Goal: Task Accomplishment & Management: Complete application form

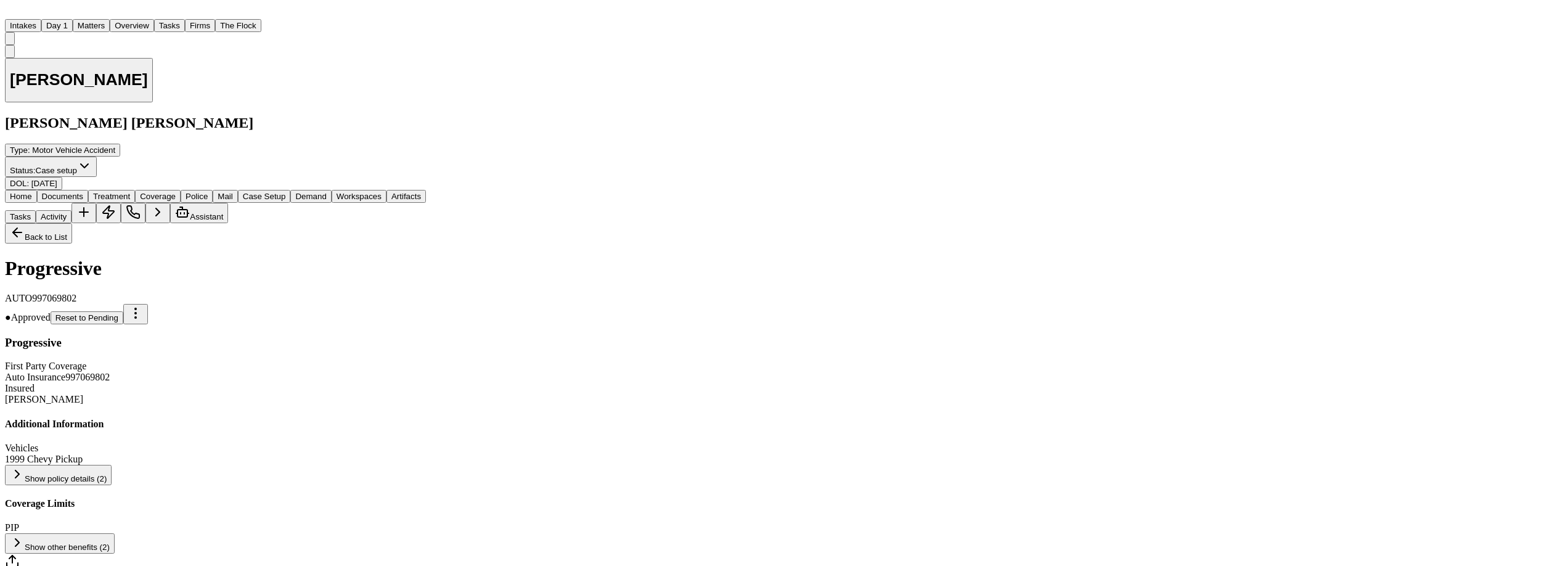
scroll to position [191, 0]
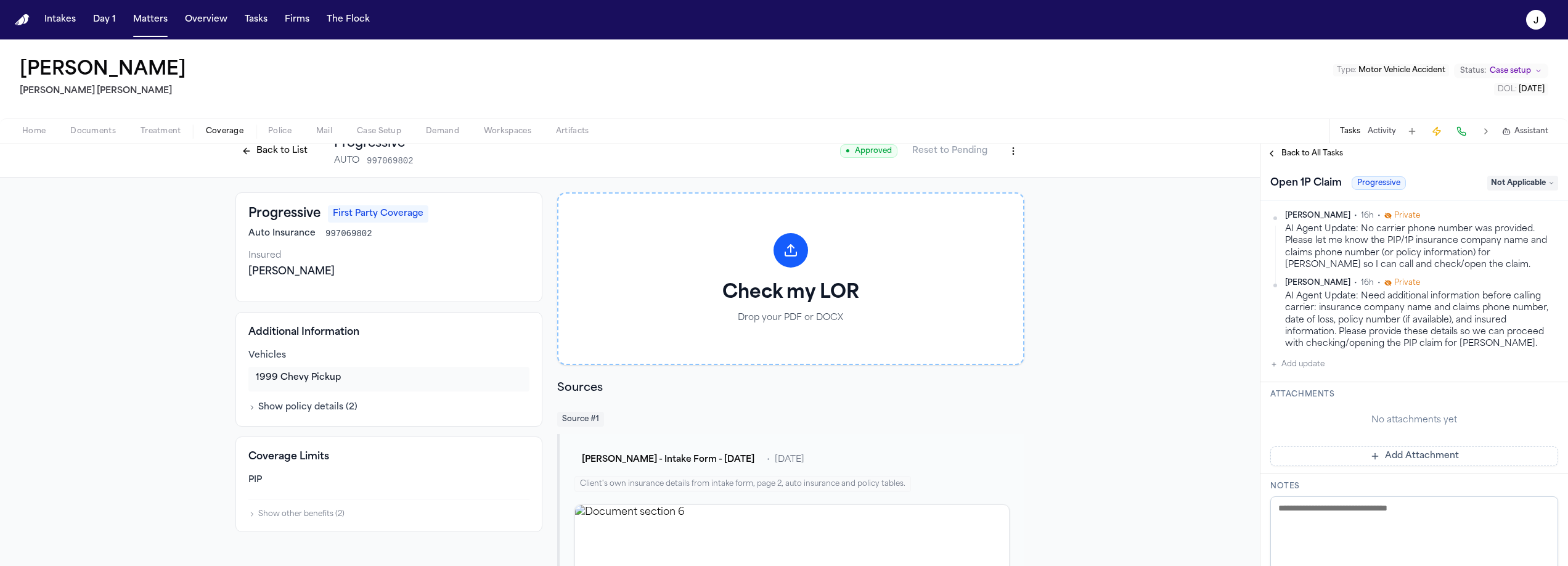
scroll to position [268, 0]
click at [1382, 251] on div "AI Agent Update: No carrier phone number was provided. Please let me know the P…" at bounding box center [1421, 248] width 273 height 48
click at [376, 133] on span "Case Setup" at bounding box center [379, 131] width 44 height 10
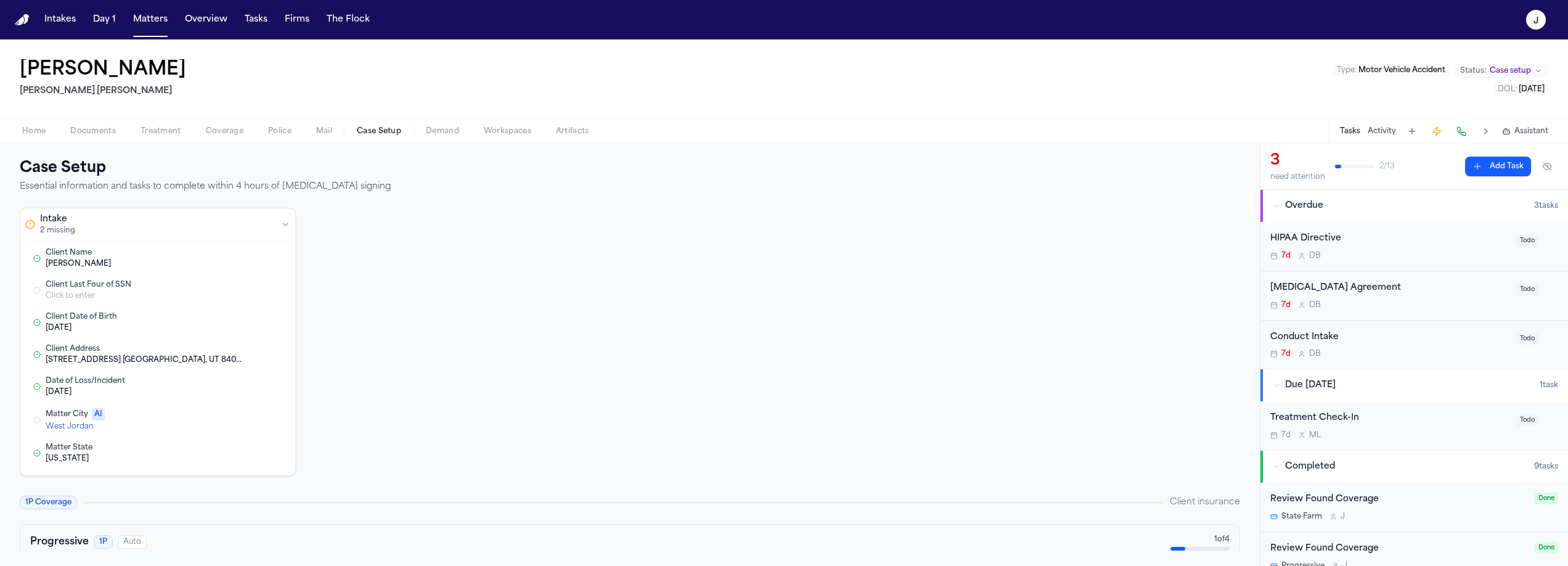
click at [83, 291] on div "Click to enter" at bounding box center [133, 296] width 174 height 10
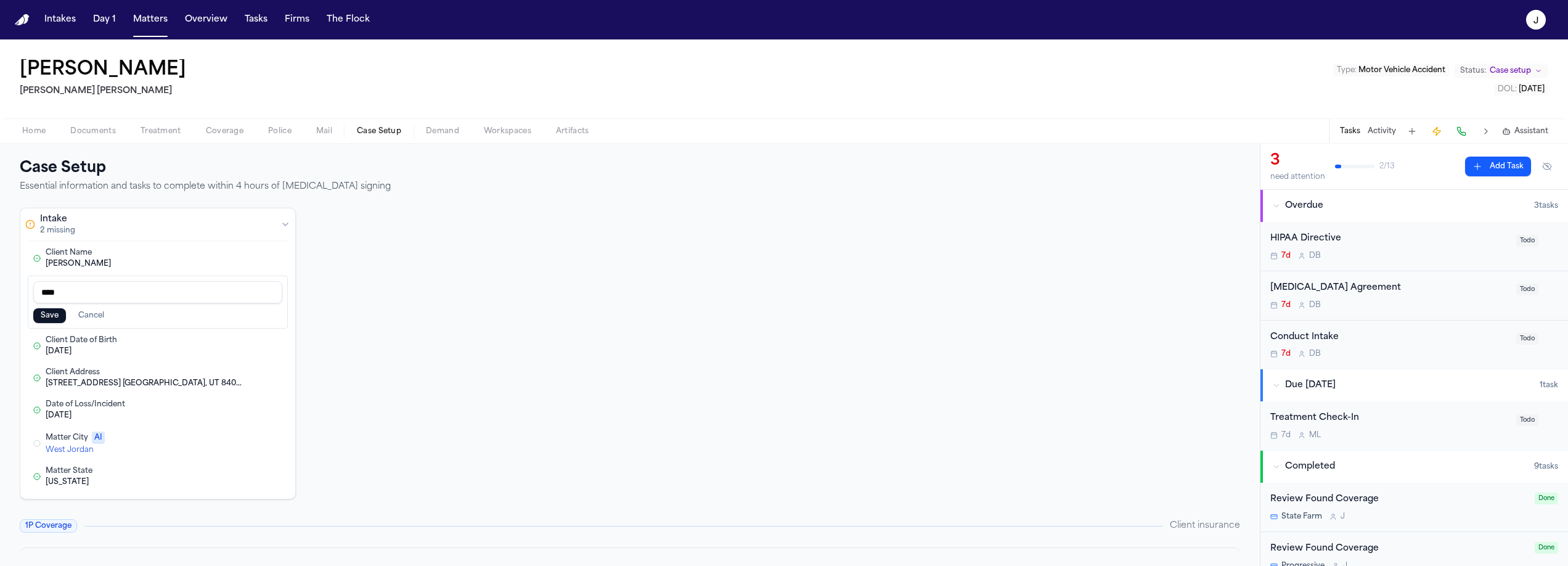
type input "****"
click at [59, 314] on button "Save" at bounding box center [49, 315] width 33 height 15
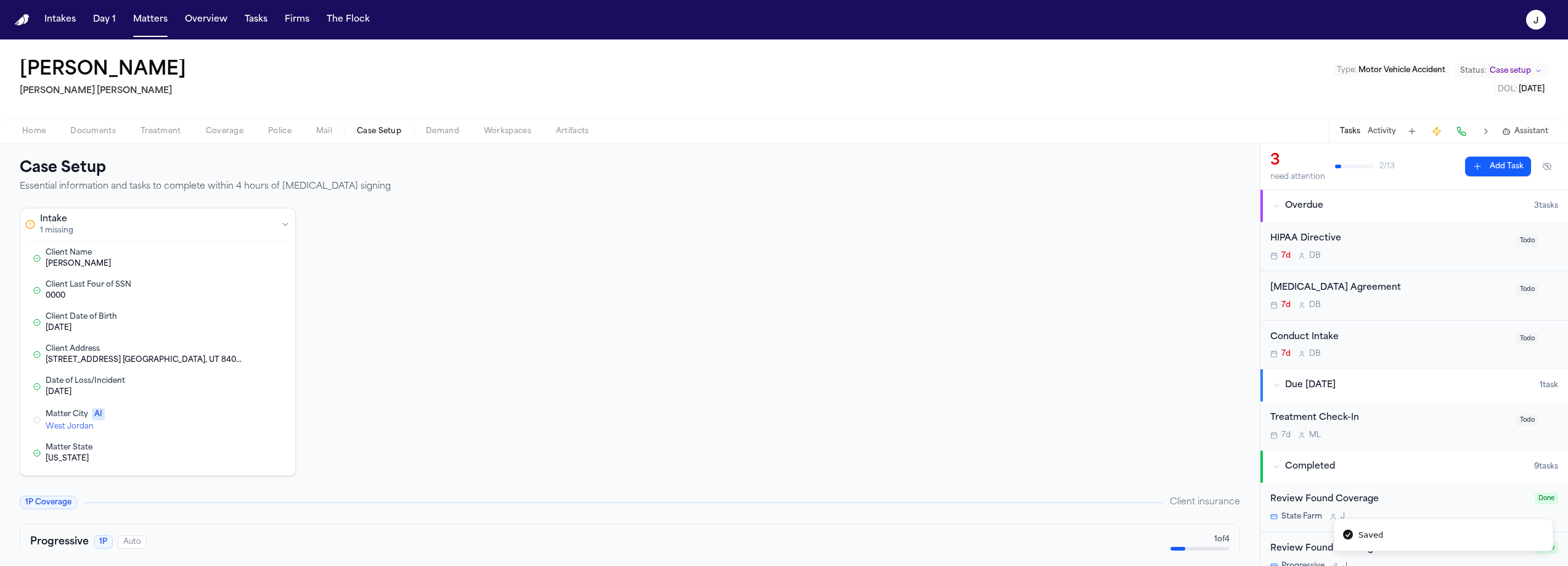
click at [272, 293] on button "Edit" at bounding box center [272, 290] width 20 height 12
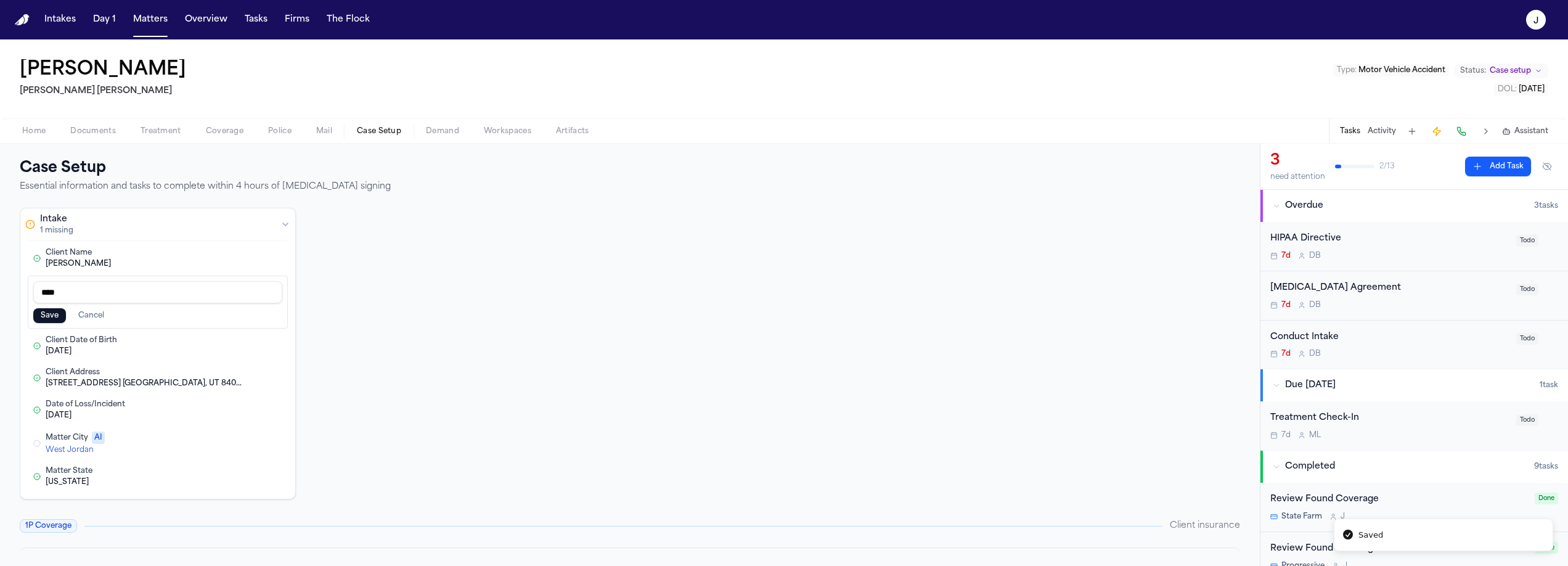
click at [116, 294] on input "****" at bounding box center [158, 292] width 249 height 22
type input "*******"
click at [57, 318] on button "Save" at bounding box center [49, 315] width 33 height 15
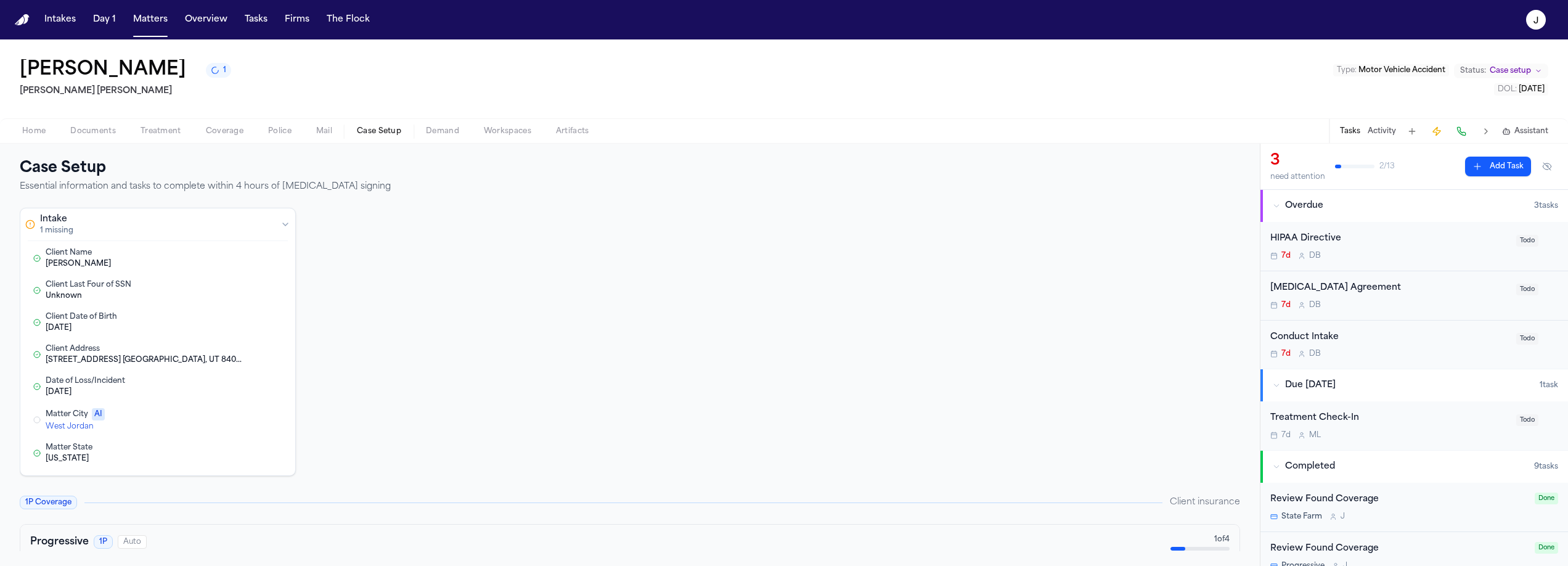
click at [397, 133] on span "Case Setup" at bounding box center [379, 131] width 44 height 10
click at [35, 138] on span "button" at bounding box center [34, 138] width 38 height 1
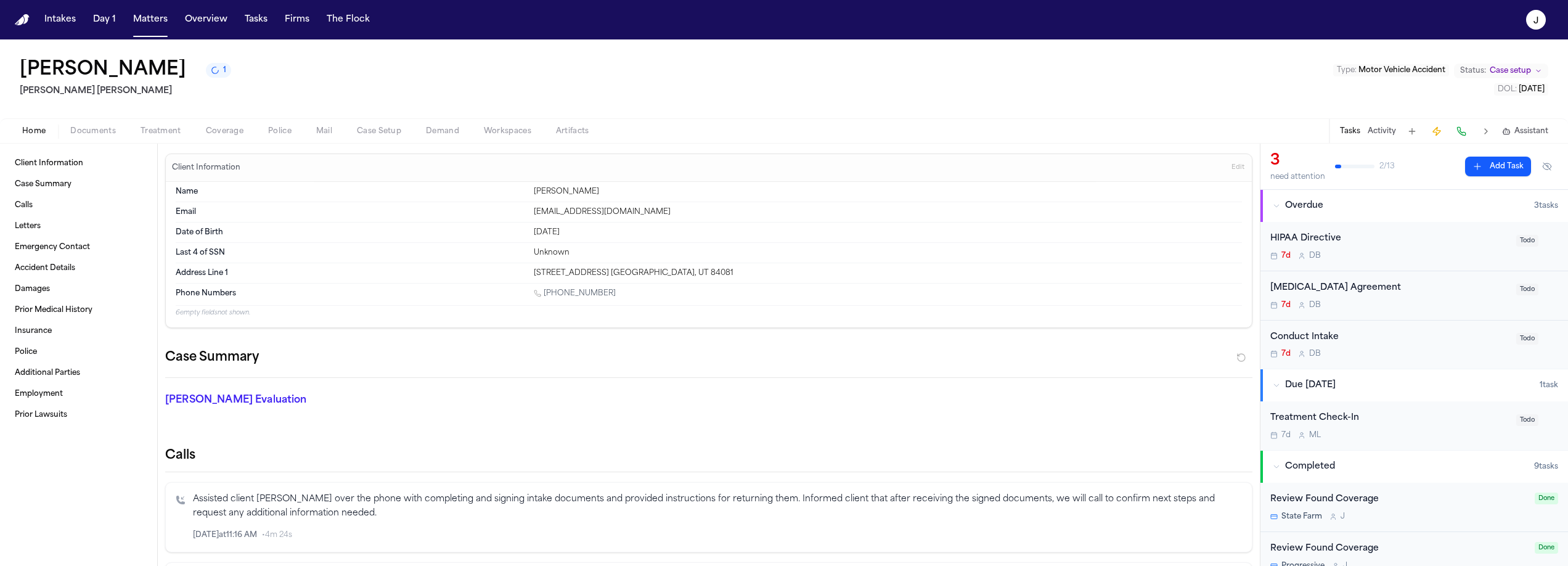
click at [114, 131] on span "Documents" at bounding box center [93, 131] width 46 height 10
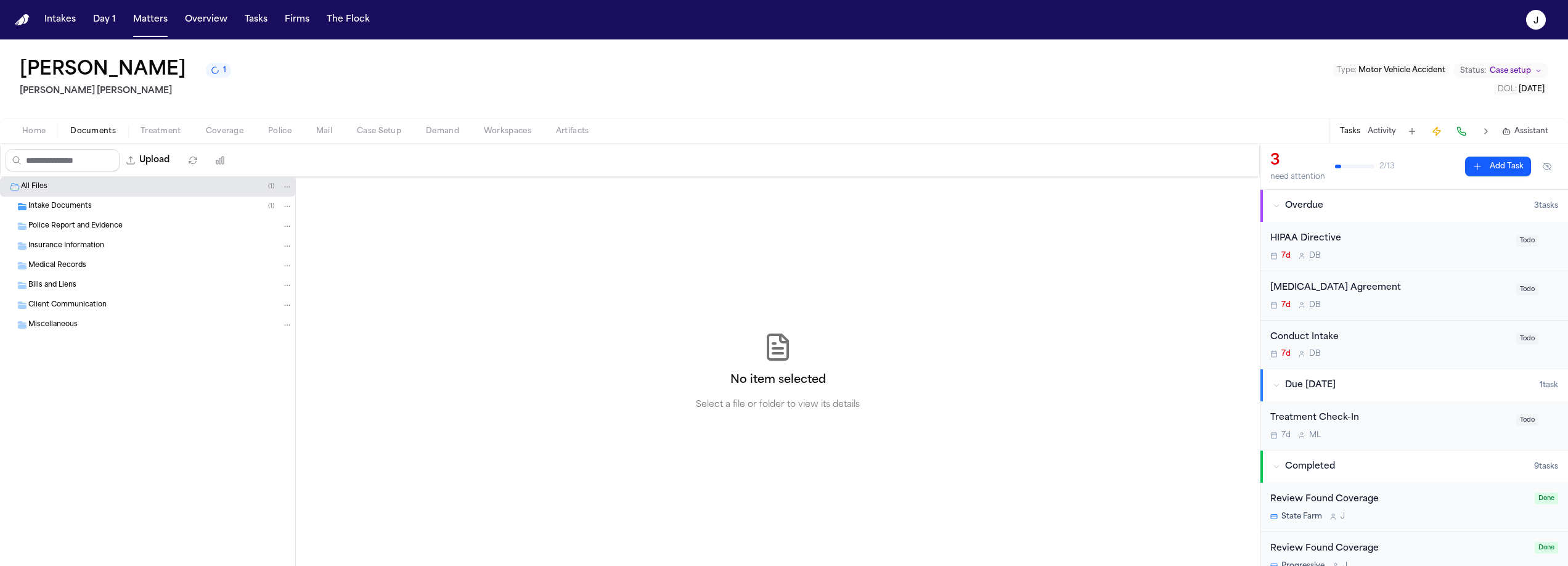
click at [51, 130] on button "Home" at bounding box center [34, 131] width 48 height 15
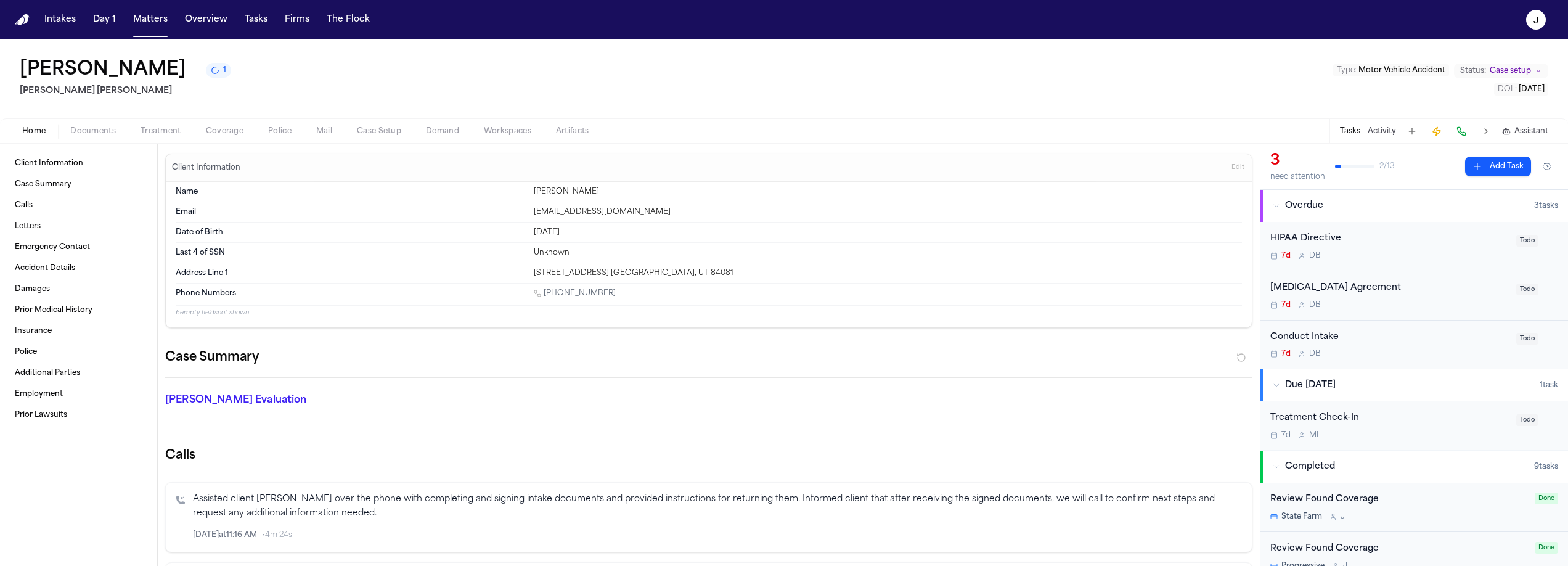
click at [112, 139] on div "Home Documents Treatment Coverage Police Mail Case Setup Demand Workspaces Arti…" at bounding box center [784, 131] width 1568 height 25
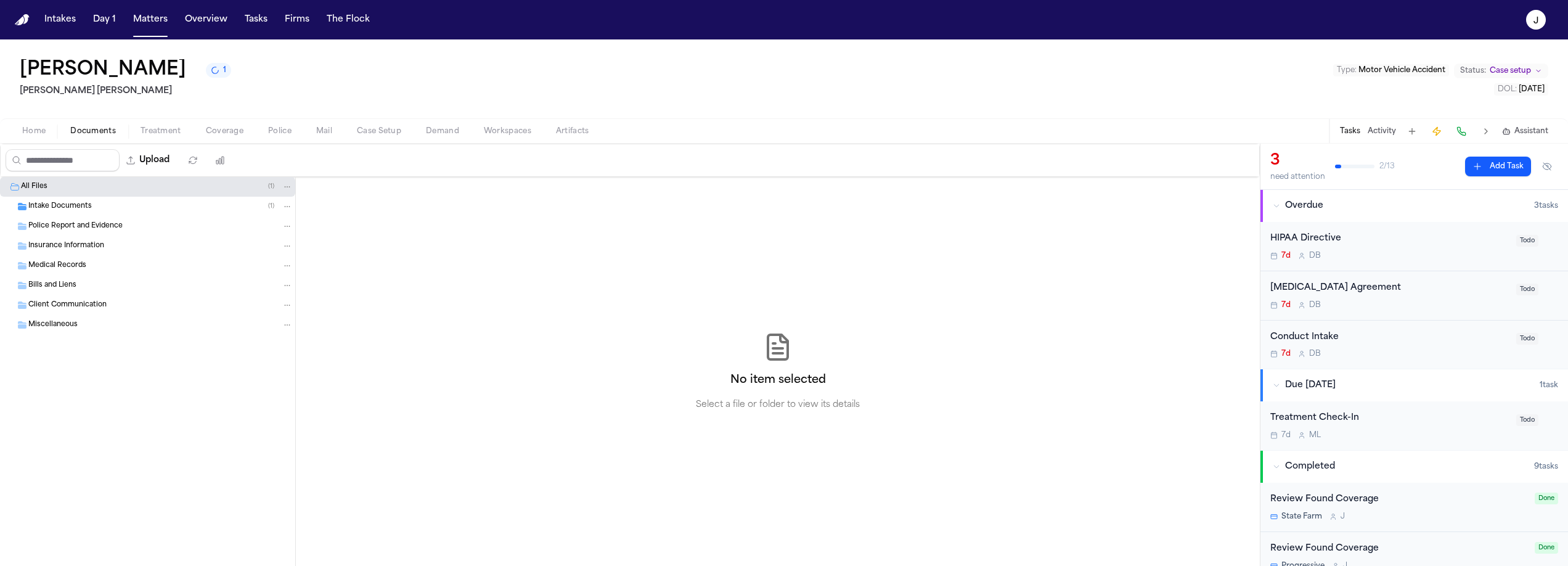
click at [97, 135] on span "Documents" at bounding box center [93, 131] width 46 height 10
click at [370, 132] on span "Case Setup" at bounding box center [379, 131] width 44 height 10
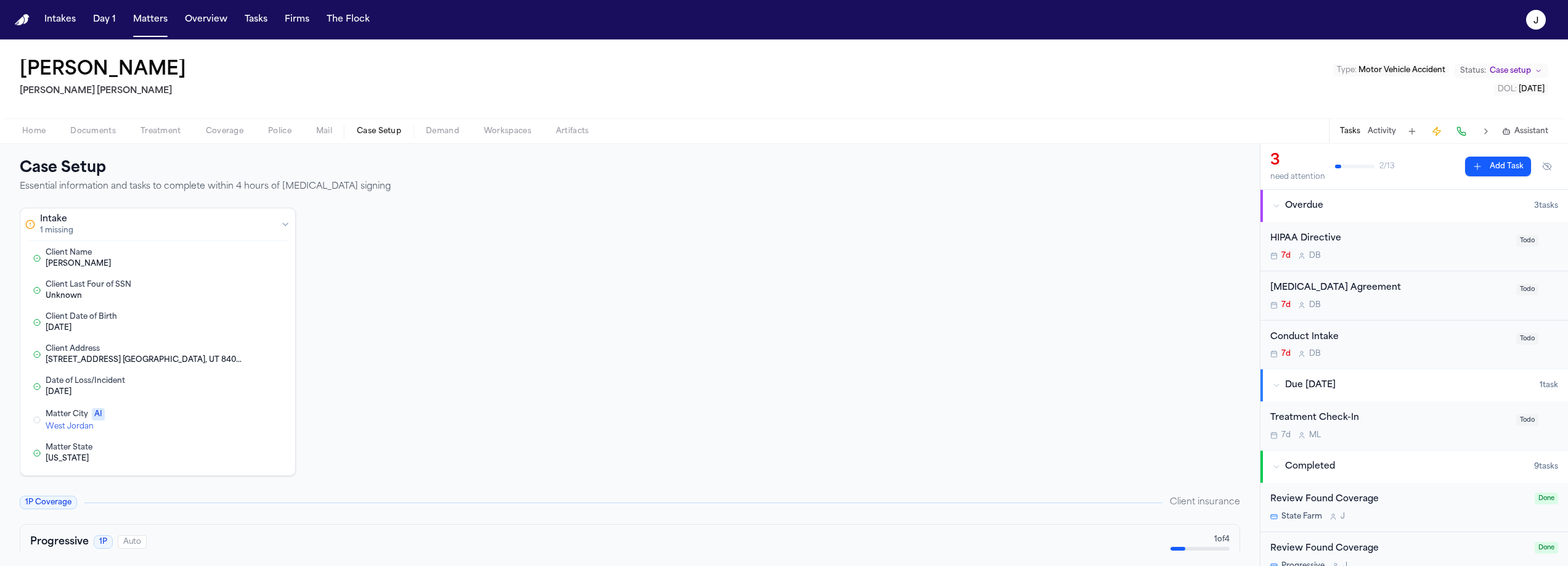
click at [83, 430] on div "West Jordan" at bounding box center [120, 427] width 149 height 10
click at [85, 427] on input at bounding box center [158, 420] width 249 height 22
type input "**********"
click at [54, 440] on button "Save" at bounding box center [49, 444] width 33 height 15
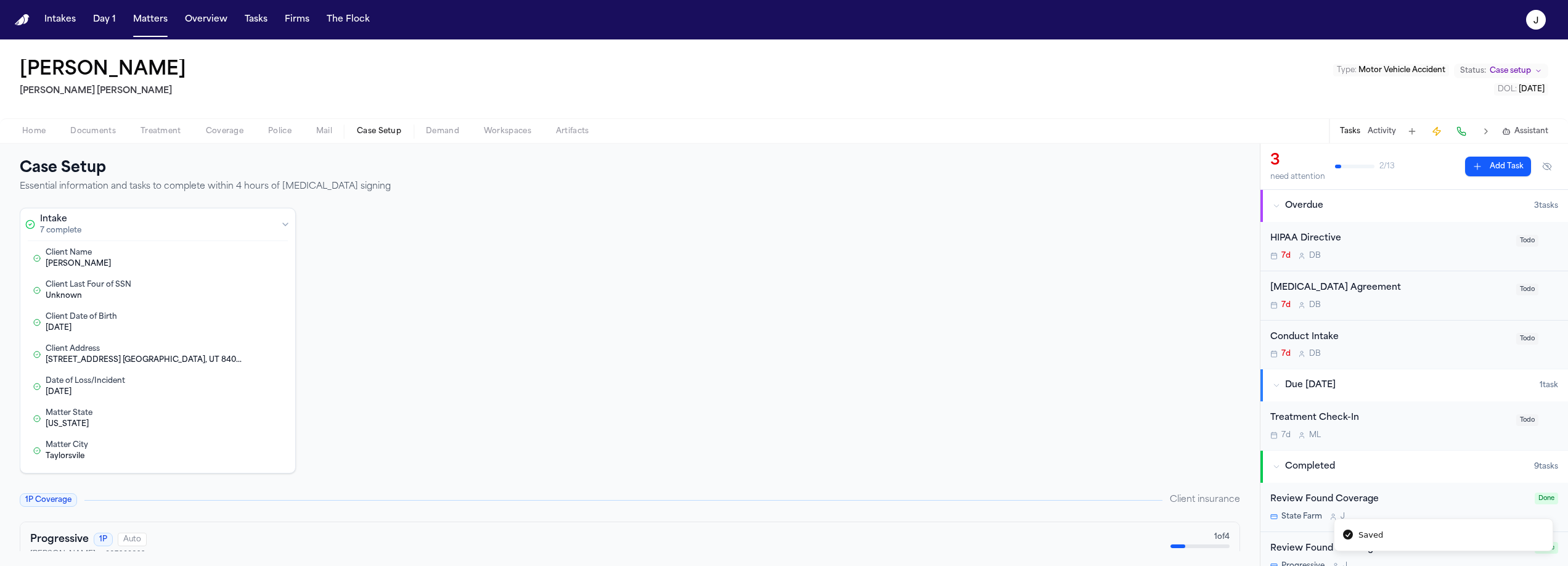
click at [37, 135] on span "Home" at bounding box center [34, 131] width 23 height 10
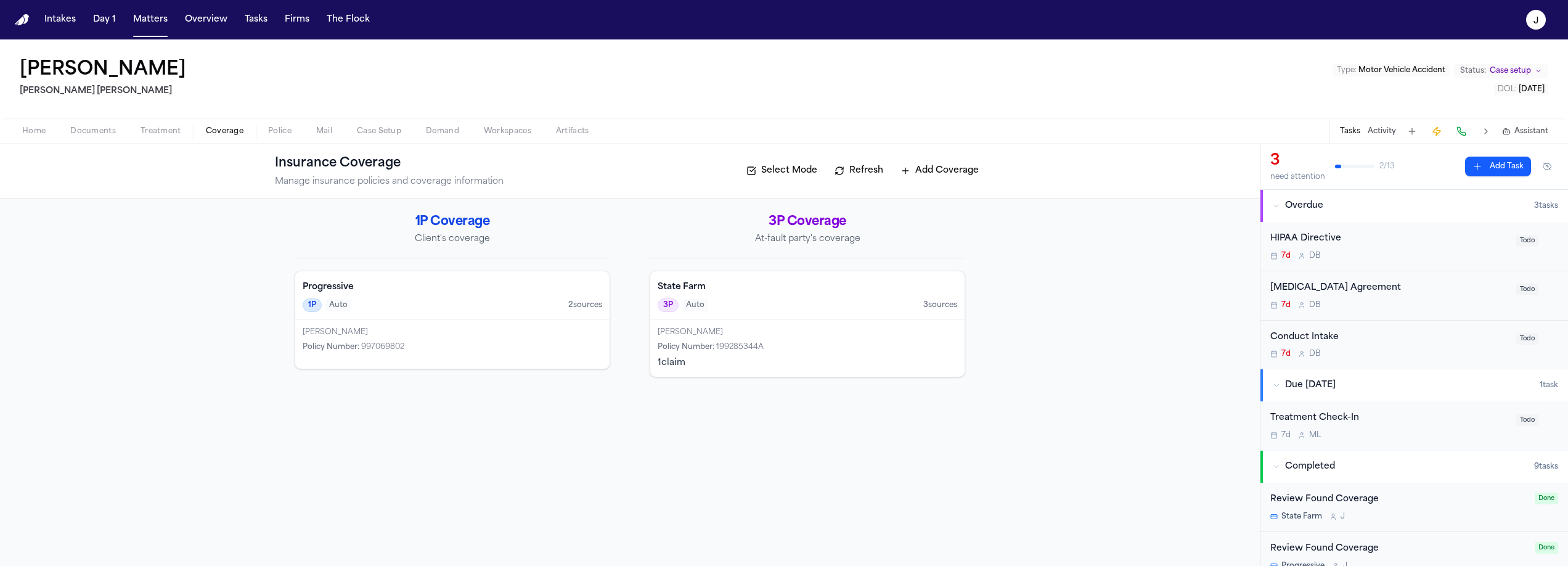
click at [226, 131] on span "Coverage" at bounding box center [225, 131] width 38 height 10
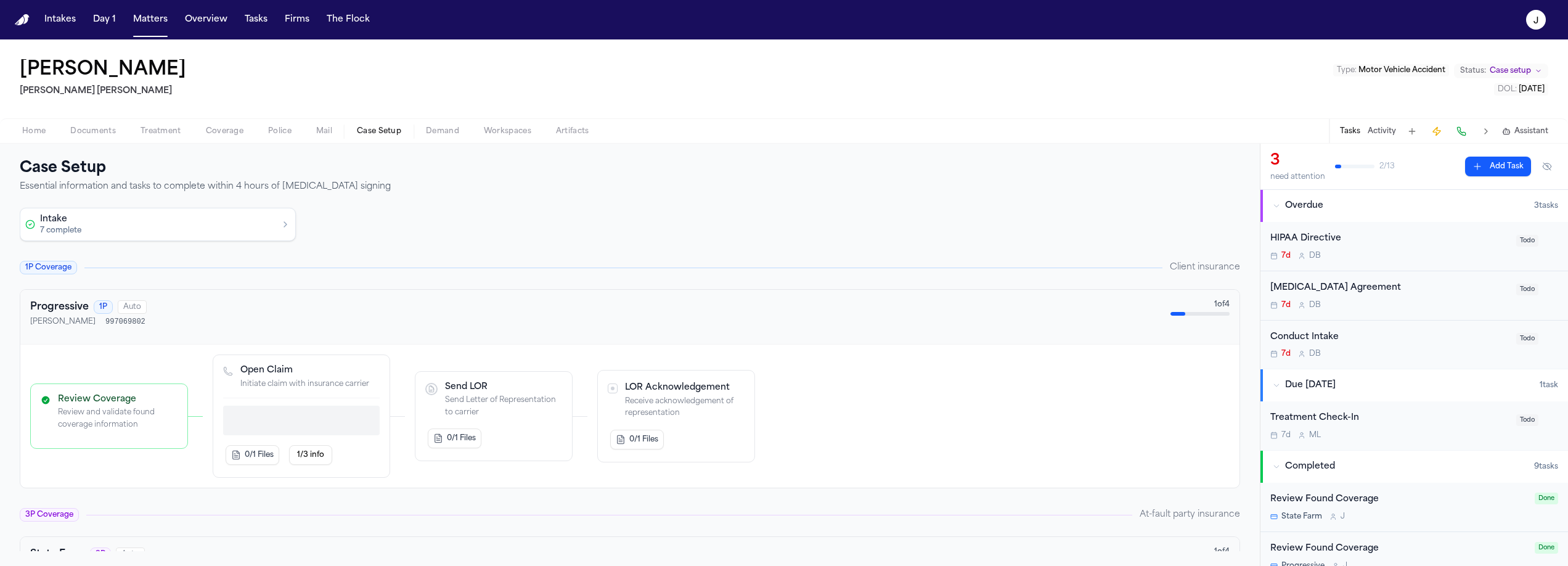
click at [375, 127] on span "Case Setup" at bounding box center [379, 131] width 44 height 10
click at [294, 407] on p "Progressive Call" at bounding box center [302, 410] width 157 height 10
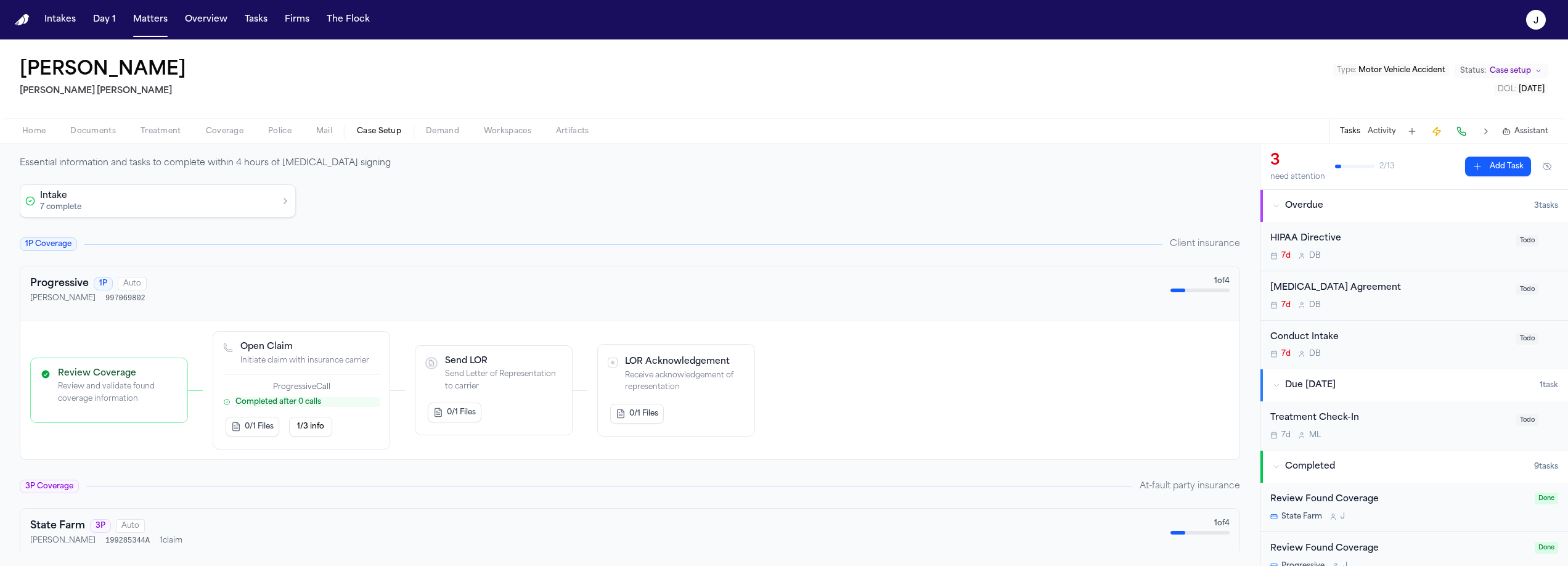
click at [214, 135] on span "Coverage" at bounding box center [225, 131] width 38 height 10
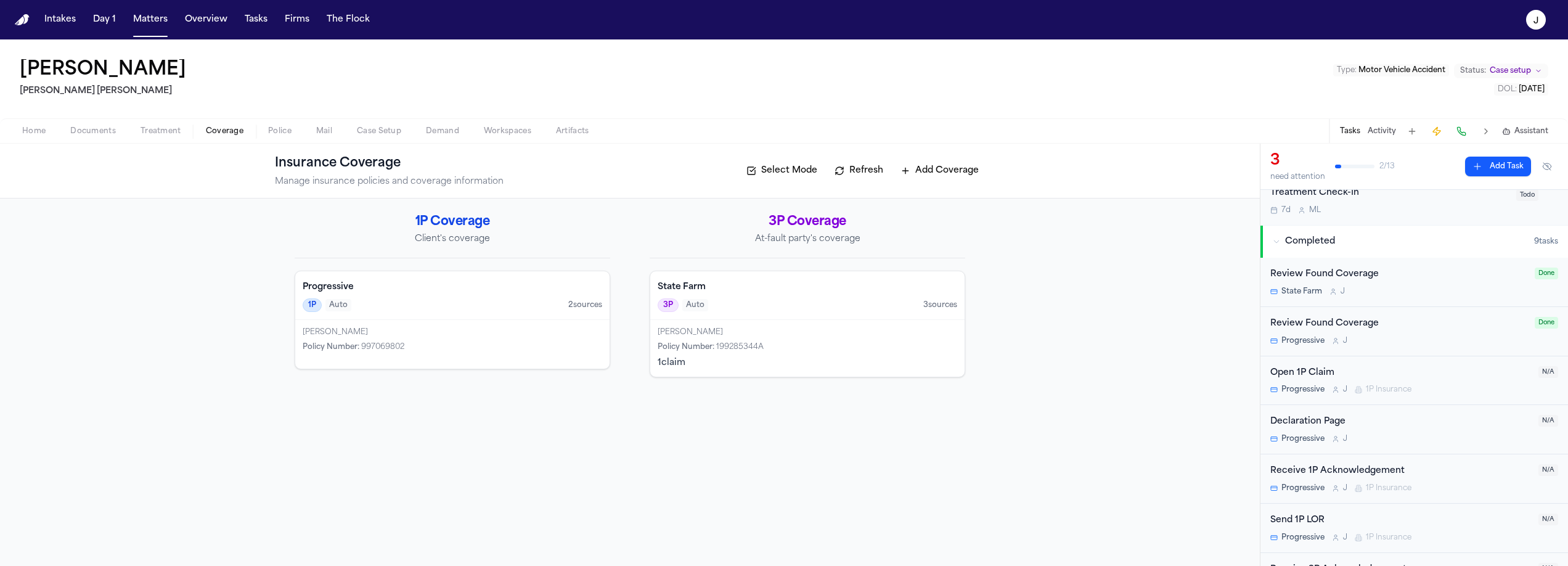
scroll to position [281, 0]
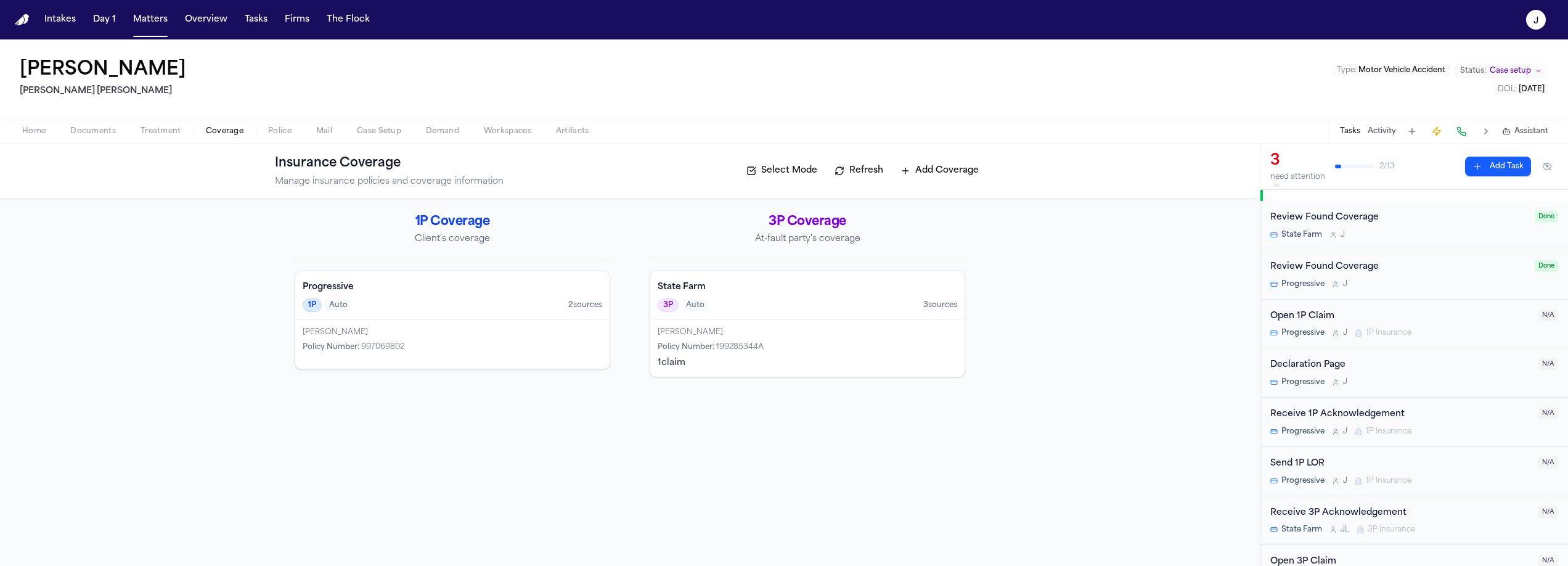
click at [1396, 320] on div "Open 1P Claim" at bounding box center [1400, 316] width 260 height 14
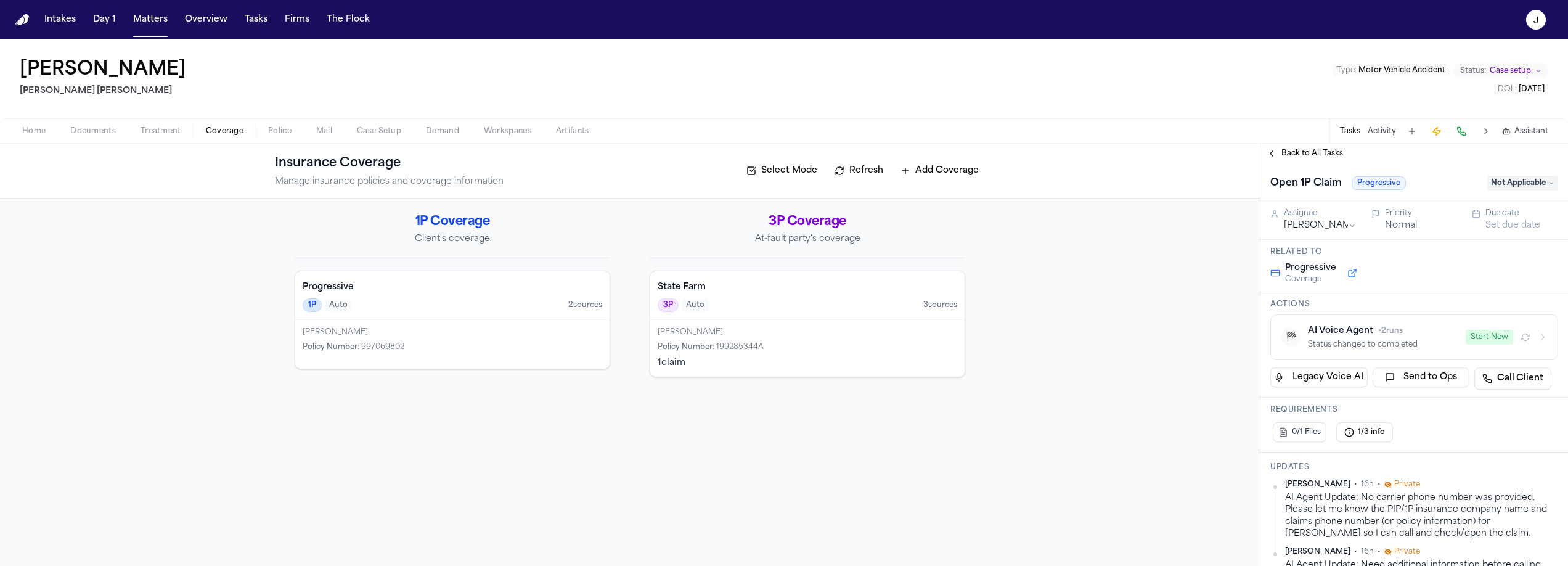
click at [1472, 338] on button "Start New" at bounding box center [1489, 337] width 48 height 15
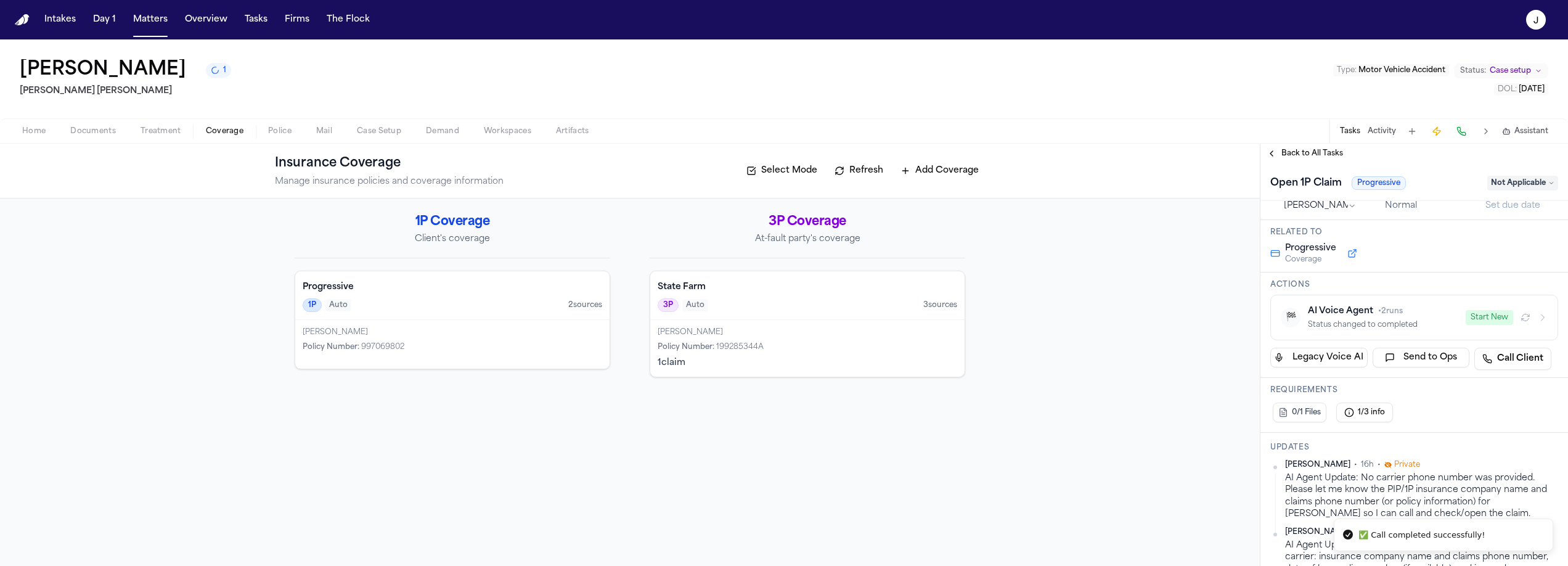
click at [444, 312] on div "1P Auto 2 source s" at bounding box center [452, 305] width 299 height 14
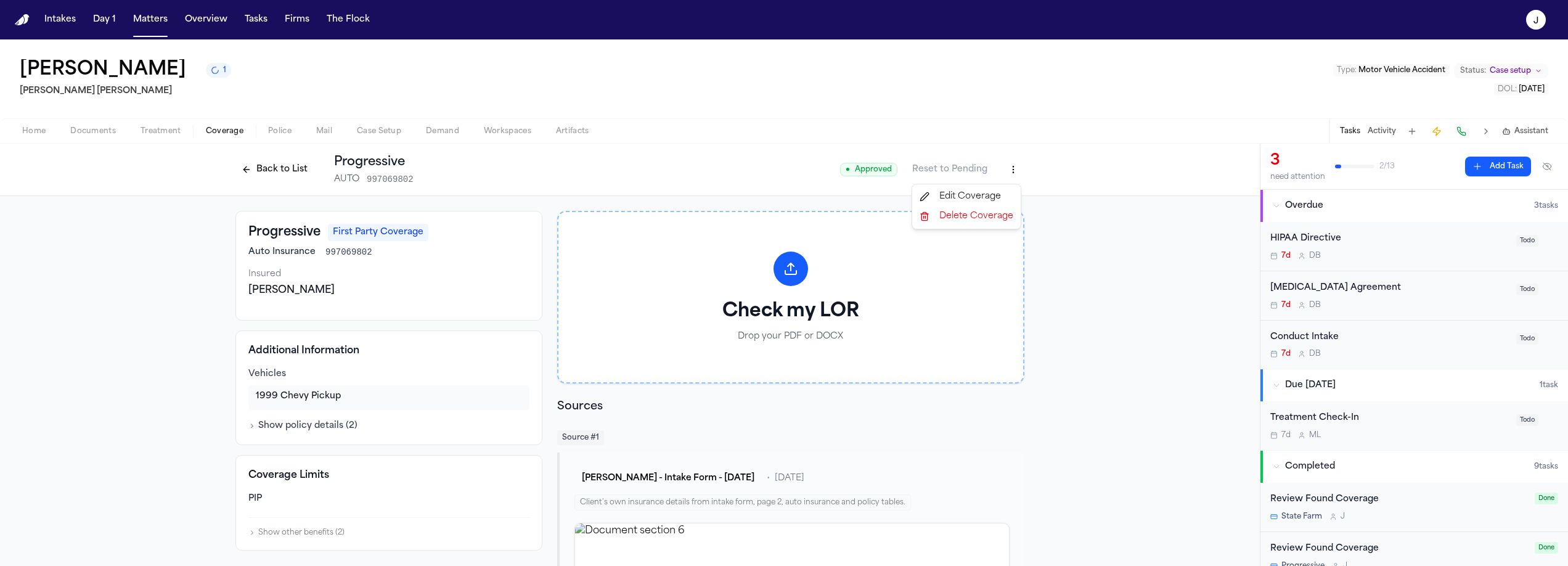
click at [1009, 175] on html "Intakes Day 1 Matters Overview Tasks Firms The Flock J Jhonathan Patino 1 Steel…" at bounding box center [784, 283] width 1568 height 566
click at [969, 198] on div "Edit Coverage" at bounding box center [966, 197] width 104 height 20
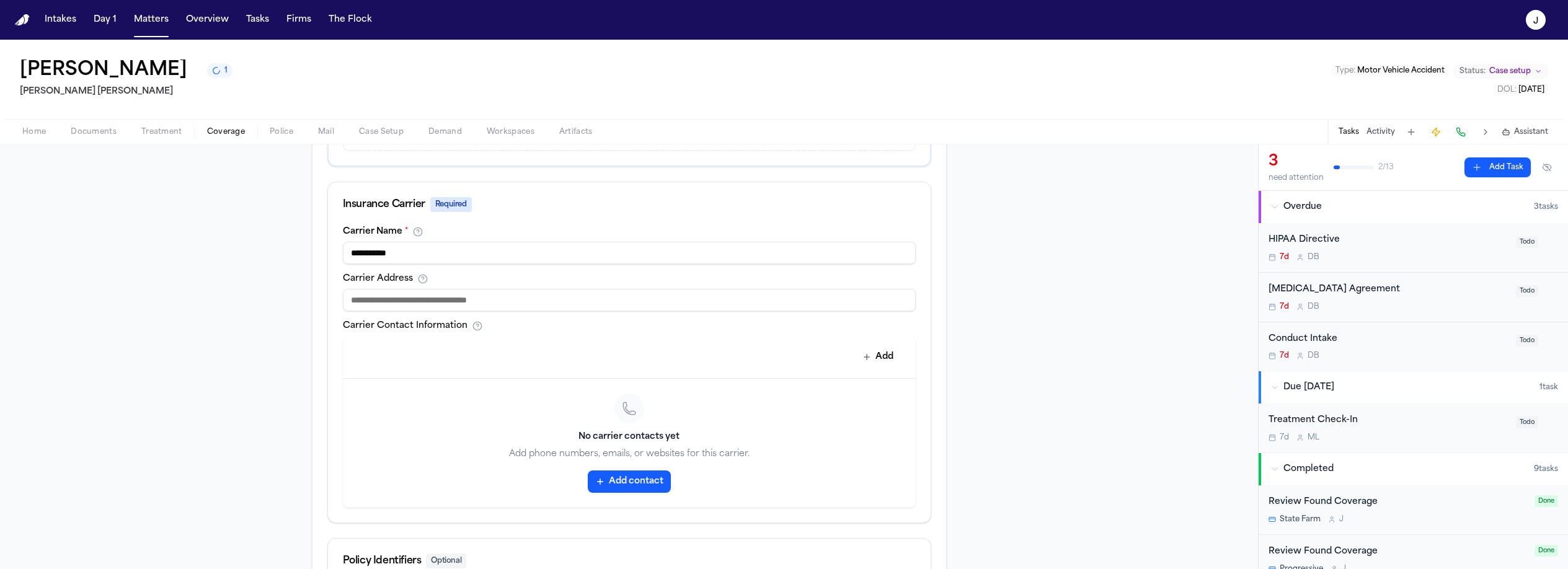
scroll to position [426, 0]
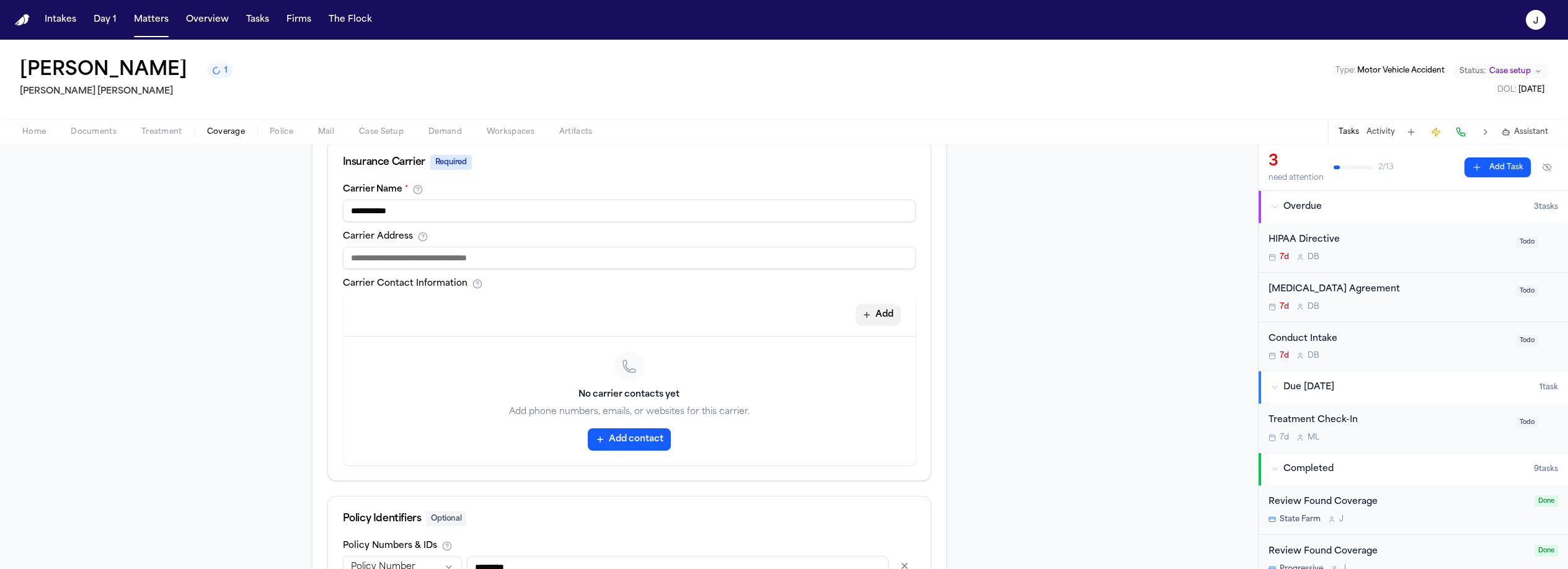
click at [873, 320] on button "Add" at bounding box center [878, 315] width 45 height 22
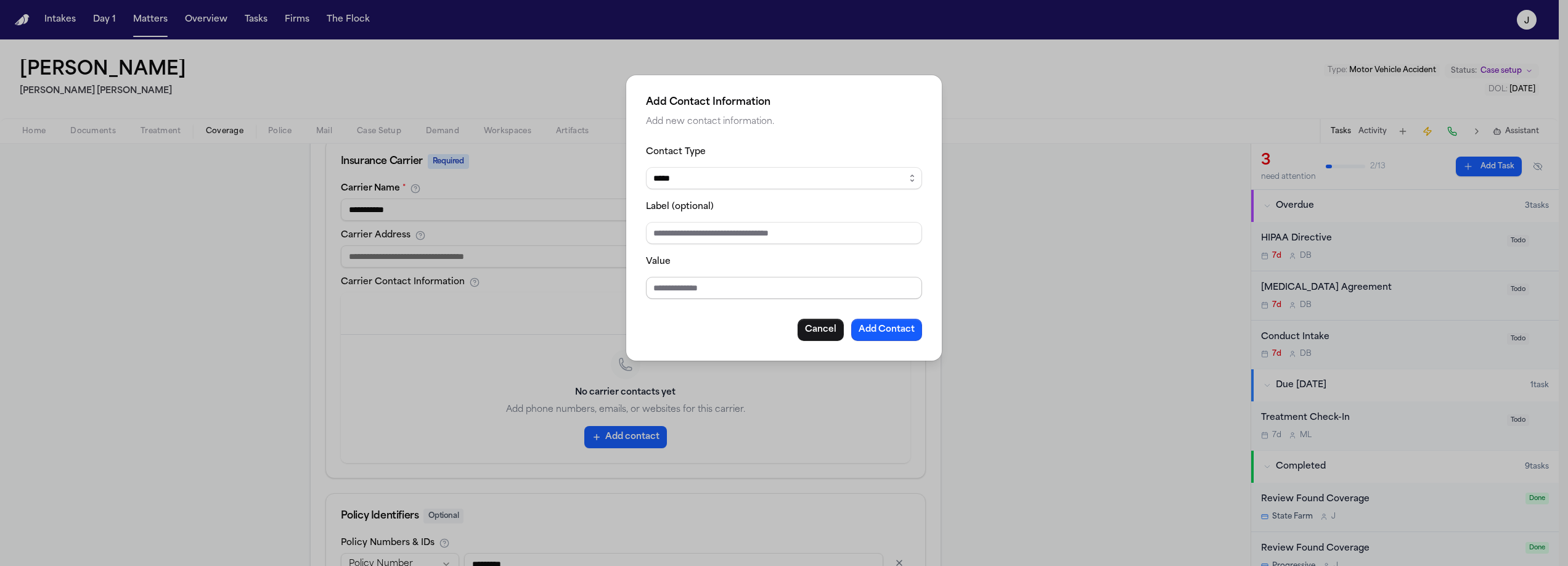
click at [669, 290] on input "Value" at bounding box center [784, 288] width 276 height 22
drag, startPoint x: 729, startPoint y: 293, endPoint x: 704, endPoint y: 286, distance: 26.0
click at [729, 293] on input "***" at bounding box center [784, 288] width 276 height 22
click at [768, 279] on input "******" at bounding box center [784, 288] width 276 height 22
click at [727, 287] on input "******" at bounding box center [784, 288] width 276 height 22
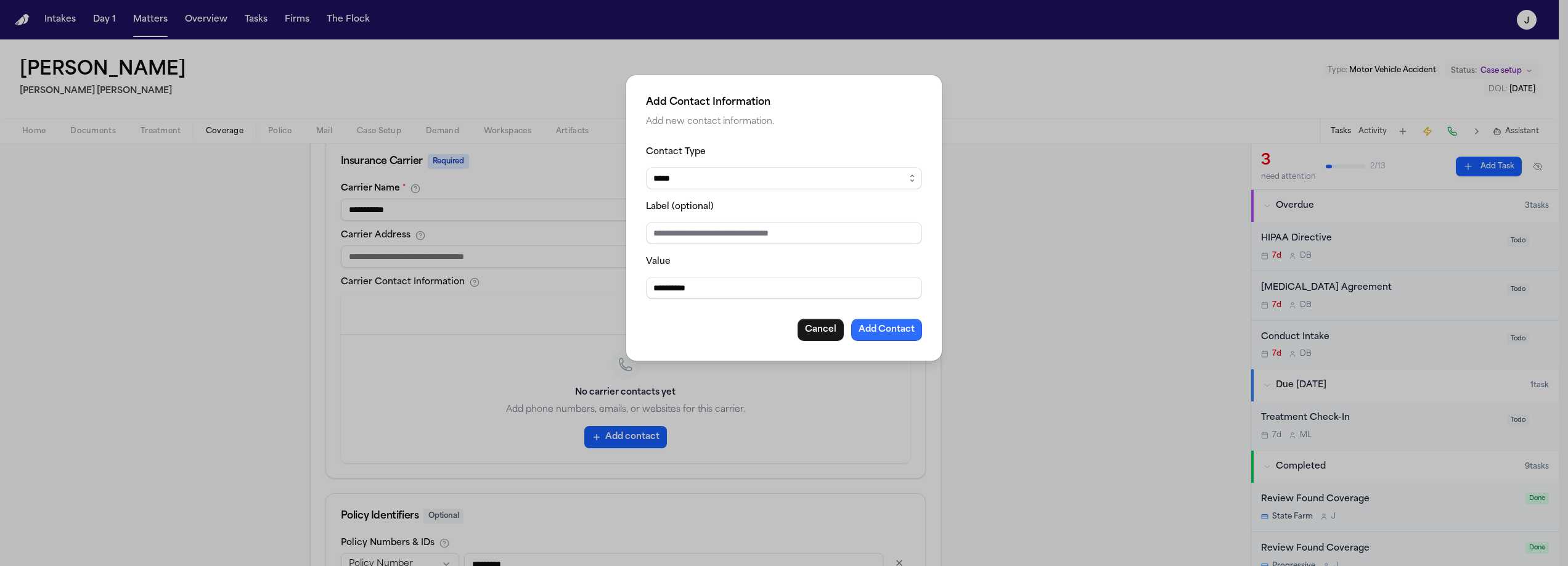
type input "**********"
click at [902, 335] on button "Add Contact" at bounding box center [886, 330] width 71 height 22
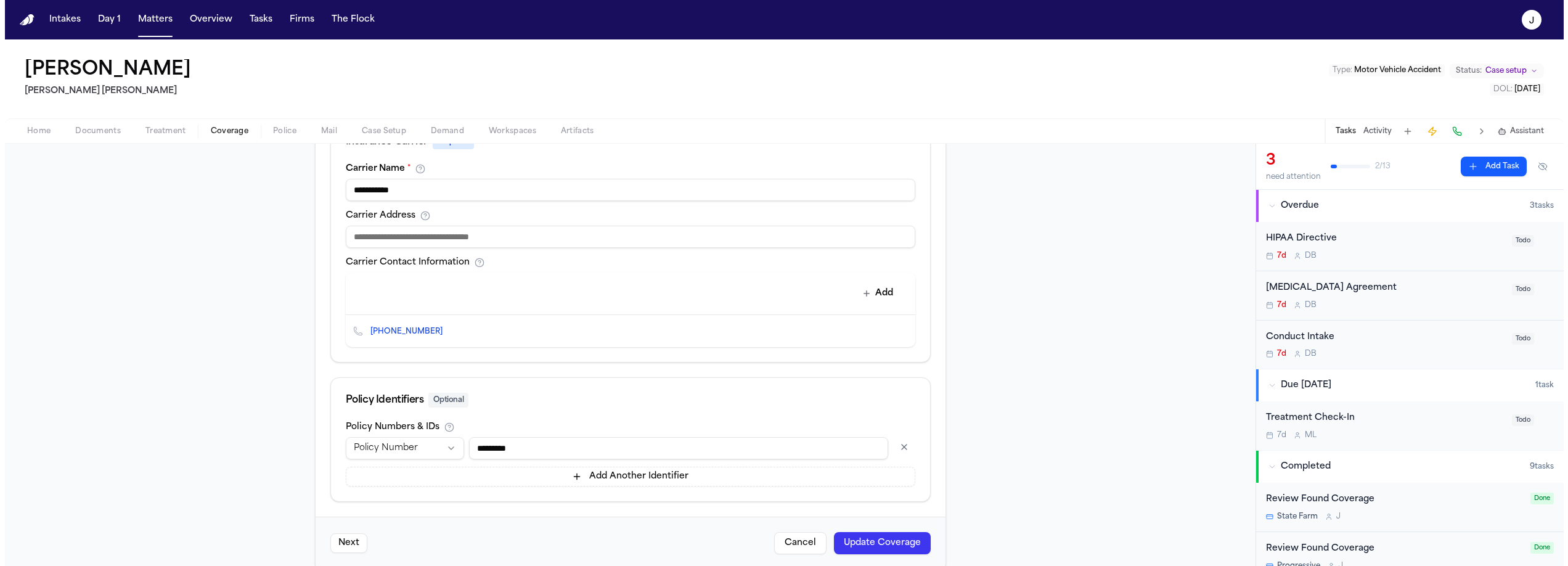
scroll to position [462, 0]
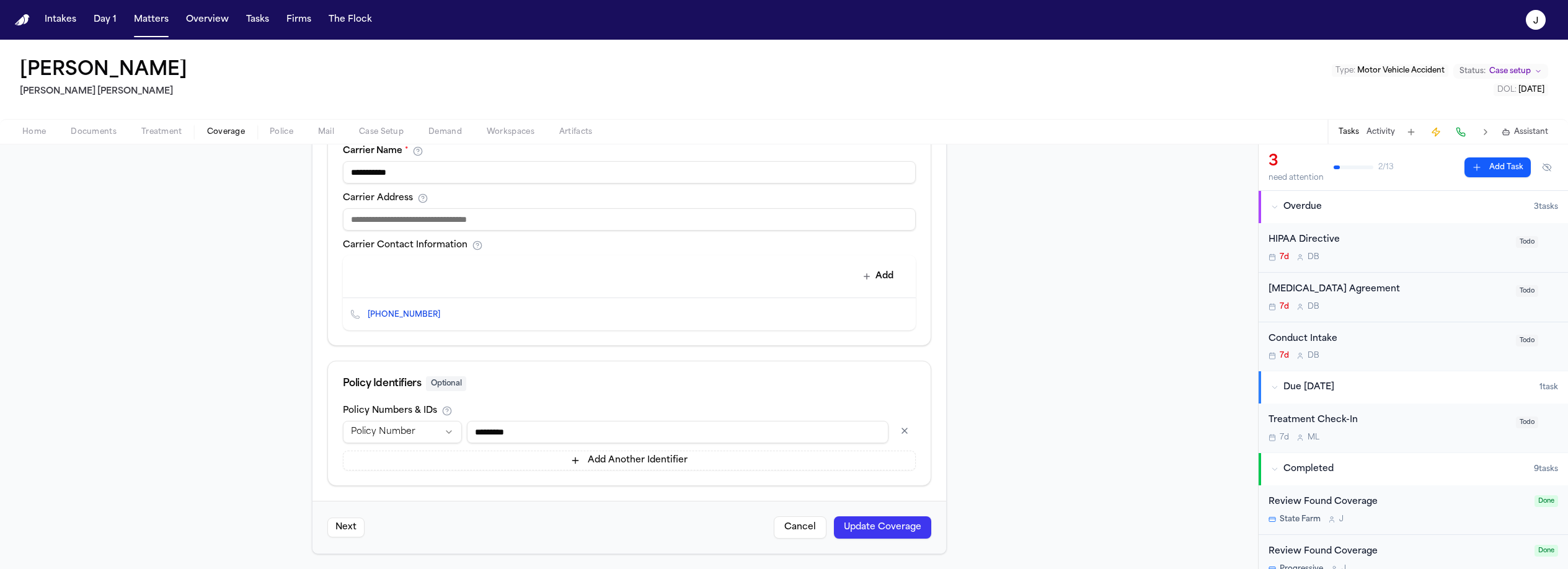
click at [903, 529] on button "Update Coverage" at bounding box center [882, 527] width 97 height 22
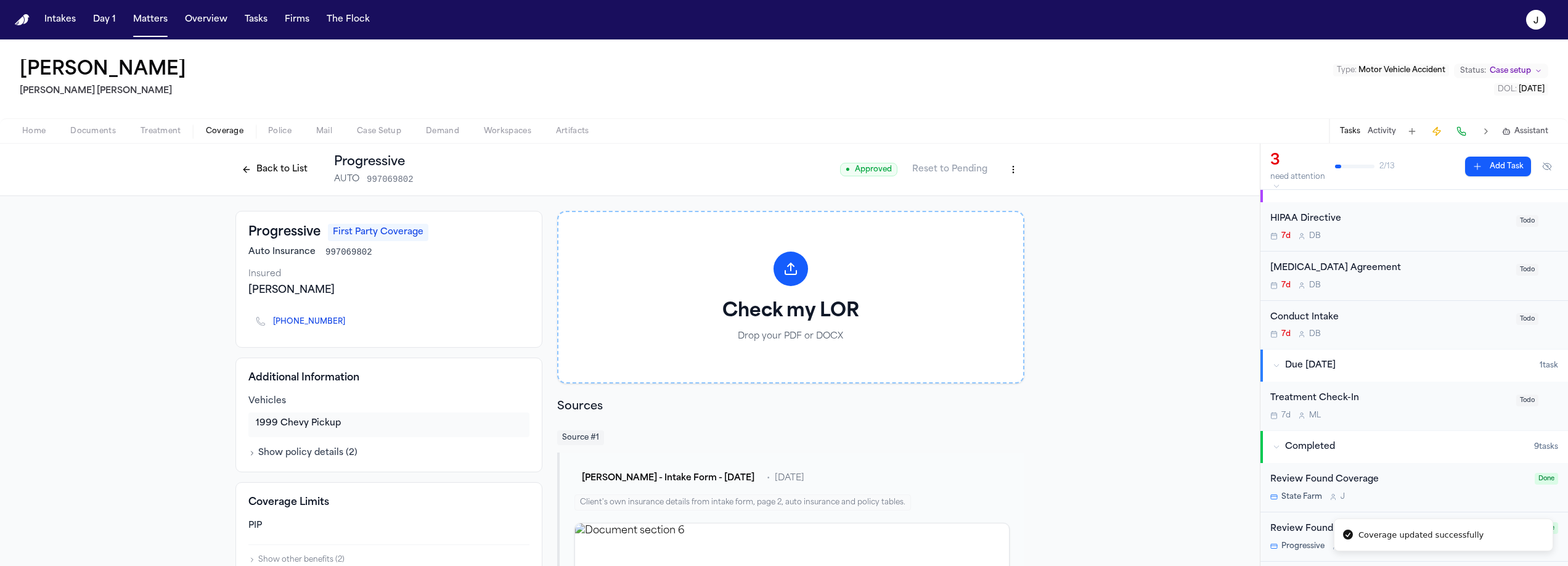
scroll to position [248, 0]
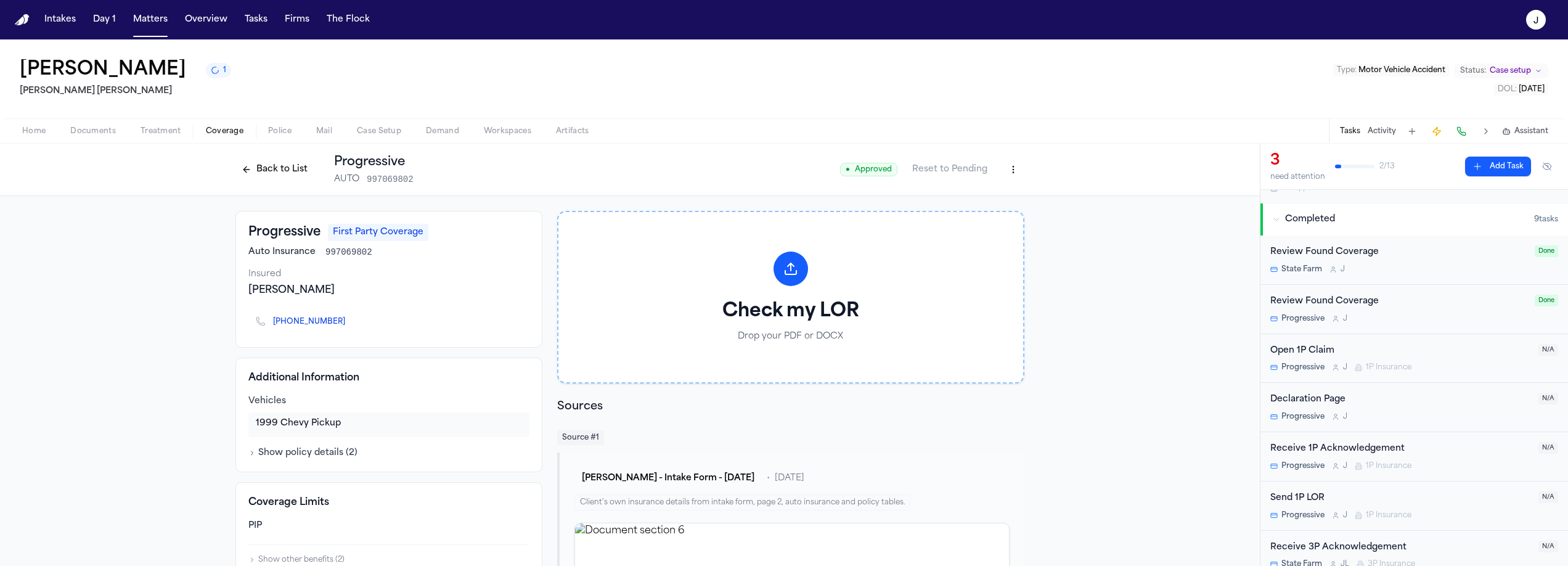
click at [1410, 370] on span "1P Insurance" at bounding box center [1388, 367] width 46 height 10
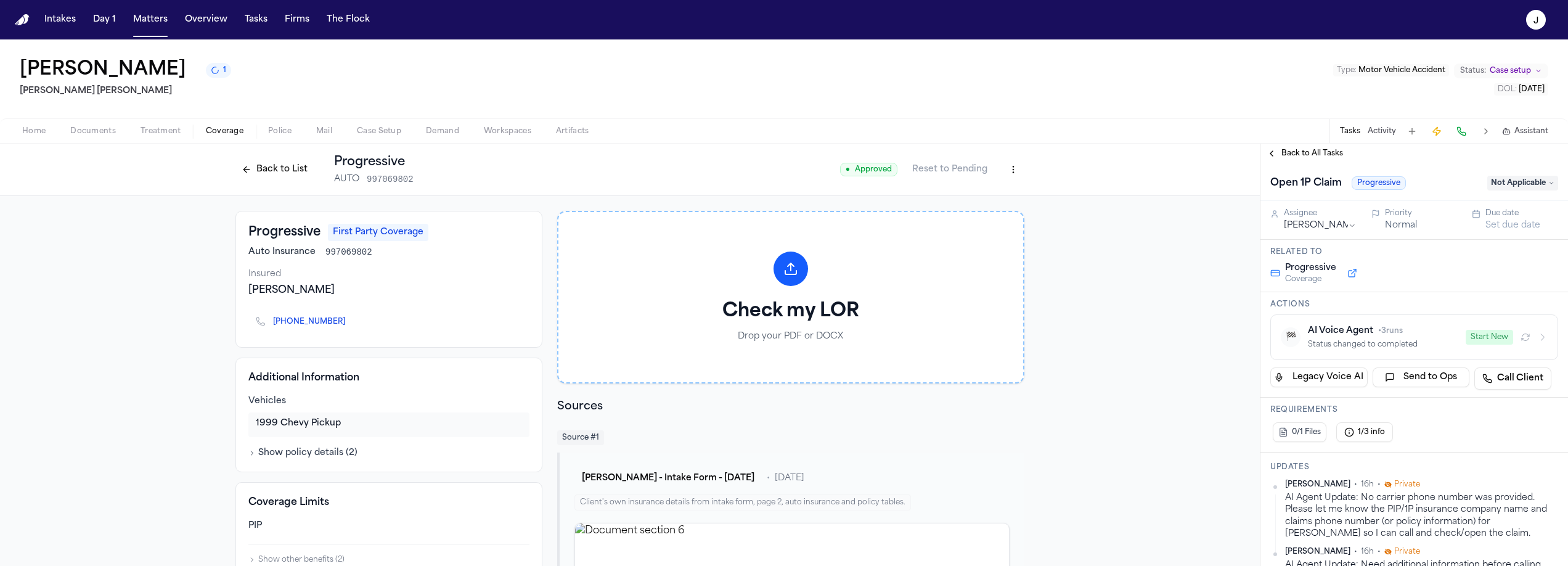
click at [1480, 337] on button "Start New" at bounding box center [1489, 337] width 48 height 15
click at [1520, 342] on icon "button" at bounding box center [1525, 337] width 10 height 10
click at [252, 176] on button "Back to List" at bounding box center [275, 170] width 78 height 20
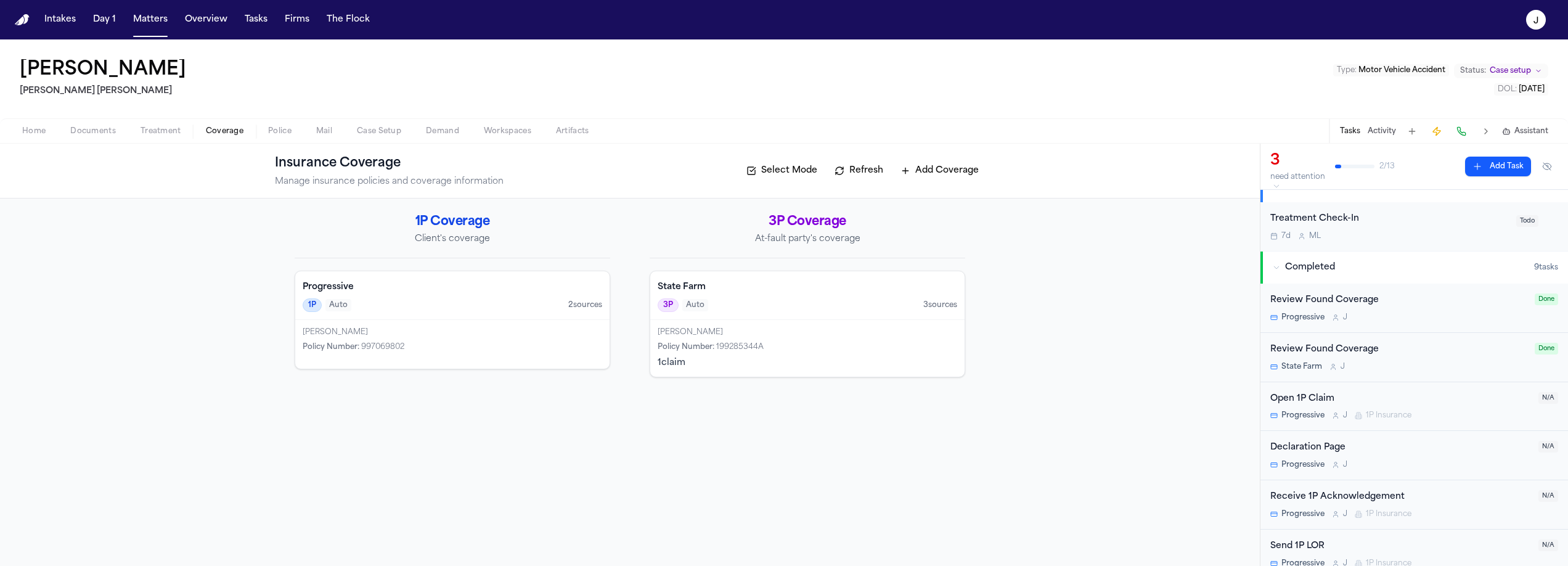
scroll to position [209, 0]
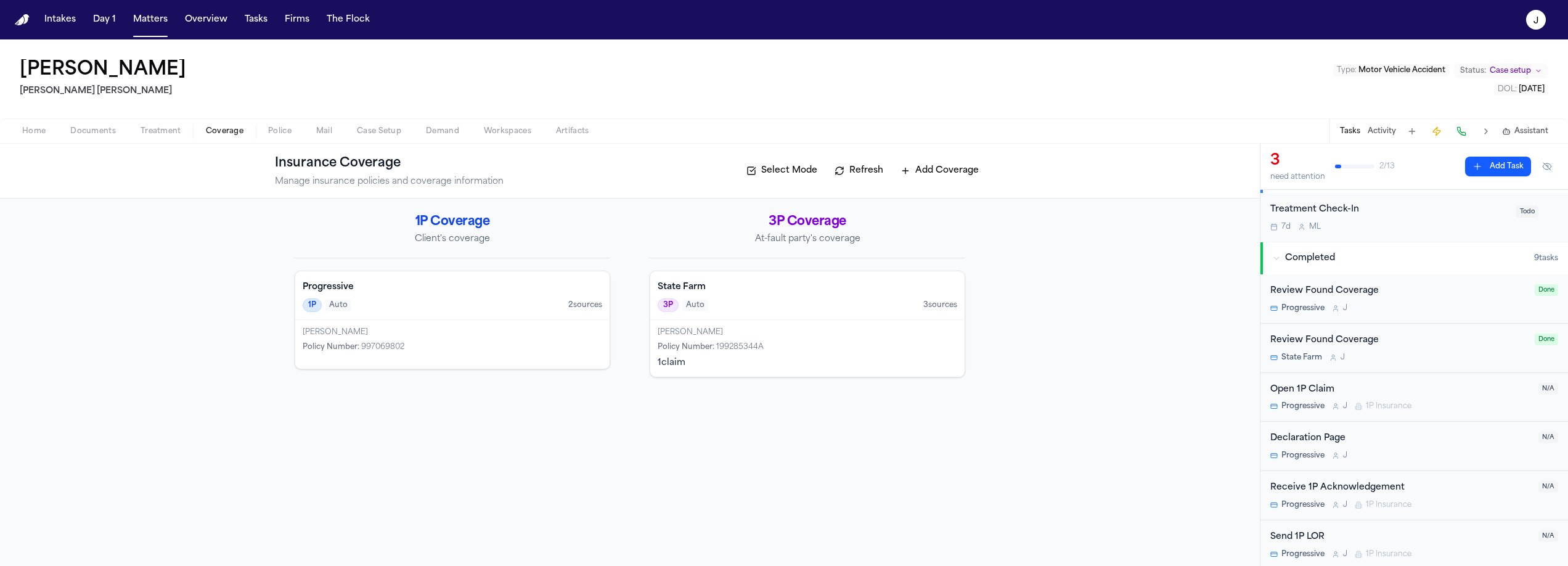
click at [1427, 401] on div "Progressive J 1P Insurance" at bounding box center [1400, 406] width 260 height 10
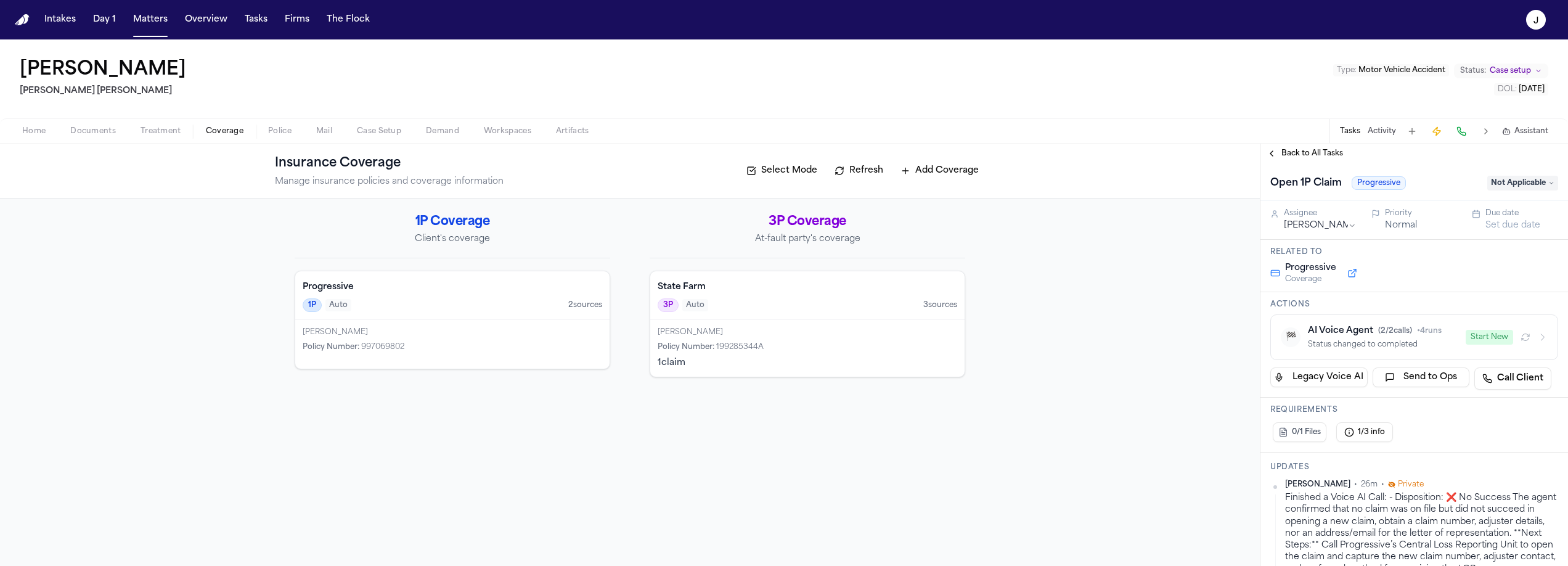
click at [799, 310] on div "3P Auto 3 source s" at bounding box center [807, 305] width 299 height 14
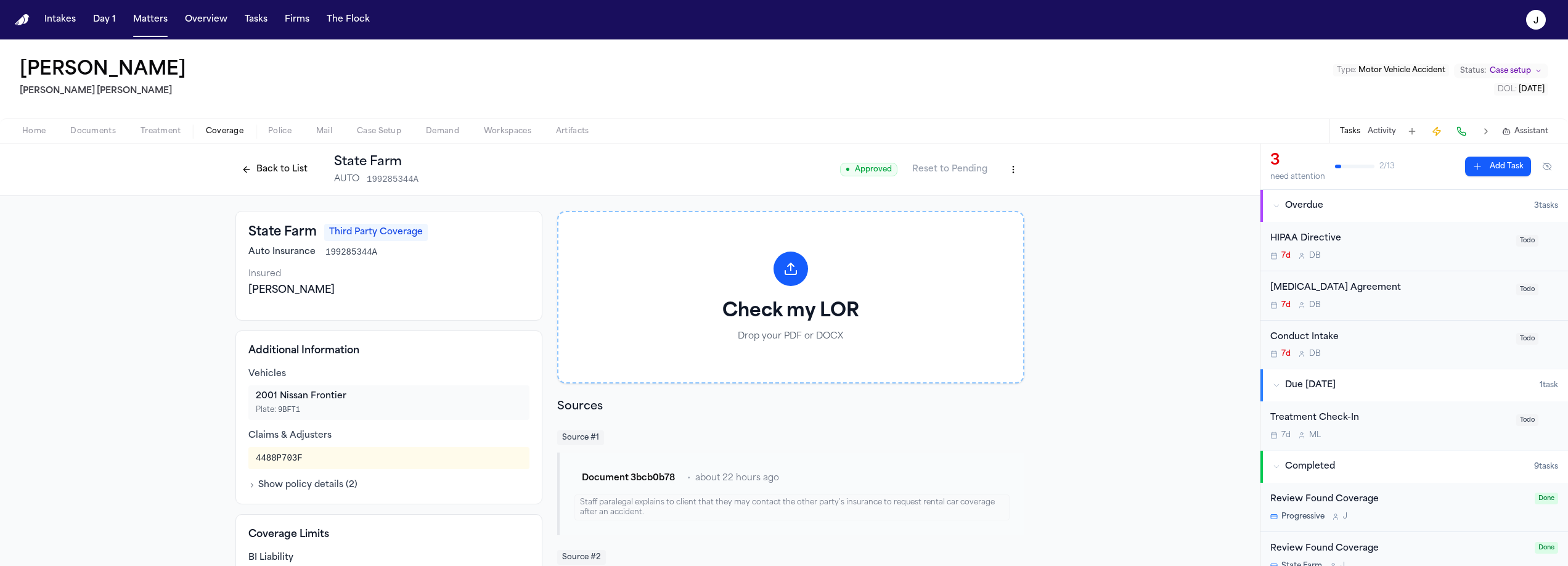
click at [1460, 137] on button at bounding box center [1461, 131] width 17 height 17
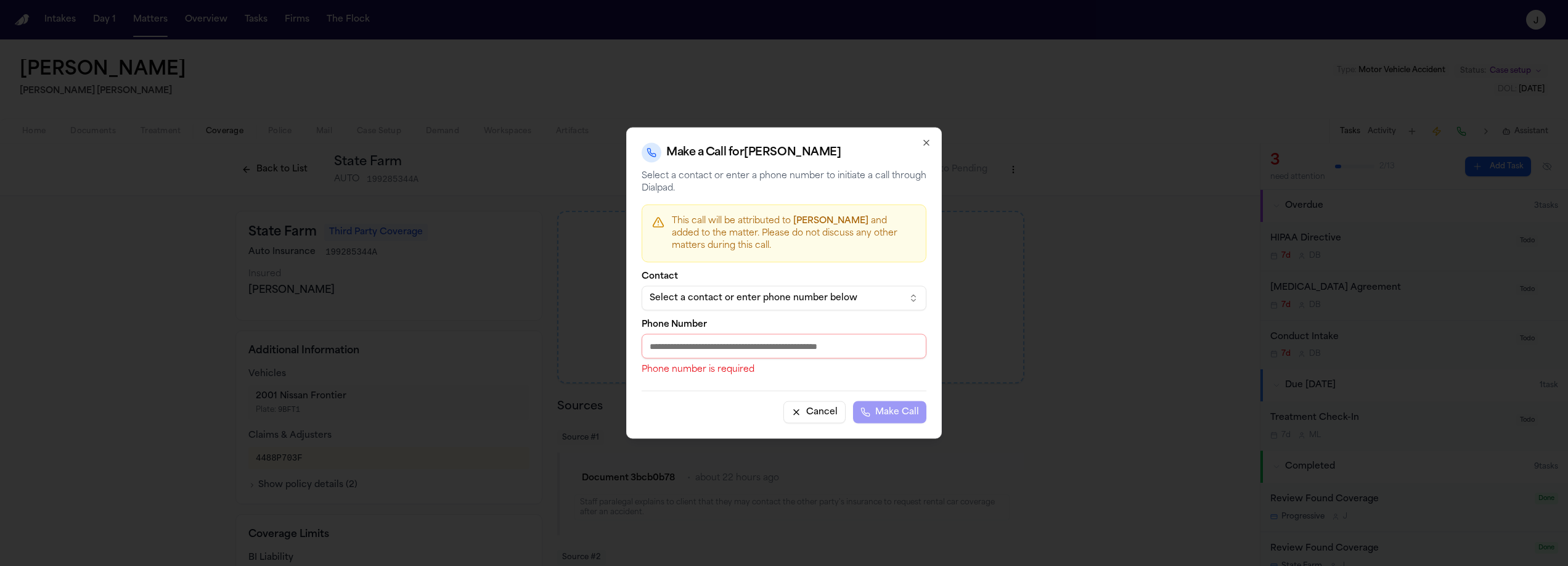
click at [776, 296] on div "Select a contact or enter phone number below" at bounding box center [774, 298] width 249 height 12
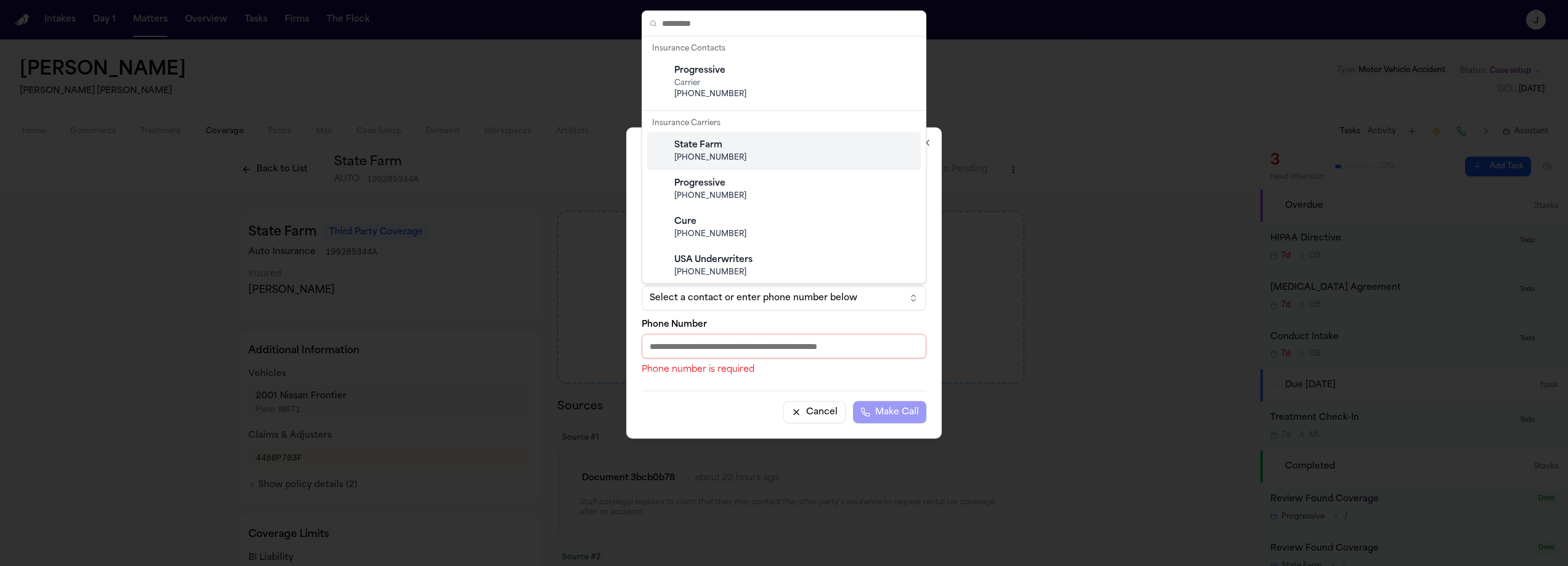
click at [710, 144] on div "State Farm" at bounding box center [794, 146] width 239 height 12
type input "**********"
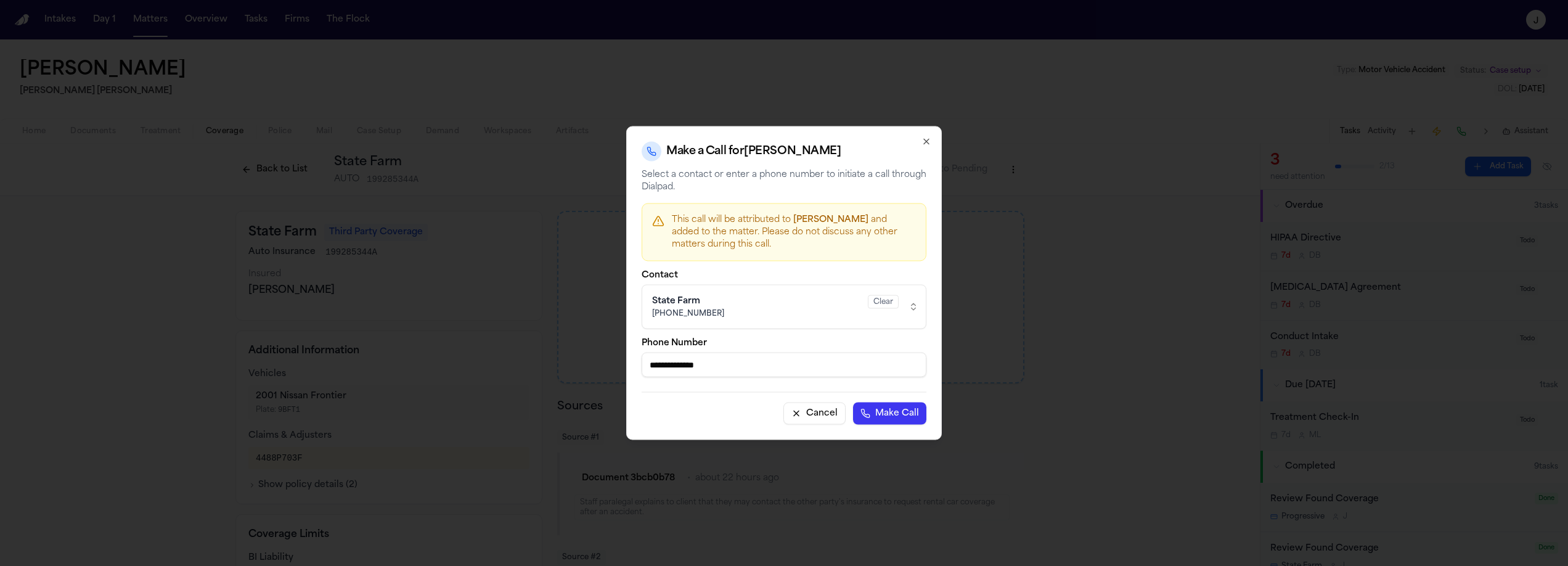
click at [905, 417] on button "Make Call" at bounding box center [889, 414] width 73 height 22
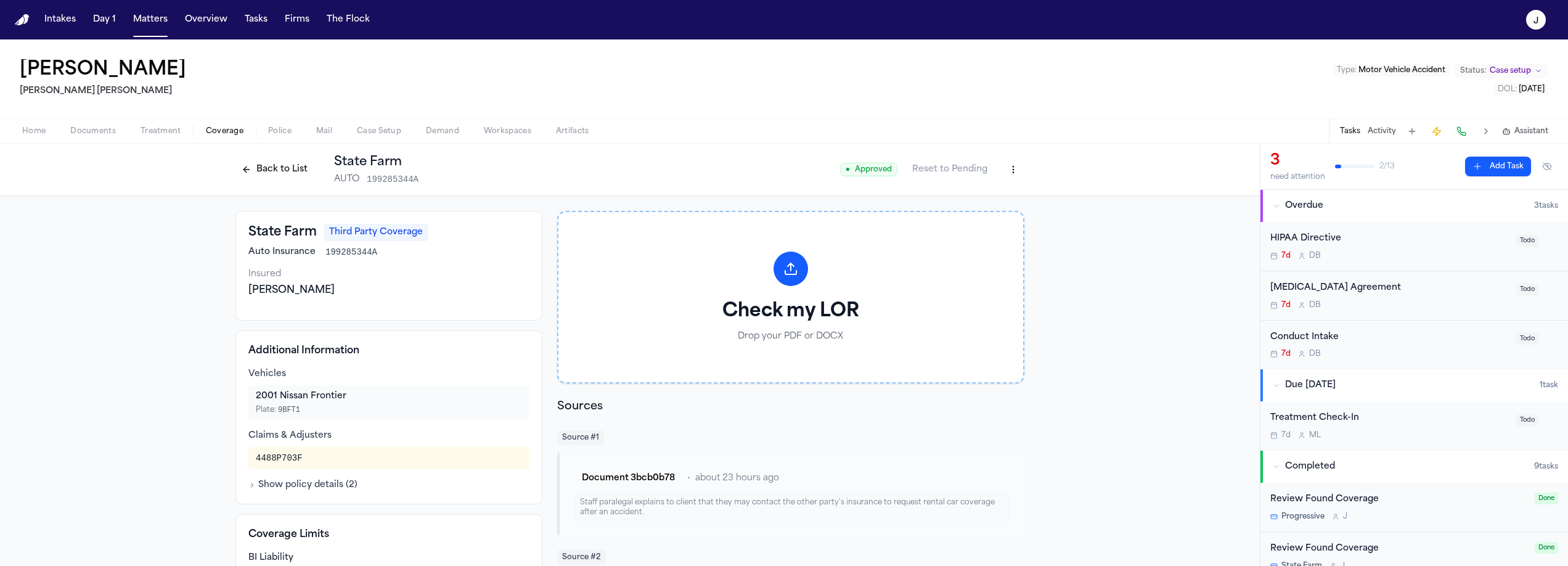
click at [38, 133] on span "Home" at bounding box center [34, 131] width 23 height 10
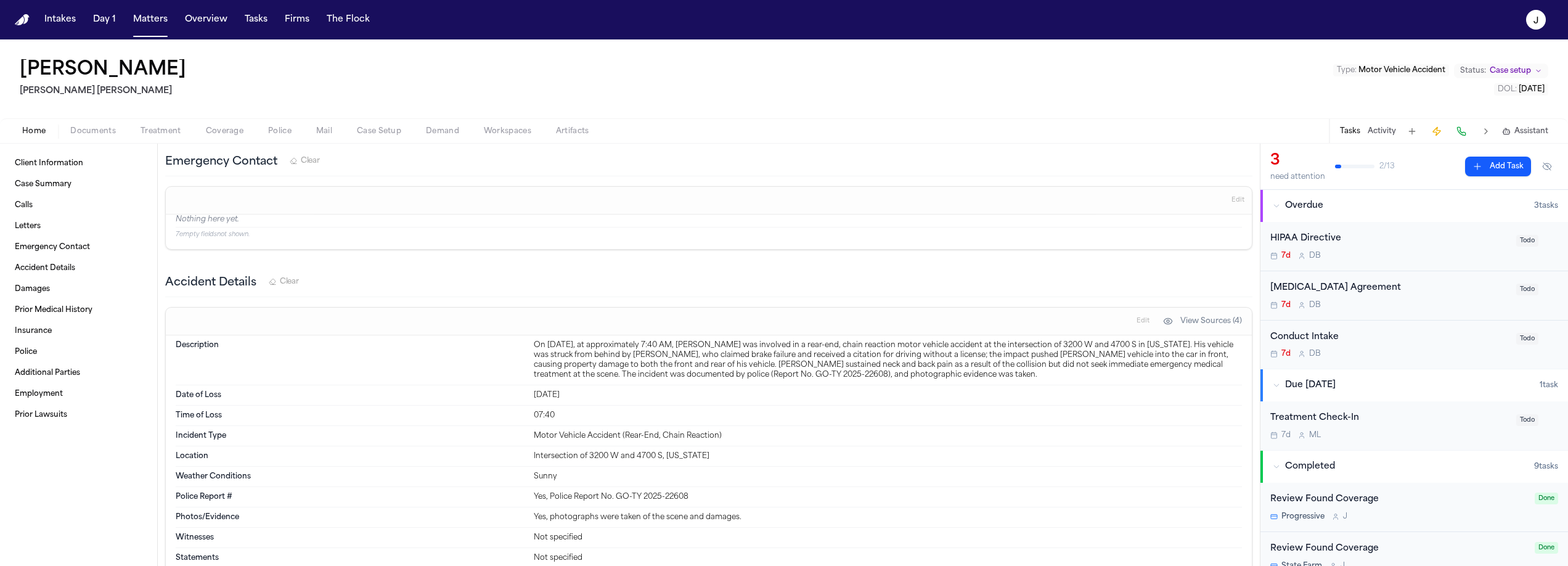
scroll to position [951, 0]
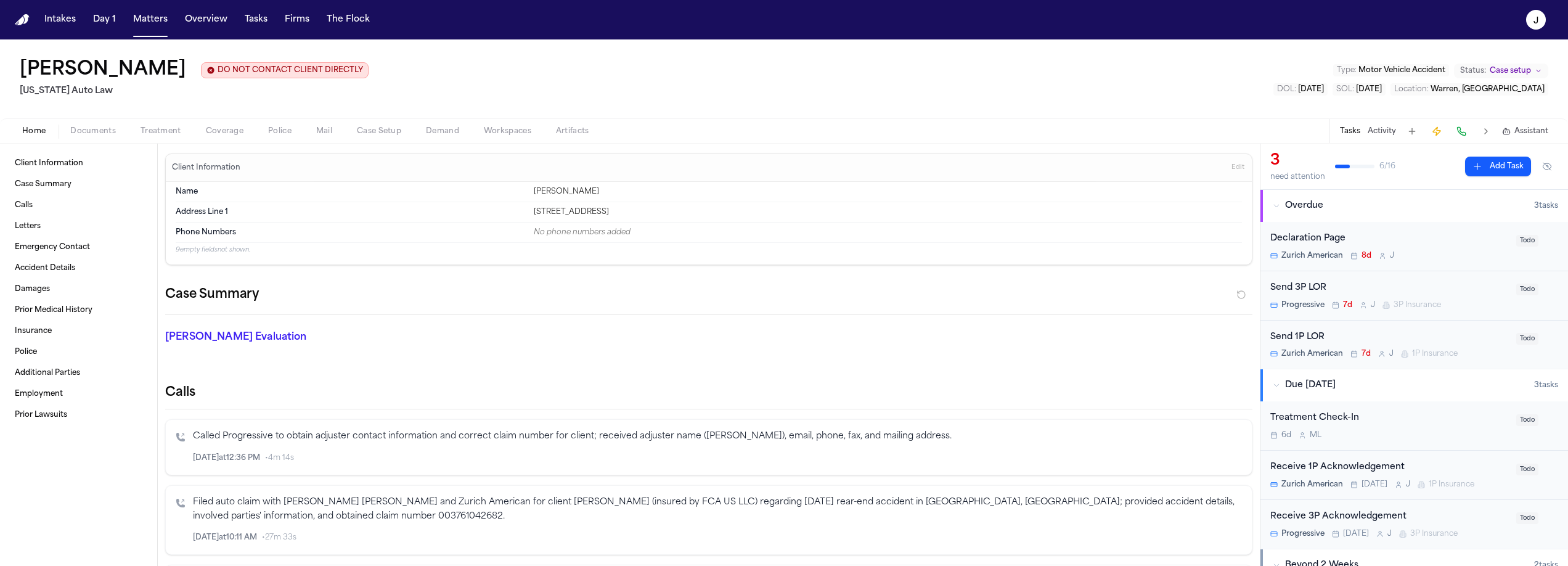
click at [234, 133] on span "Coverage" at bounding box center [225, 131] width 38 height 10
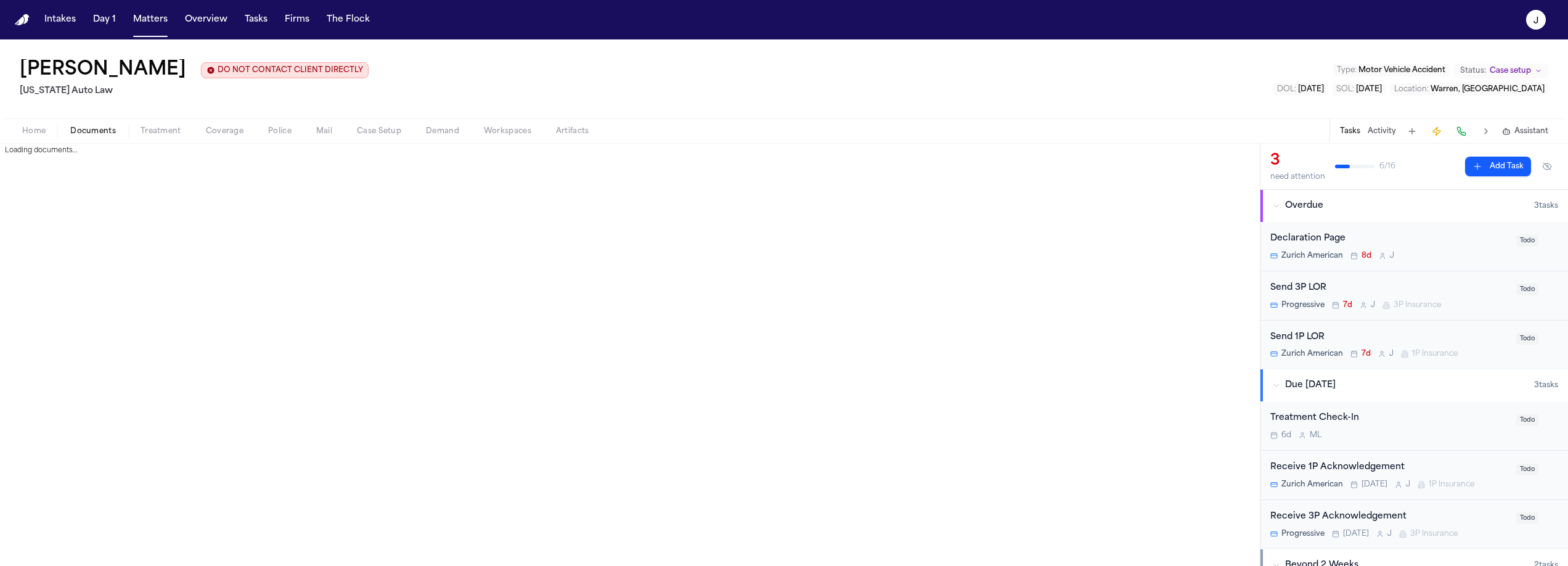
click at [110, 135] on span "Documents" at bounding box center [93, 131] width 46 height 10
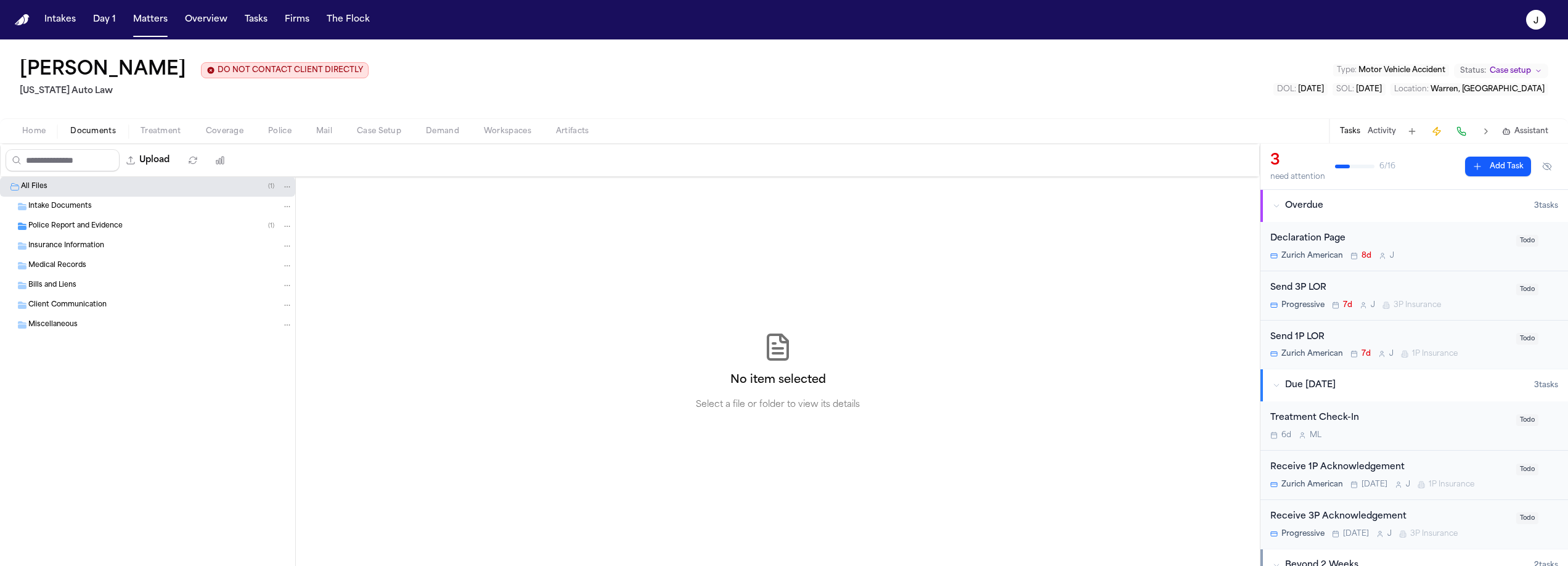
click at [77, 244] on span "Insurance Information" at bounding box center [66, 246] width 76 height 10
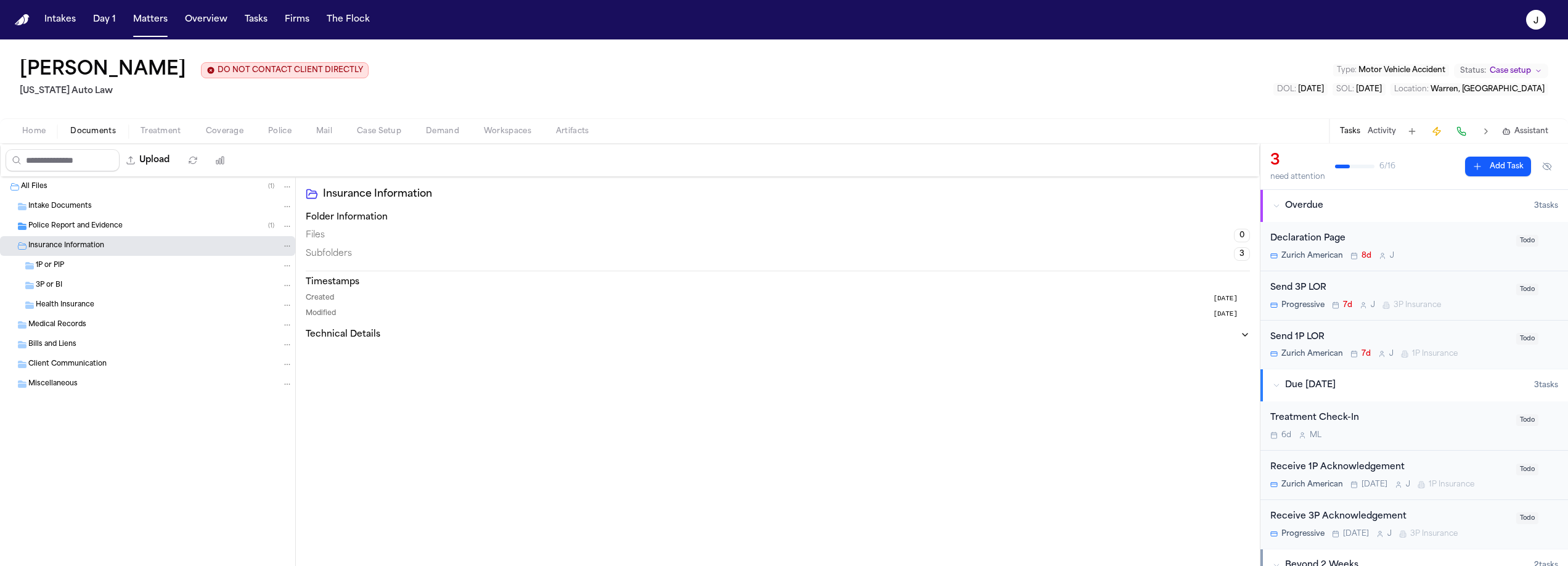
click at [41, 265] on span "1P or PIP" at bounding box center [50, 265] width 28 height 10
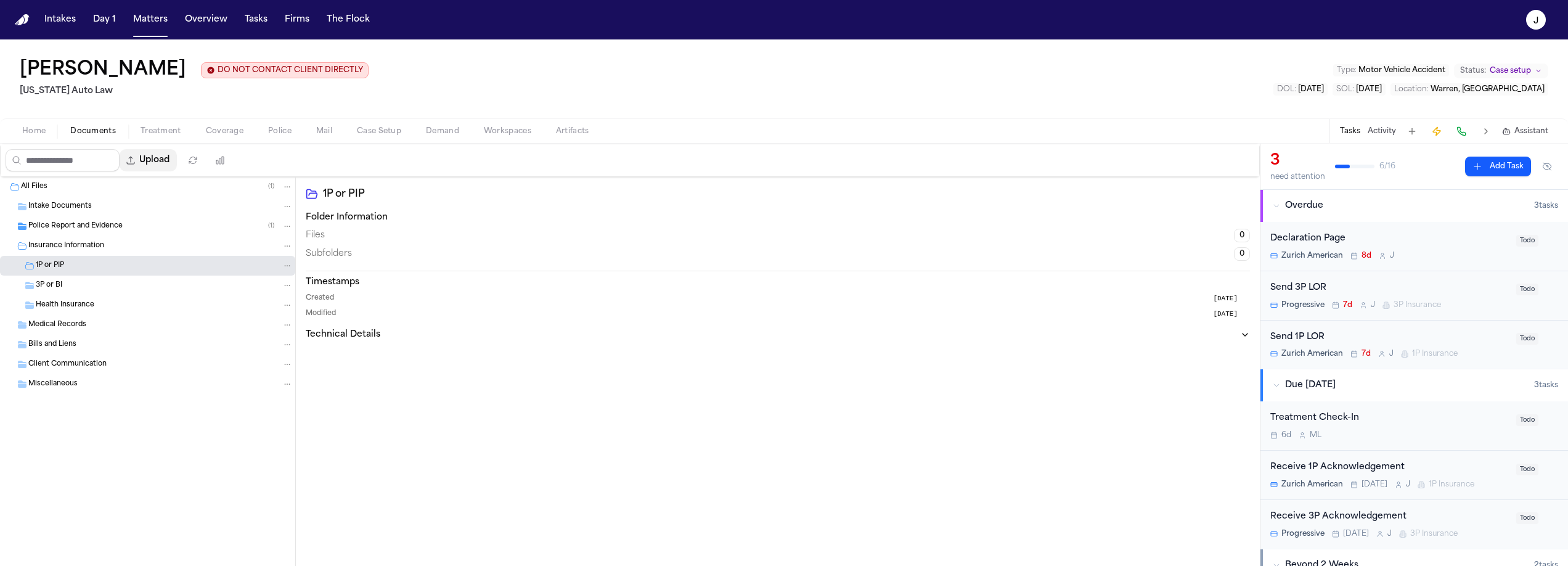
click at [168, 168] on button "Upload" at bounding box center [148, 160] width 57 height 22
select select "**********"
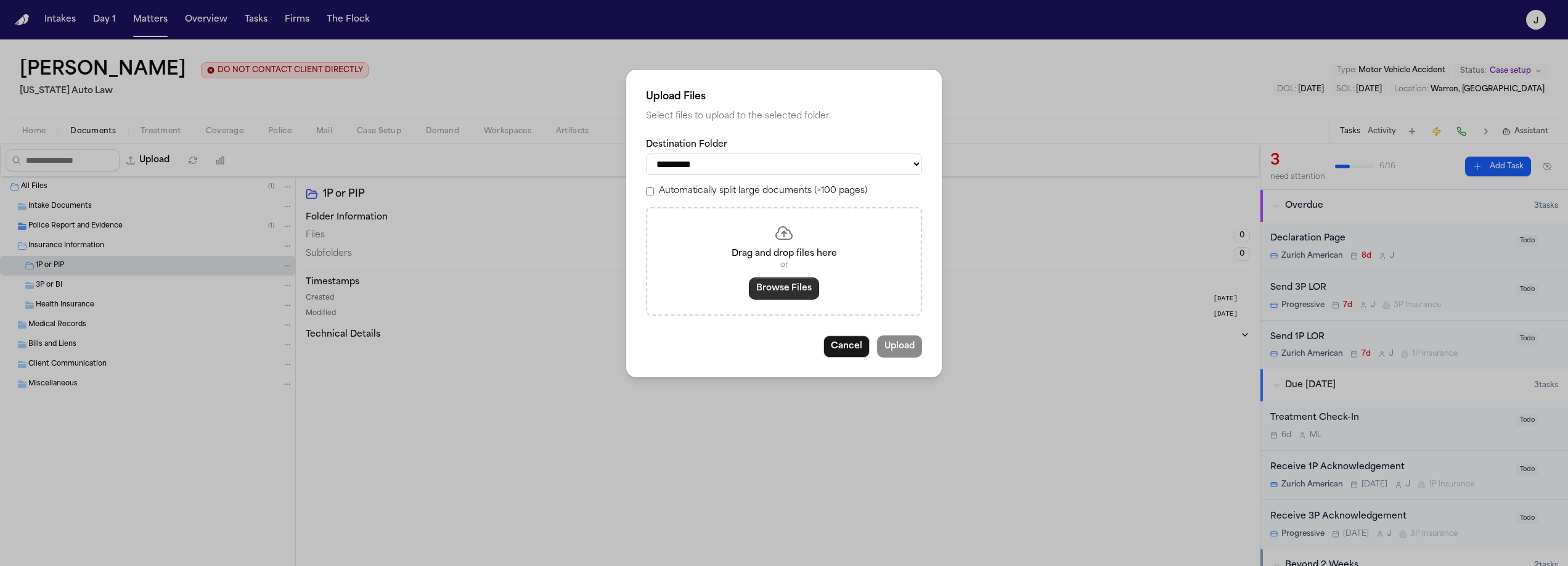
click at [782, 299] on button "Browse Files" at bounding box center [784, 288] width 70 height 22
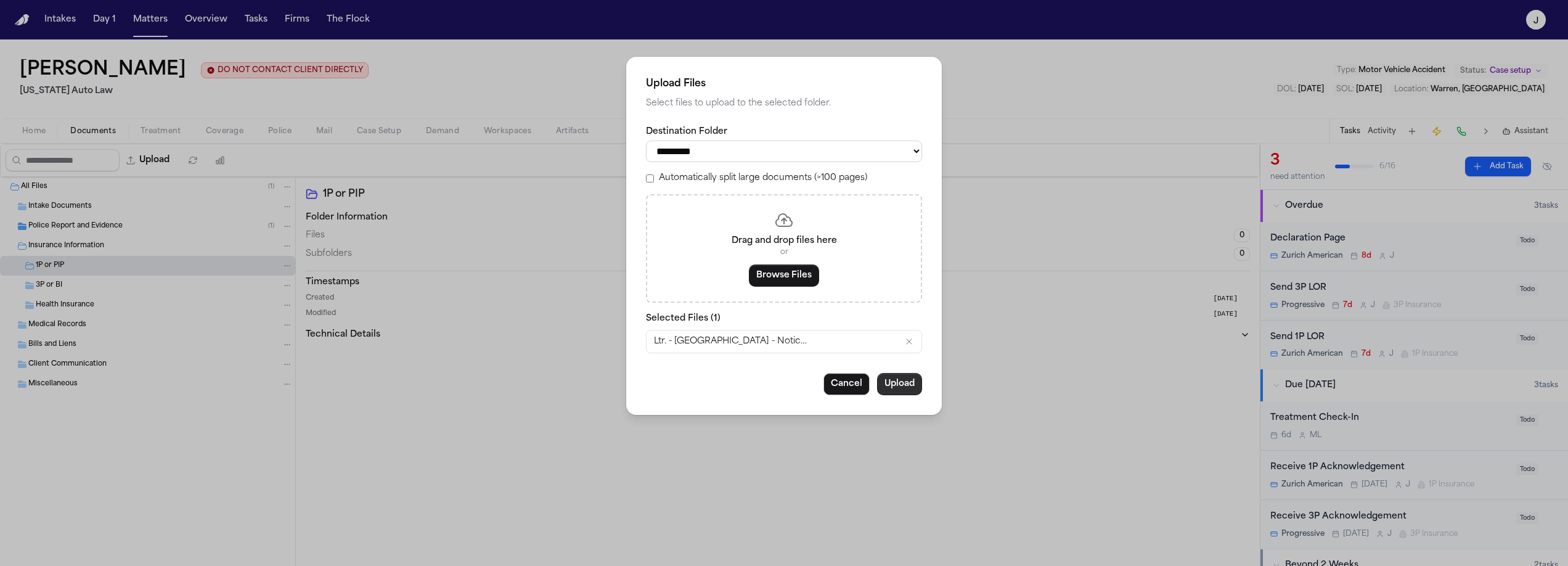
click at [884, 388] on button "Upload" at bounding box center [899, 384] width 45 height 22
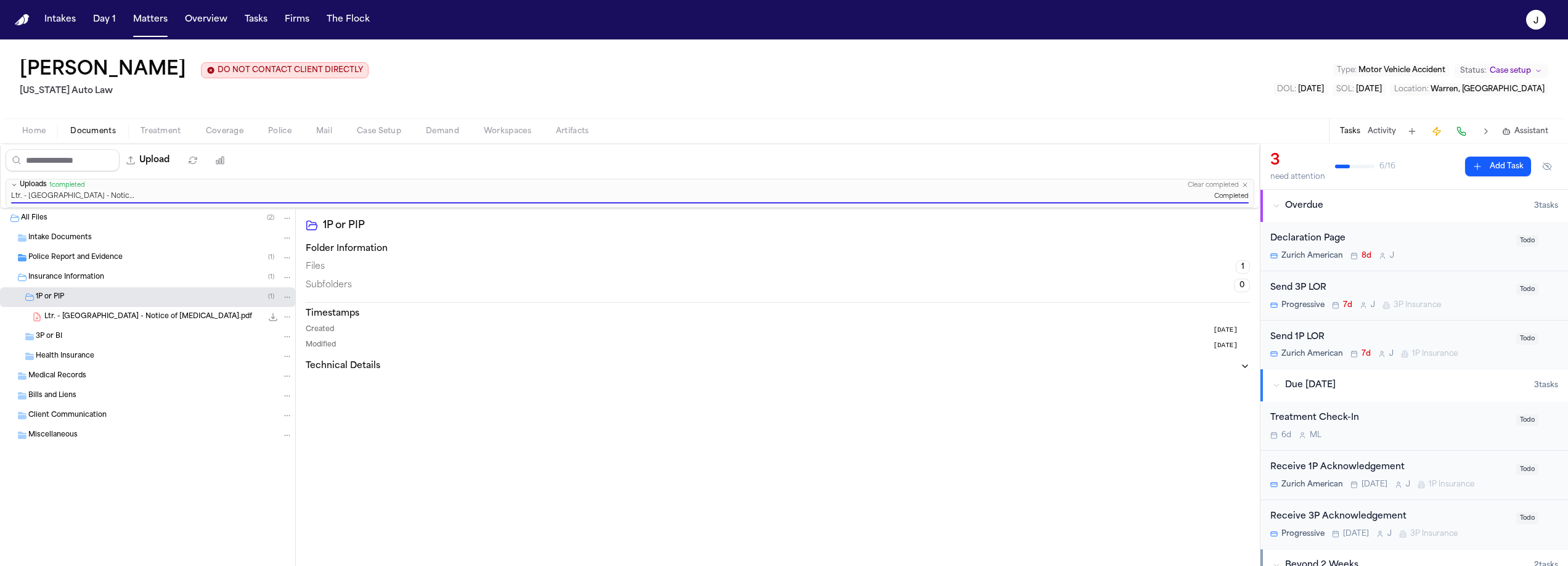
click at [77, 338] on div "3P or BI" at bounding box center [164, 336] width 257 height 11
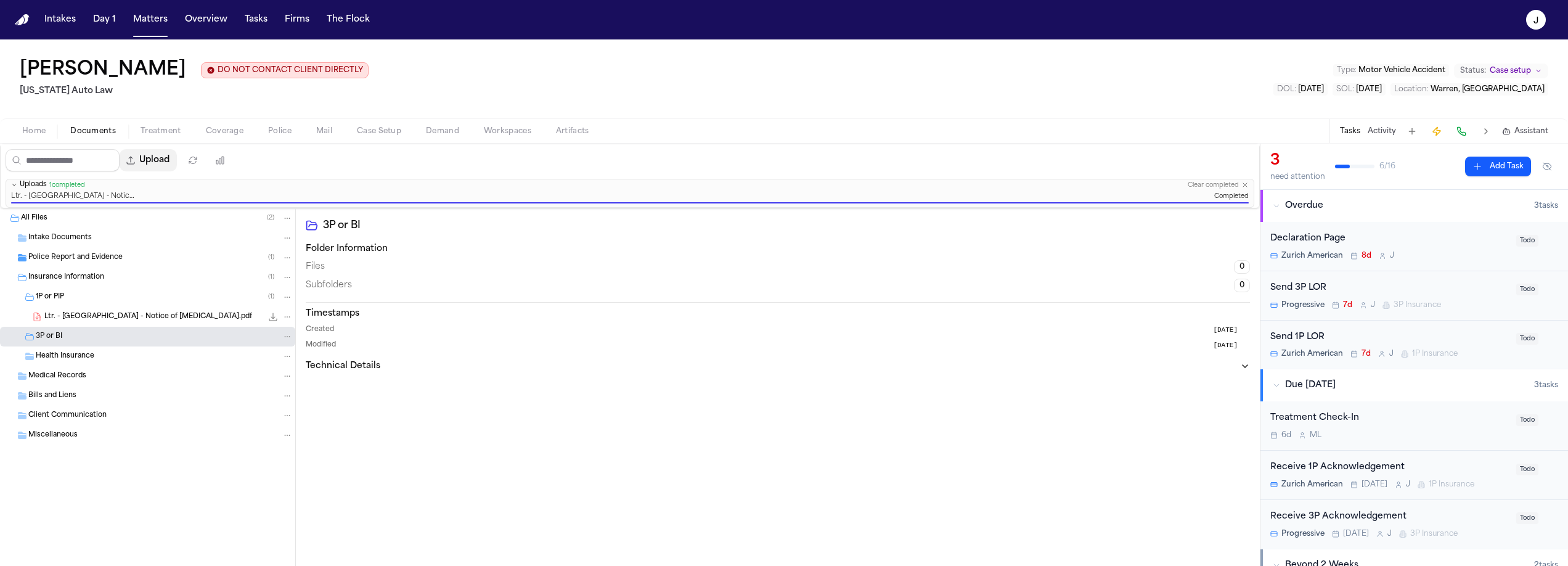
click at [141, 169] on button "Upload" at bounding box center [148, 160] width 57 height 22
select select "**********"
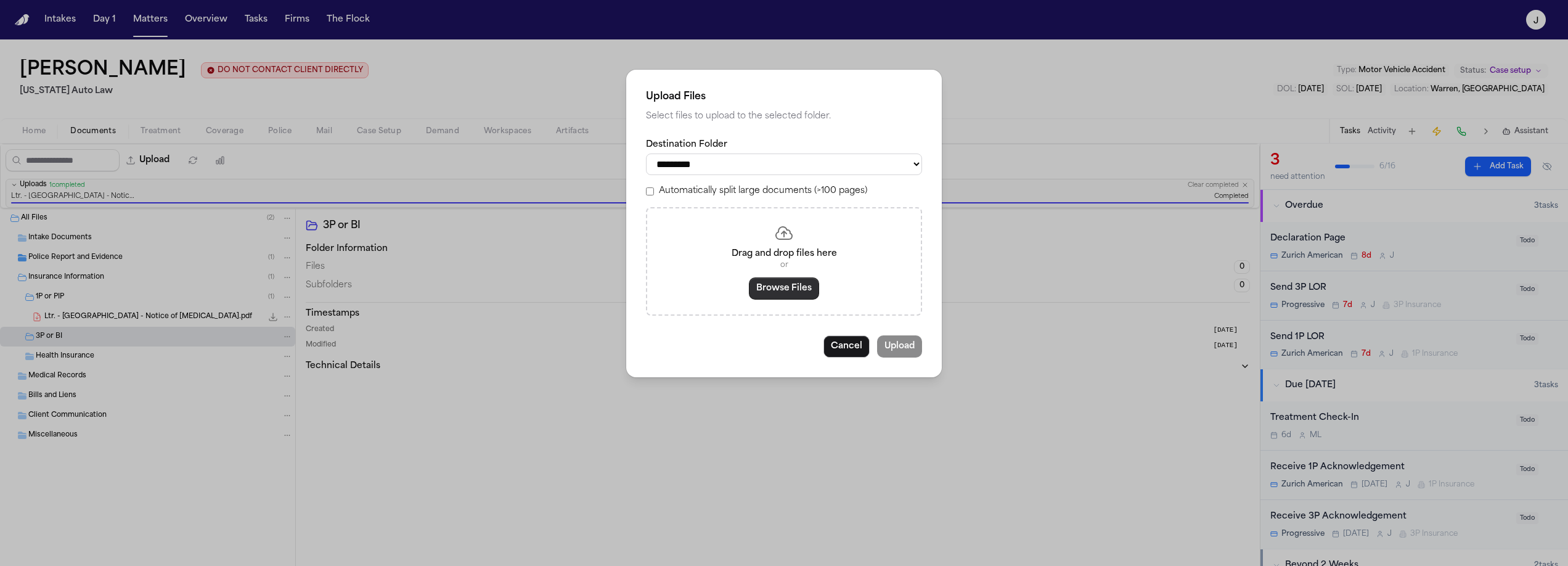
click at [776, 293] on button "Browse Files" at bounding box center [784, 288] width 70 height 22
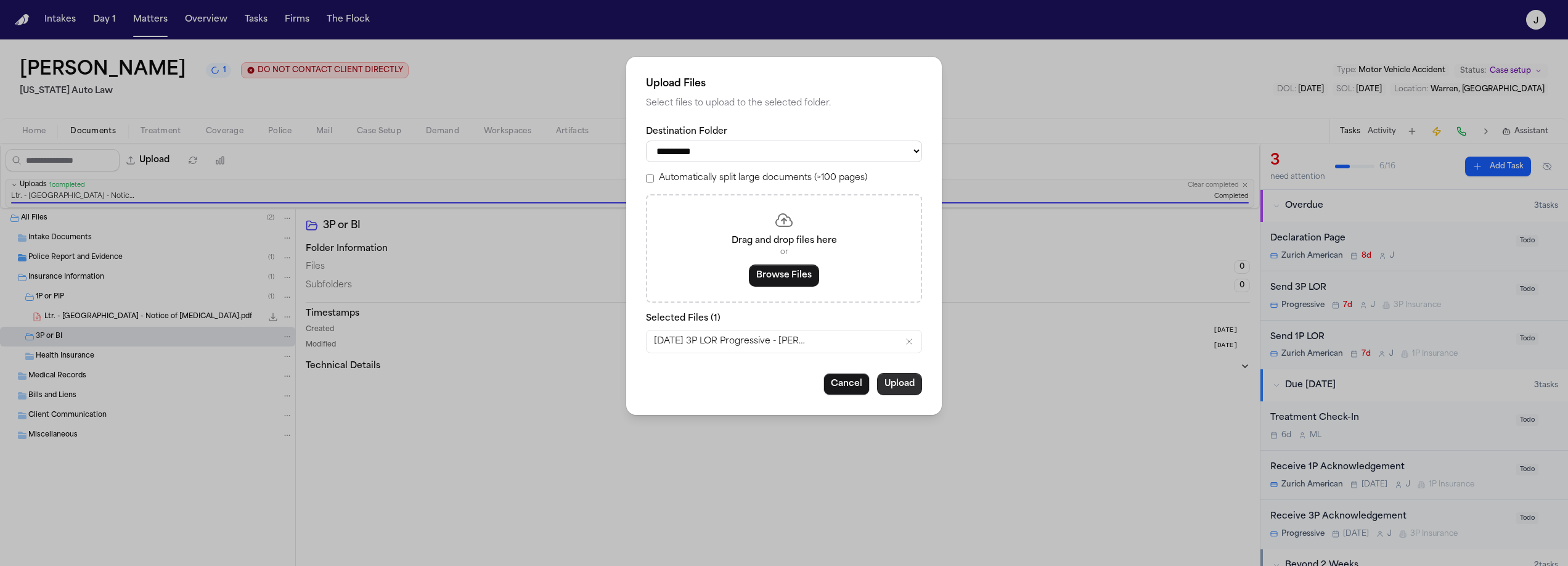
click at [915, 388] on button "Upload" at bounding box center [899, 384] width 45 height 22
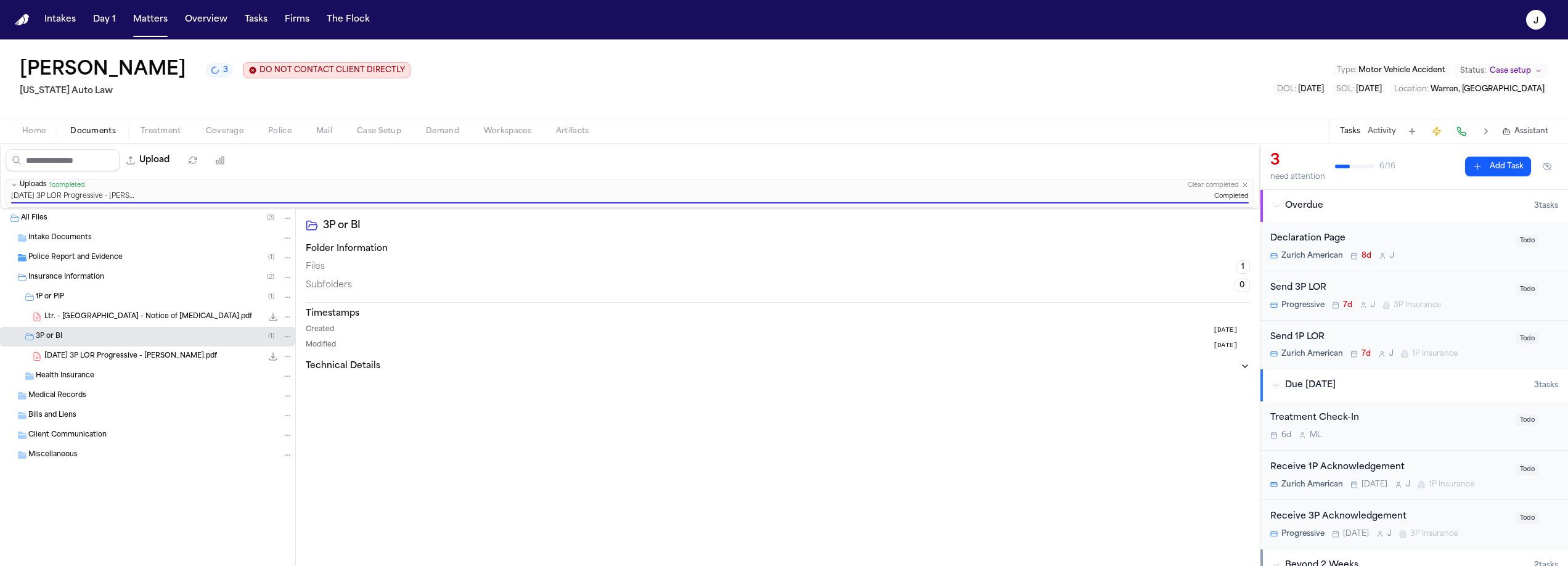
click at [47, 137] on button "Home" at bounding box center [34, 131] width 48 height 15
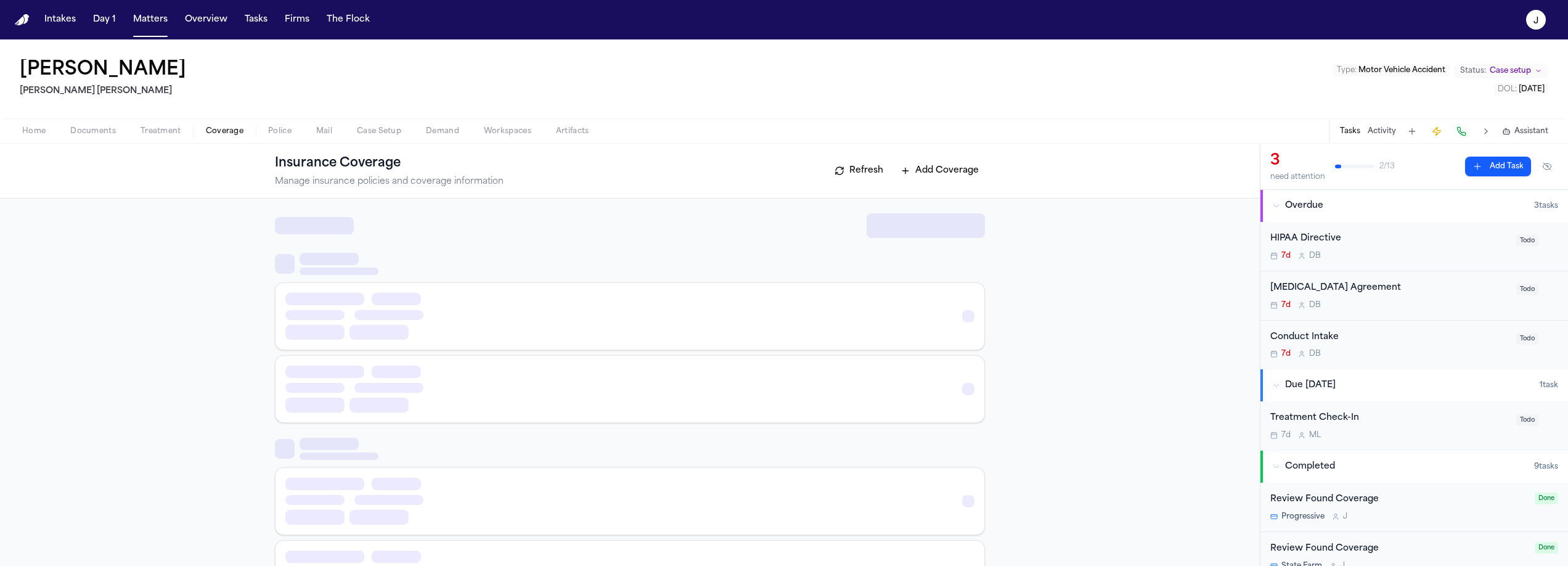
click at [223, 131] on span "Coverage" at bounding box center [225, 131] width 38 height 10
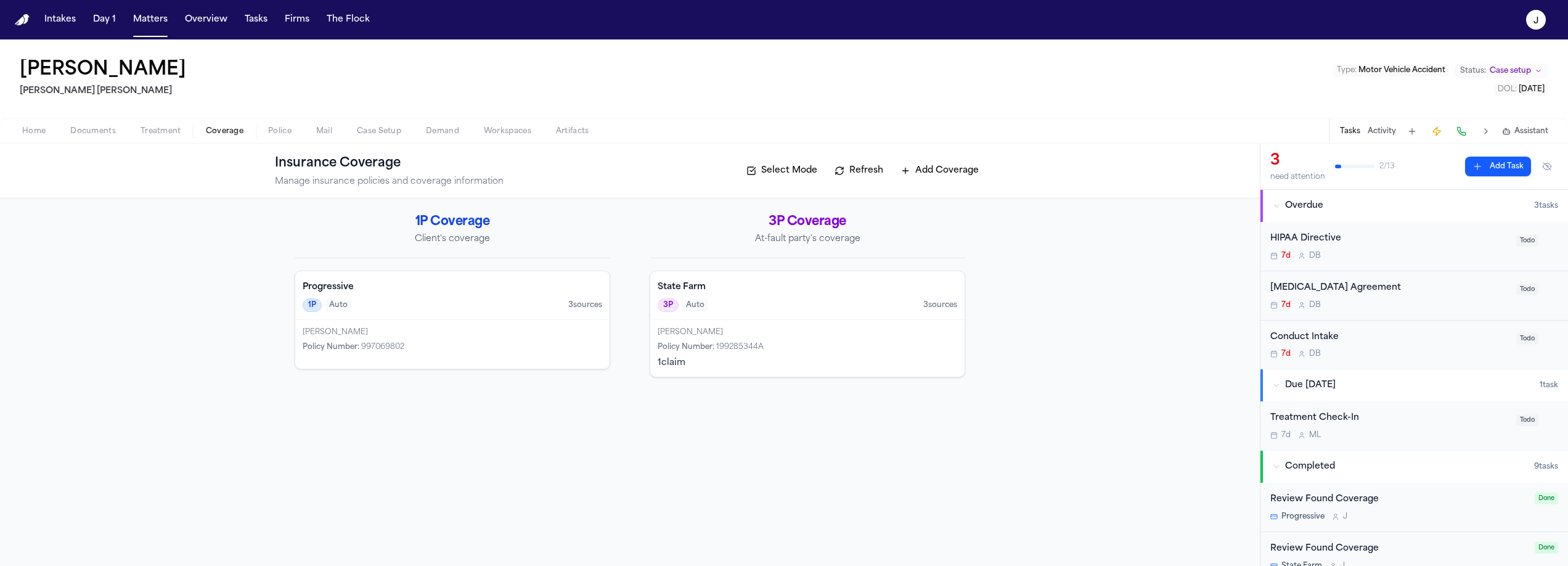
click at [810, 307] on div "3P Auto 3 source s" at bounding box center [807, 305] width 299 height 14
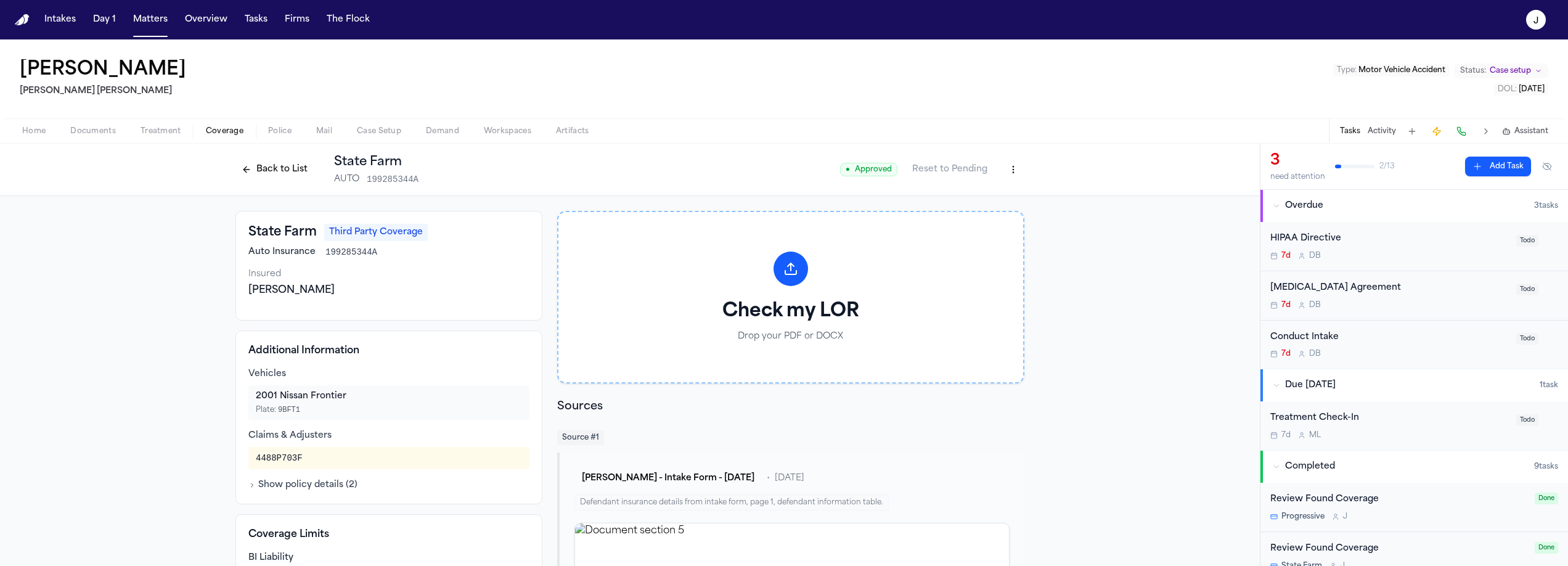
click at [288, 174] on button "Back to List" at bounding box center [275, 170] width 78 height 20
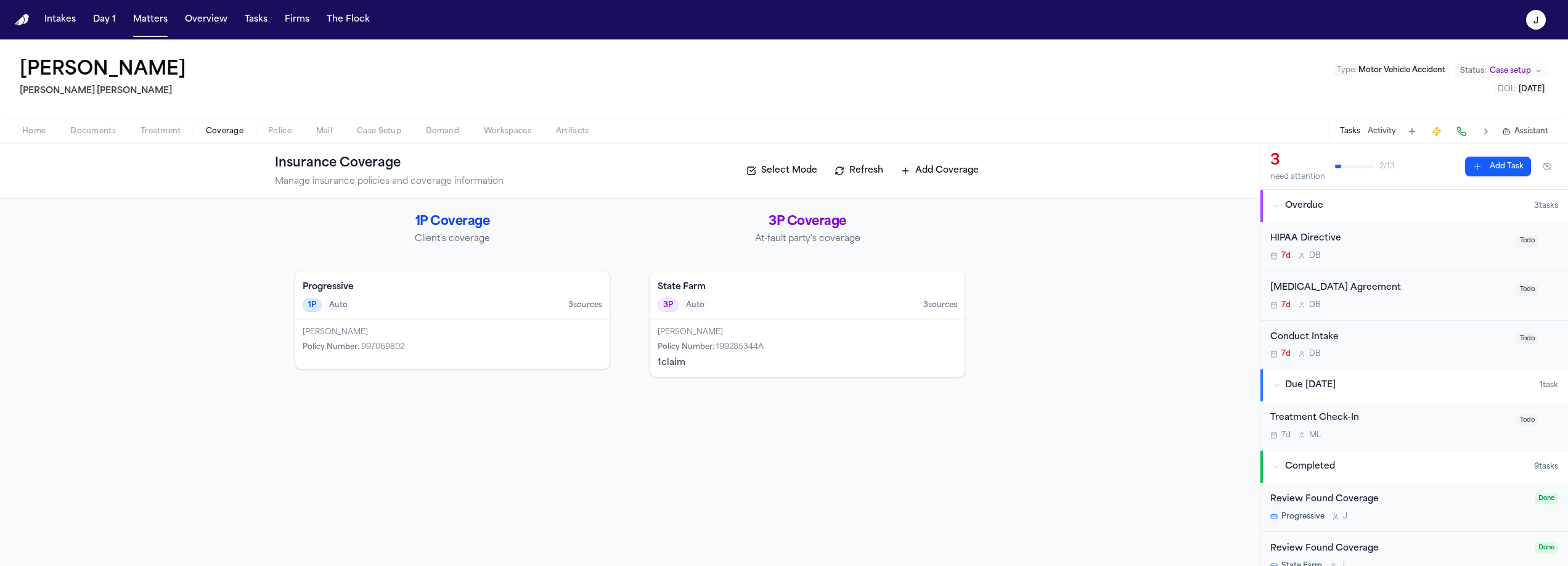
click at [863, 164] on button "Refresh" at bounding box center [858, 171] width 61 height 20
click at [858, 178] on button "Refresh" at bounding box center [858, 171] width 61 height 20
click at [860, 170] on button "Refresh" at bounding box center [858, 171] width 61 height 20
click at [843, 174] on button "Refresh" at bounding box center [858, 171] width 61 height 20
click at [776, 307] on div "3P Auto 3 source s" at bounding box center [807, 305] width 299 height 14
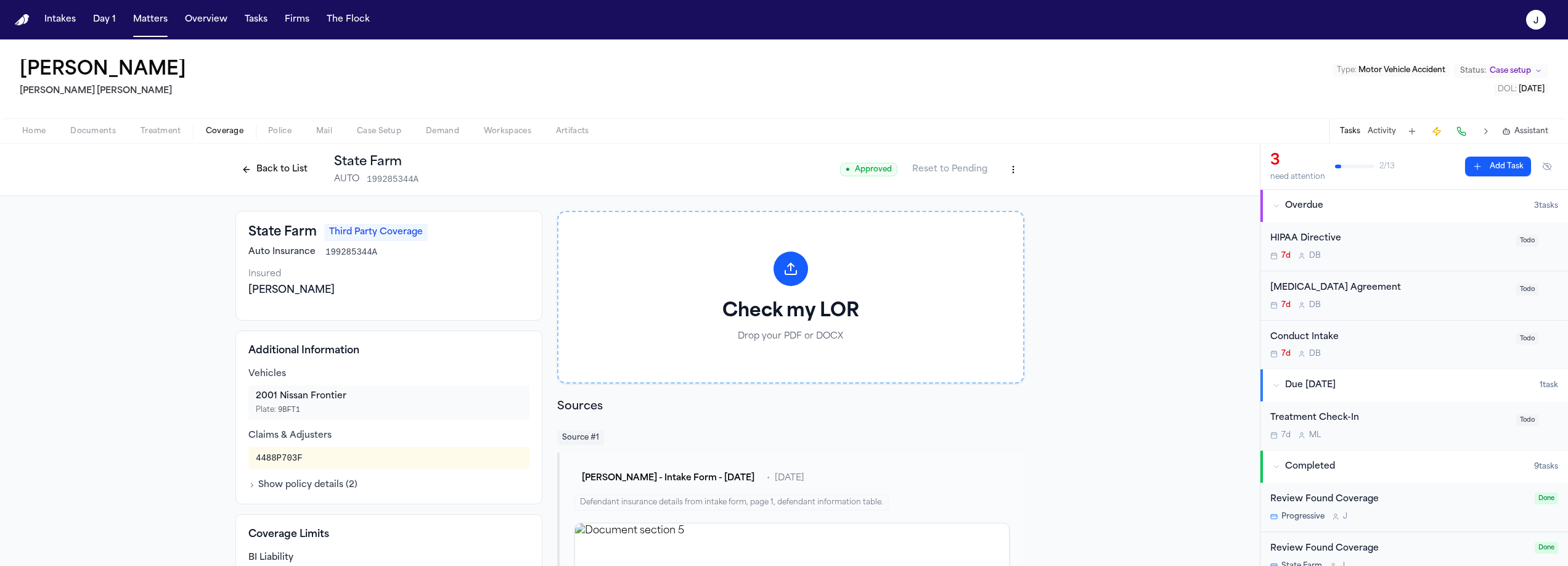
click at [293, 178] on button "Back to List" at bounding box center [275, 170] width 78 height 20
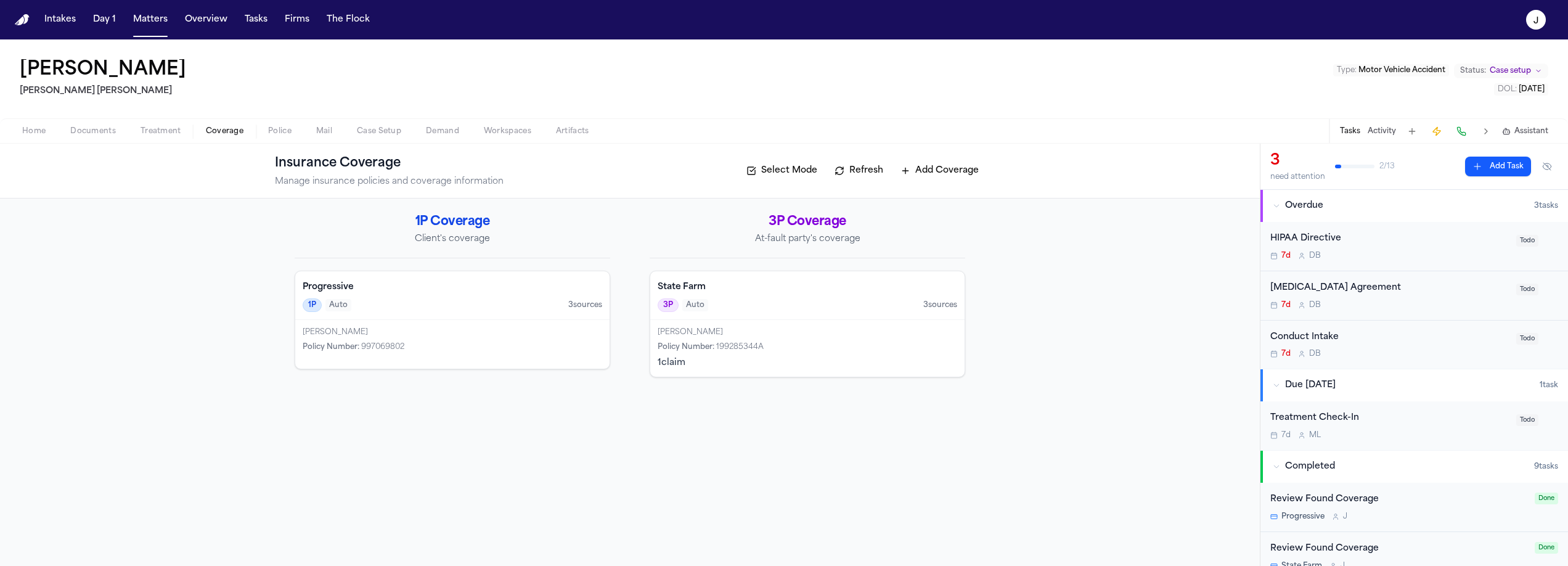
click at [774, 300] on div "3P Auto 3 source s" at bounding box center [807, 305] width 299 height 14
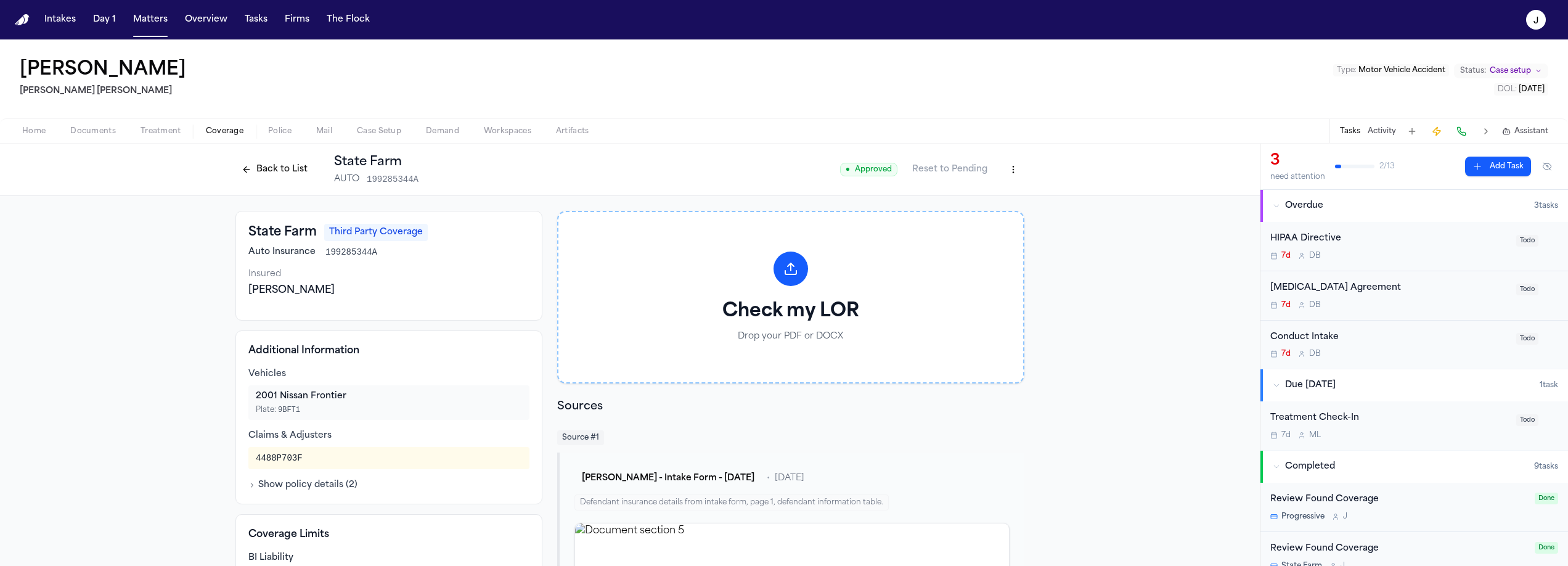
click at [1015, 167] on html "Intakes Day 1 Matters Overview Tasks Firms The Flock J [PERSON_NAME] [PERSON_NA…" at bounding box center [784, 283] width 1568 height 566
click at [955, 194] on div "Edit Coverage" at bounding box center [966, 196] width 104 height 20
select select "**********"
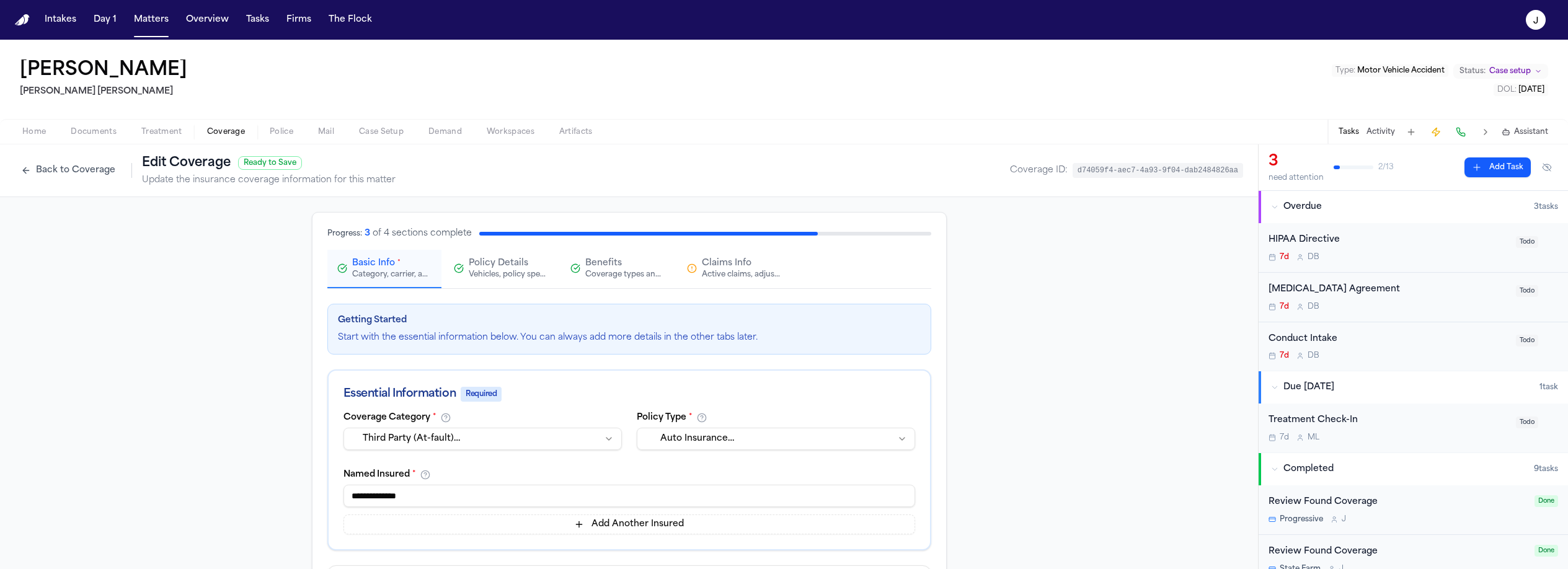
click at [727, 274] on div "Active claims, adjusters, and subrogation details" at bounding box center [742, 274] width 79 height 10
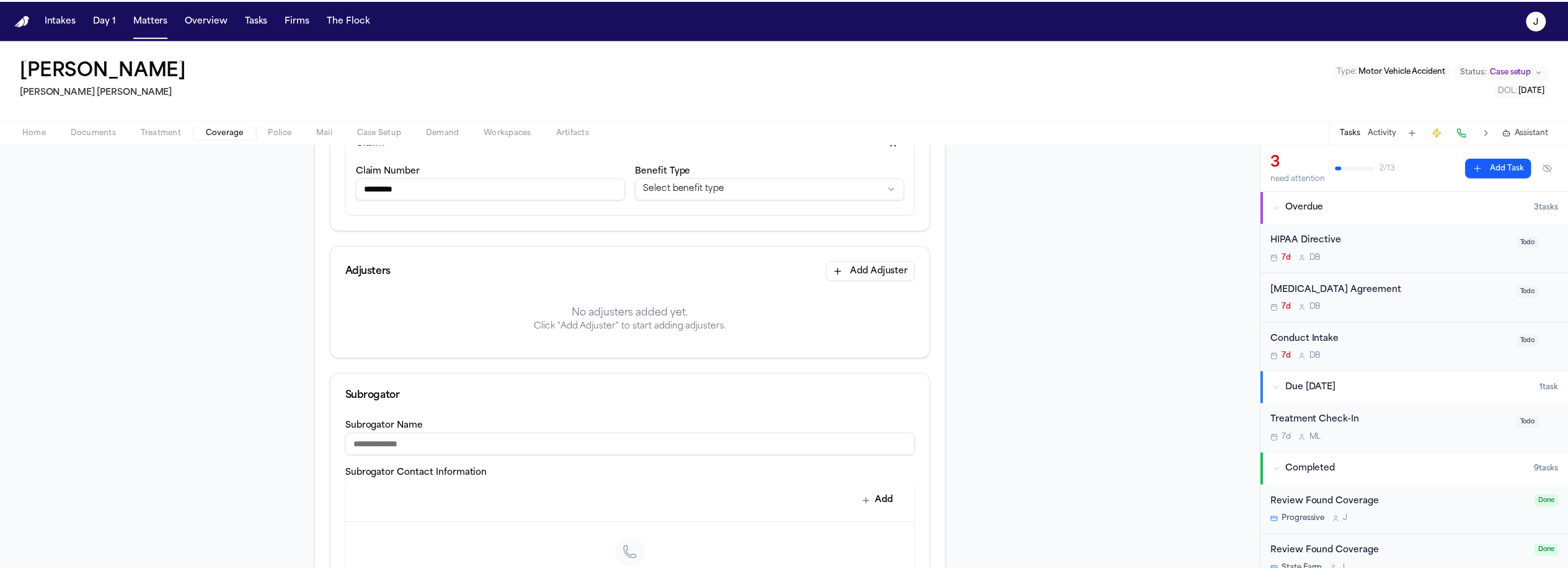
scroll to position [233, 0]
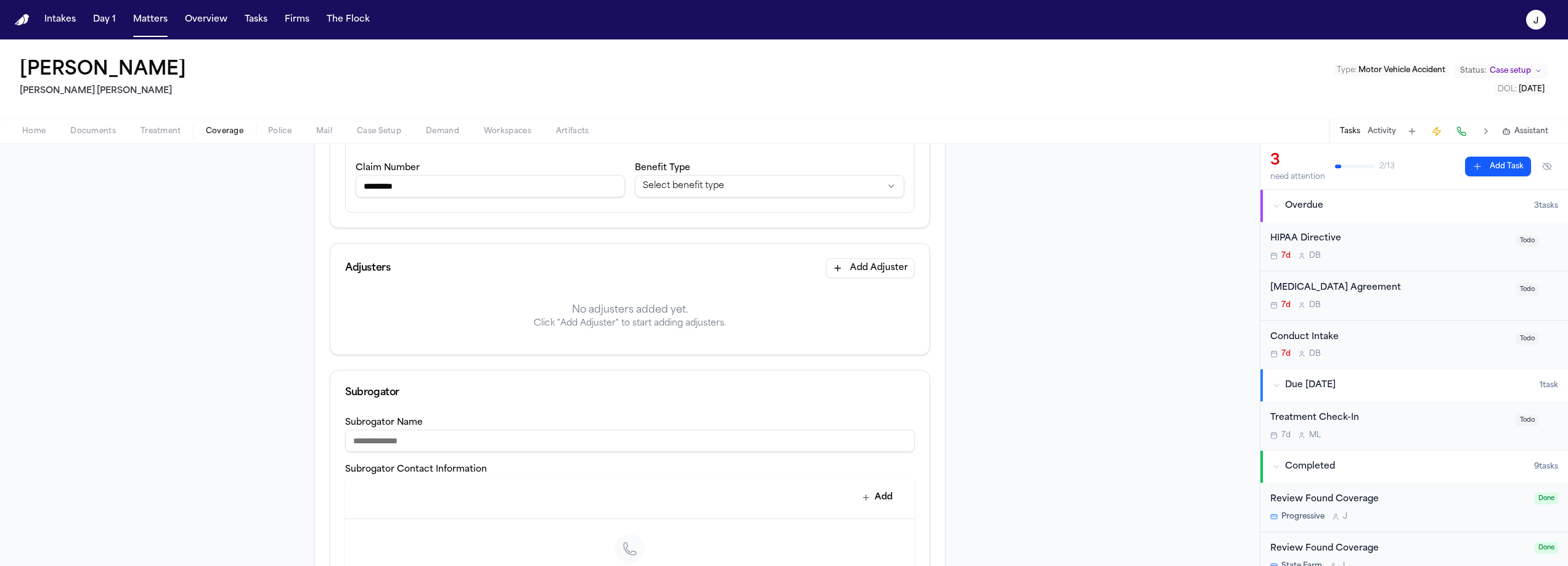
click at [863, 273] on button "Add Adjuster" at bounding box center [870, 268] width 89 height 20
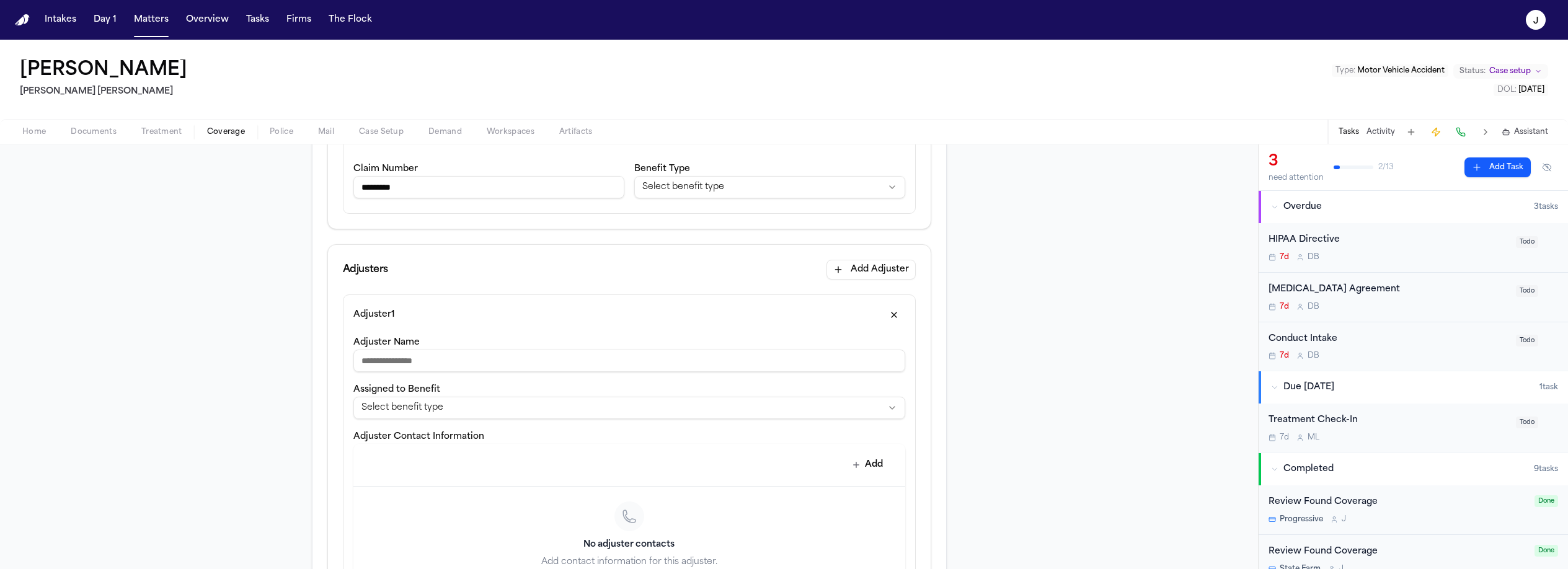
click at [416, 363] on input "Adjuster Name" at bounding box center [629, 361] width 552 height 22
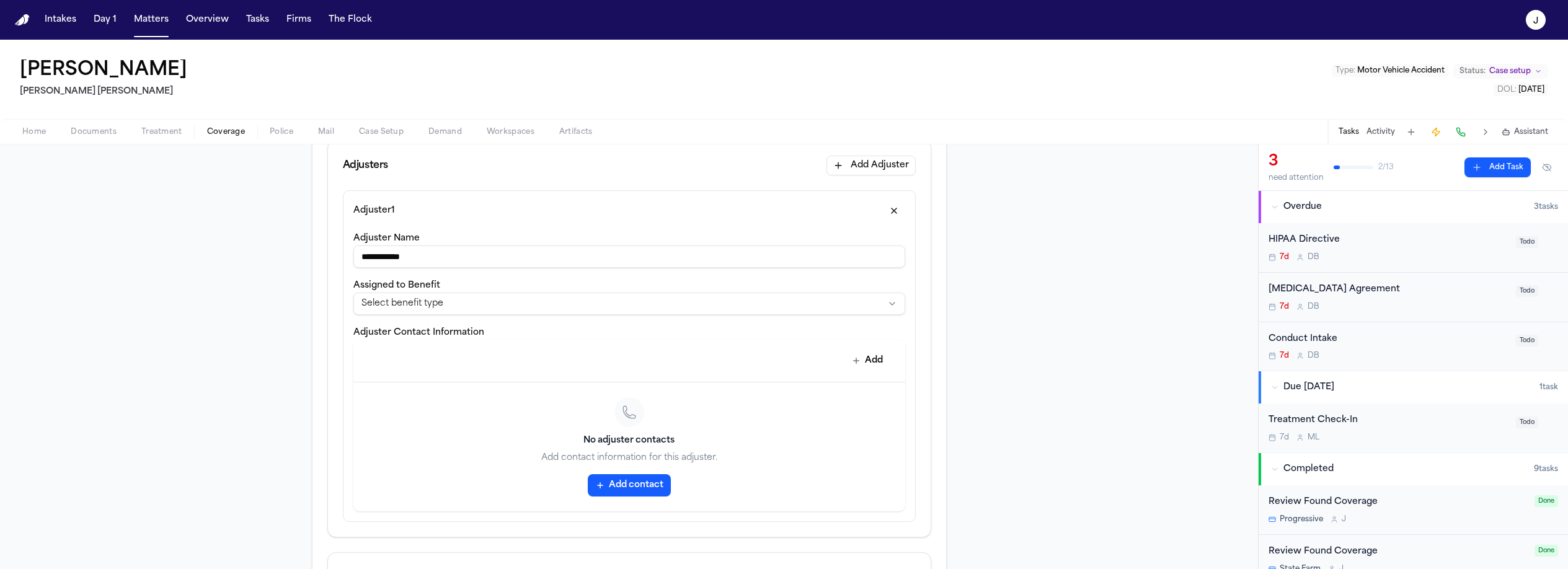
scroll to position [358, 0]
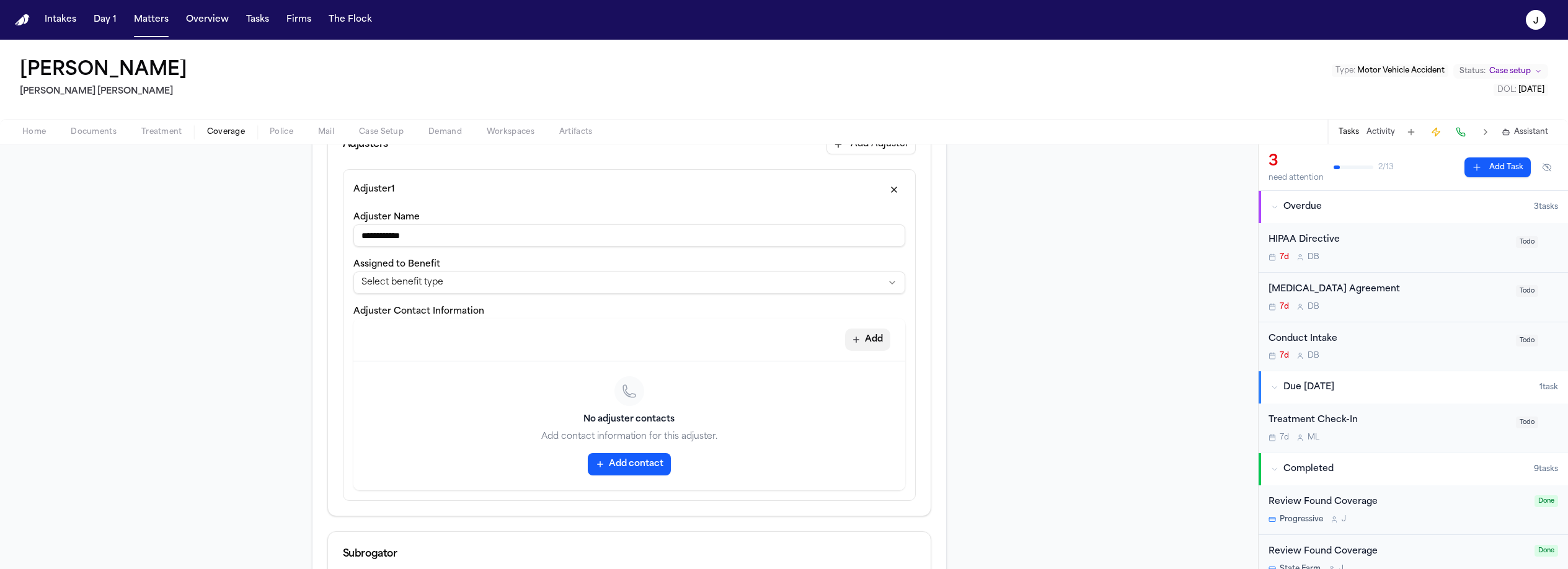
type input "**********"
click at [859, 344] on button "Add" at bounding box center [867, 339] width 45 height 22
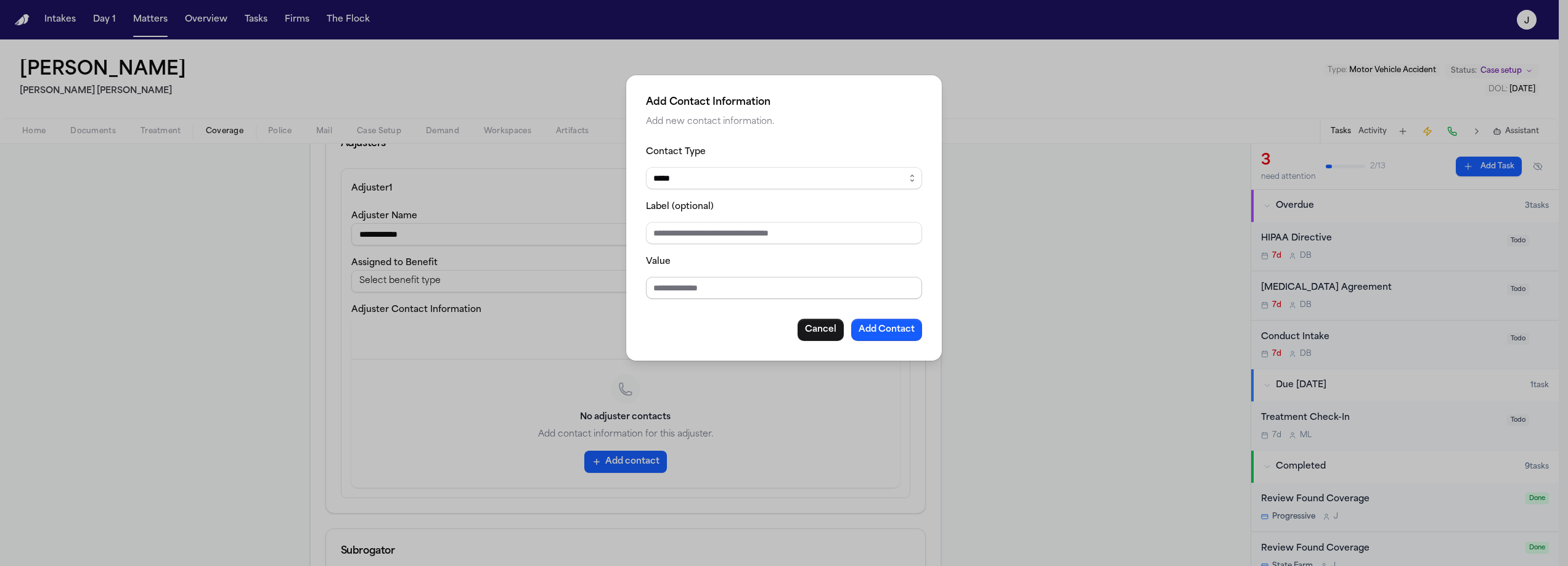
click at [666, 289] on input "Value" at bounding box center [784, 288] width 276 height 22
type input "*"
type input "**********"
click at [899, 328] on button "Add Contact" at bounding box center [886, 330] width 71 height 22
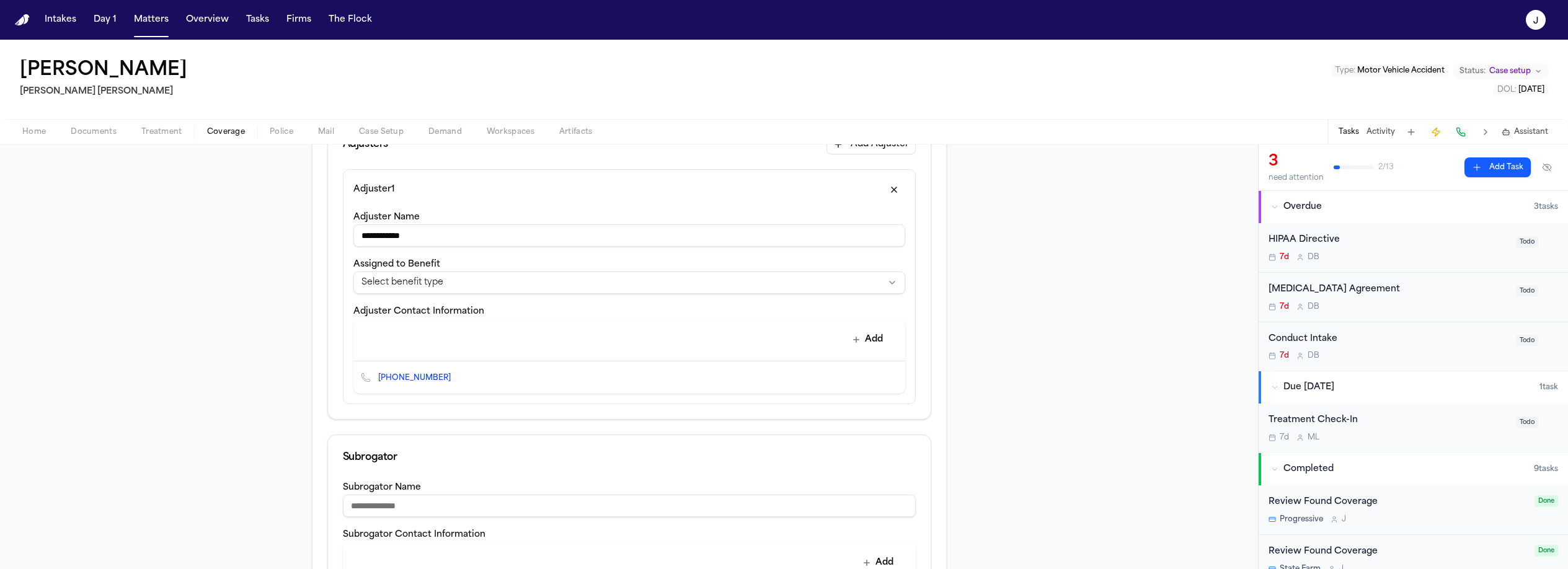
scroll to position [373, 0]
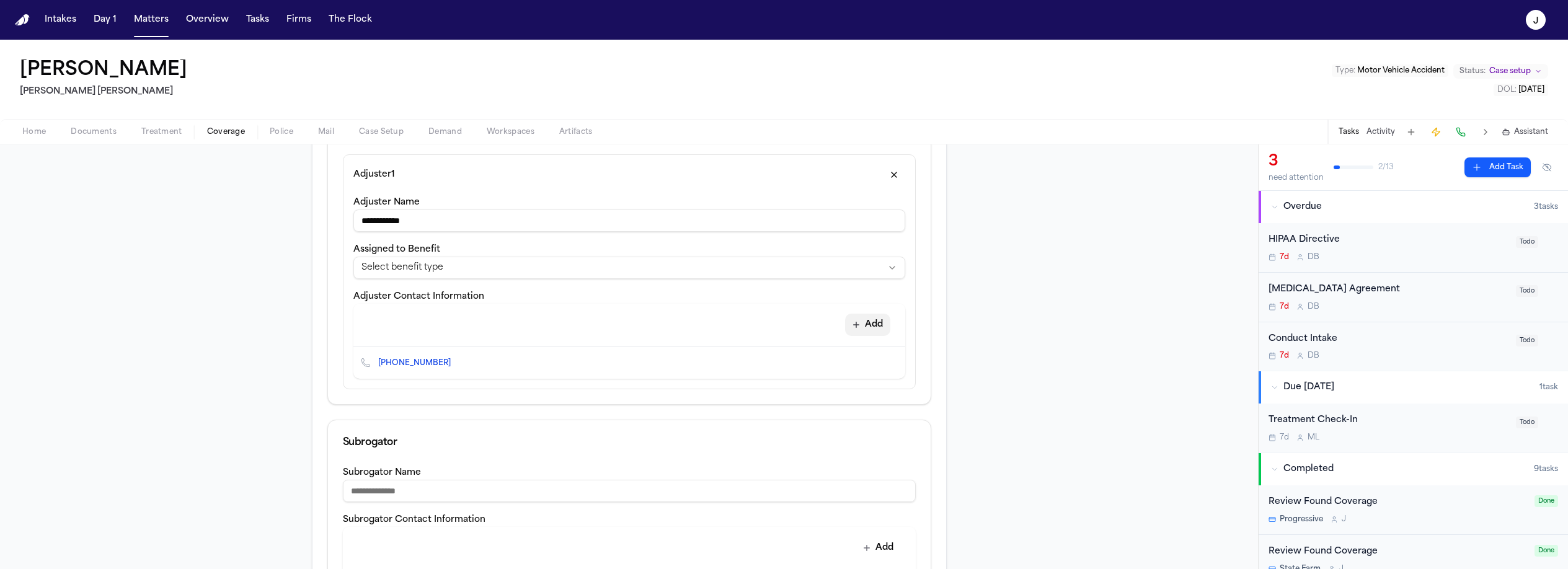
click at [867, 320] on button "Add" at bounding box center [867, 325] width 45 height 22
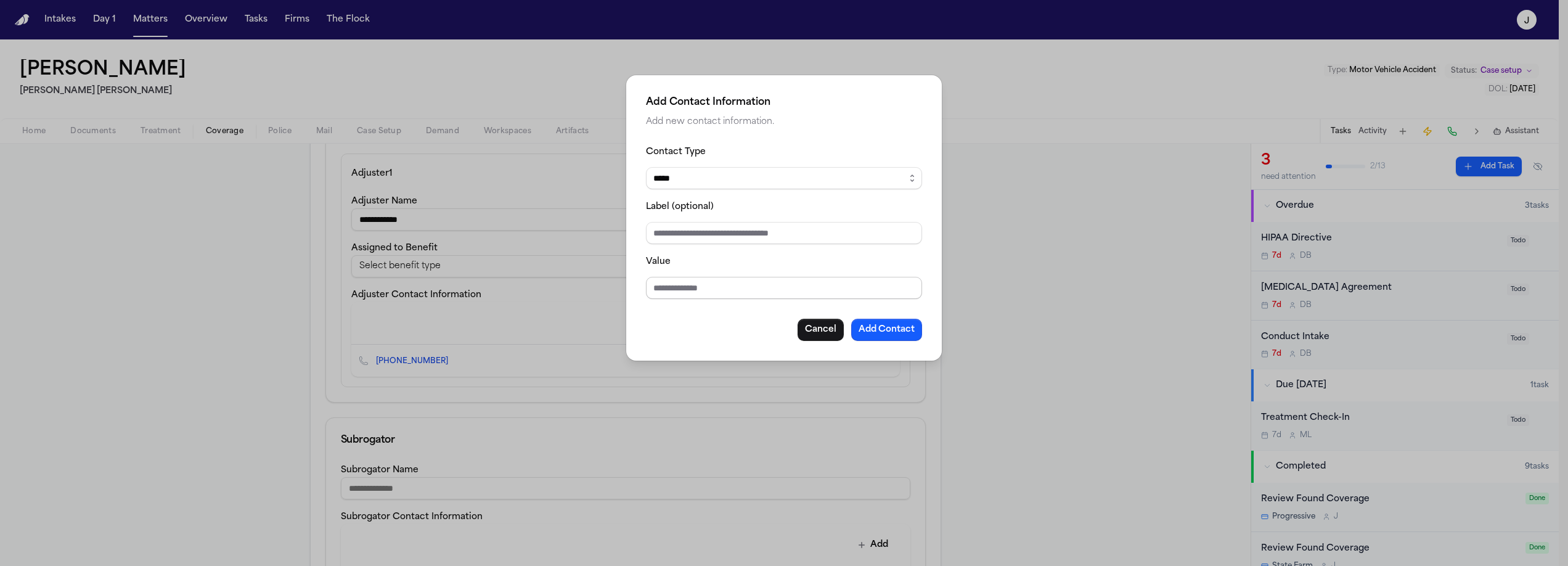
click at [673, 289] on input "Value" at bounding box center [784, 288] width 276 height 22
click at [675, 287] on input "Value" at bounding box center [784, 288] width 276 height 22
click at [671, 188] on select "***** ***** ******* *** *****" at bounding box center [784, 178] width 276 height 22
select select "***"
click at [646, 167] on select "***** ***** ******* *** *****" at bounding box center [784, 178] width 276 height 22
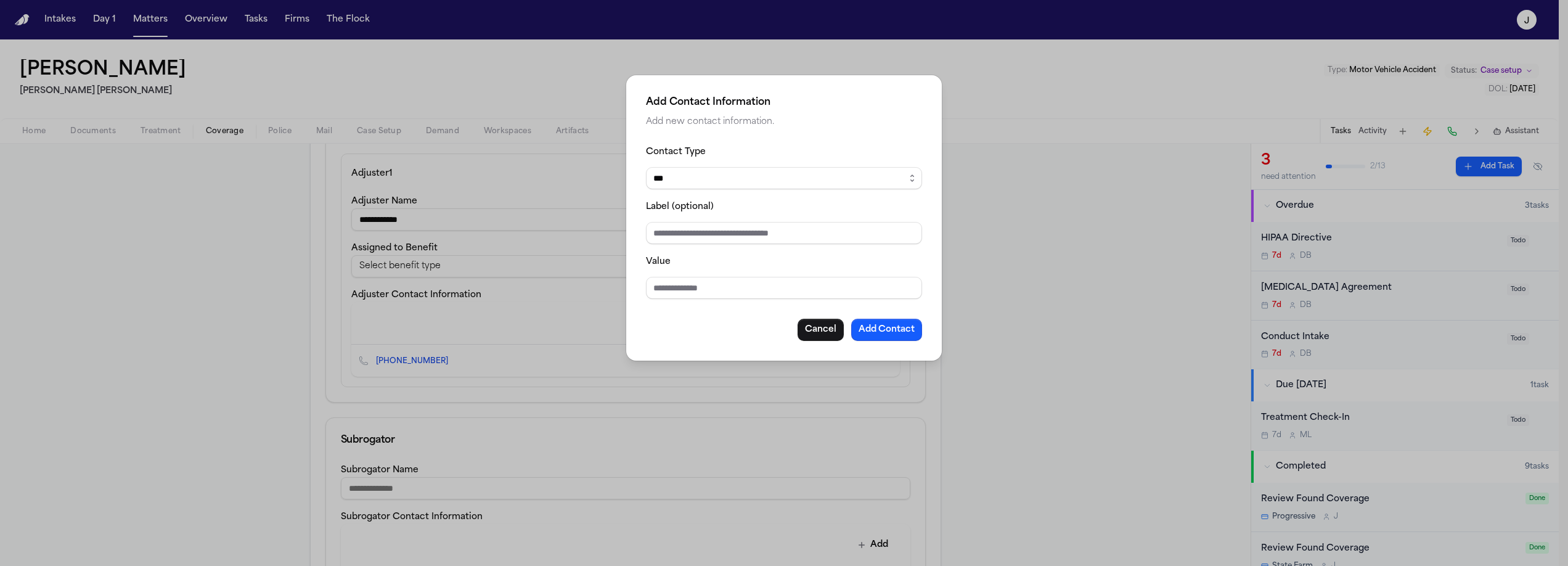
click at [671, 286] on input "Value" at bounding box center [784, 288] width 276 height 22
type input "**********"
click at [895, 335] on button "Add Contact" at bounding box center [886, 330] width 71 height 22
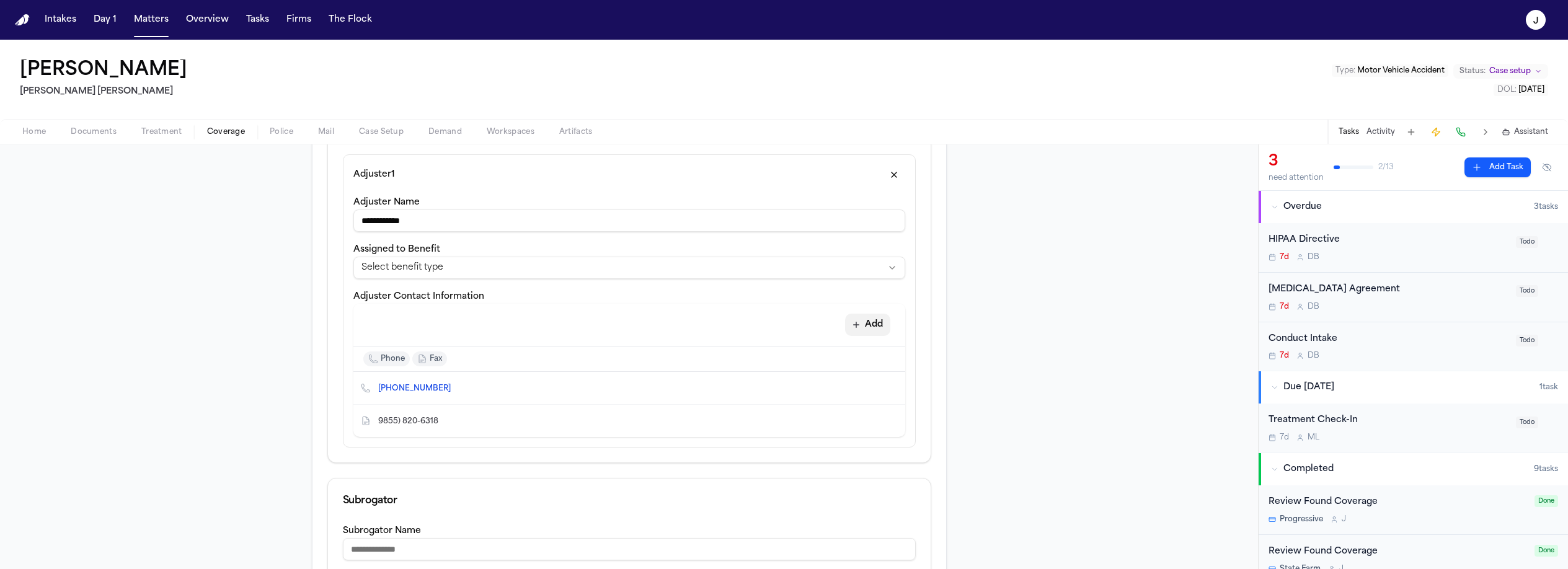
click at [861, 328] on button "Add" at bounding box center [867, 325] width 45 height 22
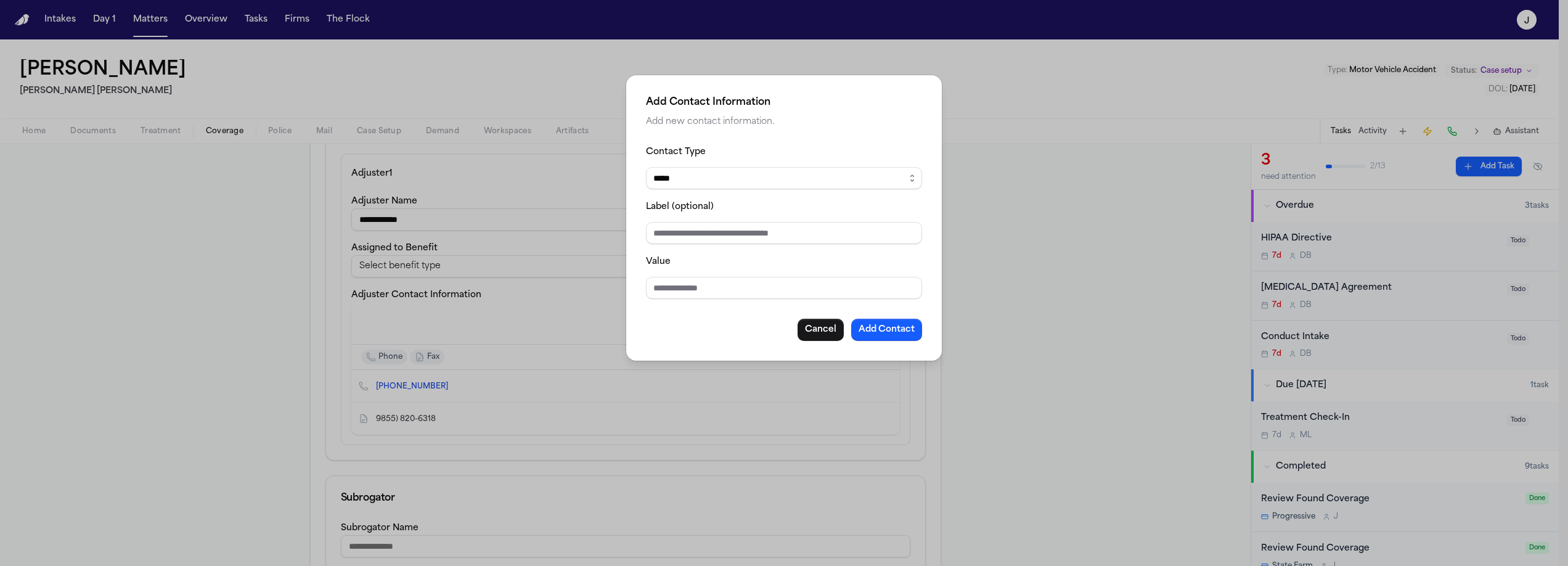
click at [675, 175] on select "***** ***** ******* *** *****" at bounding box center [784, 178] width 276 height 22
select select "*****"
click at [646, 167] on select "***** ***** ******* *** *****" at bounding box center [784, 178] width 276 height 22
click at [686, 294] on input "Value" at bounding box center [784, 288] width 276 height 22
type input "**********"
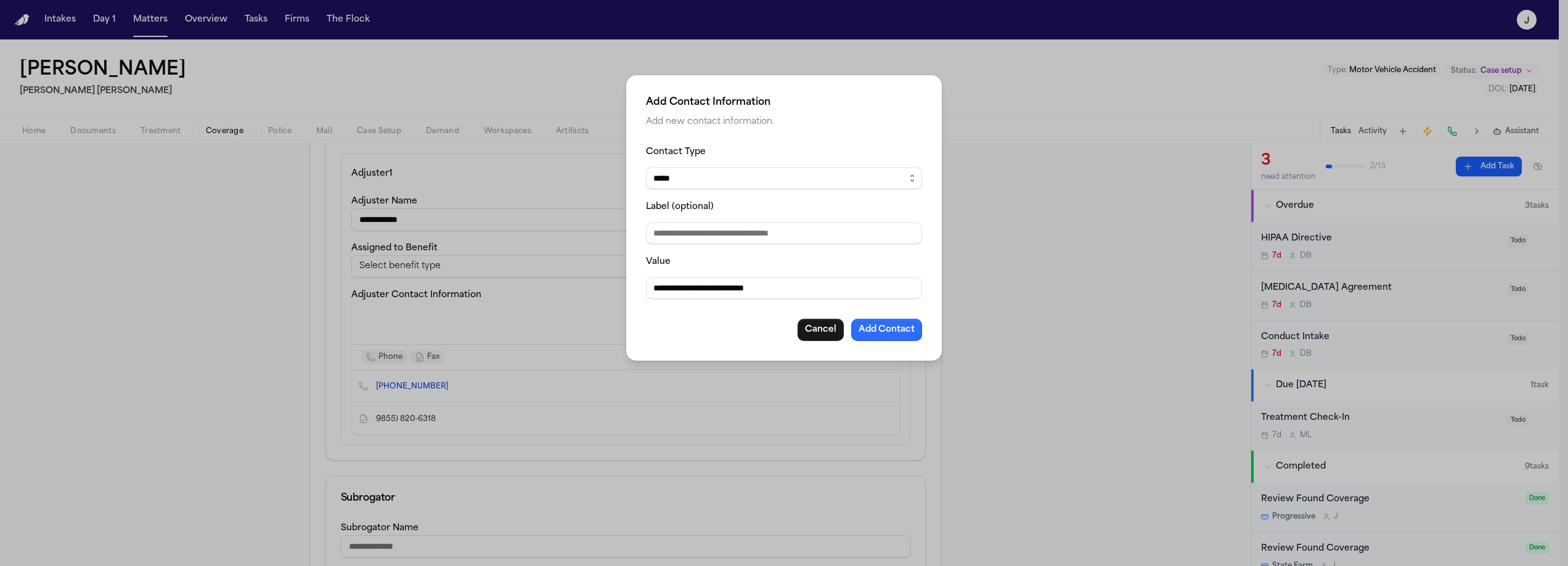
click at [874, 325] on button "Add Contact" at bounding box center [886, 330] width 71 height 22
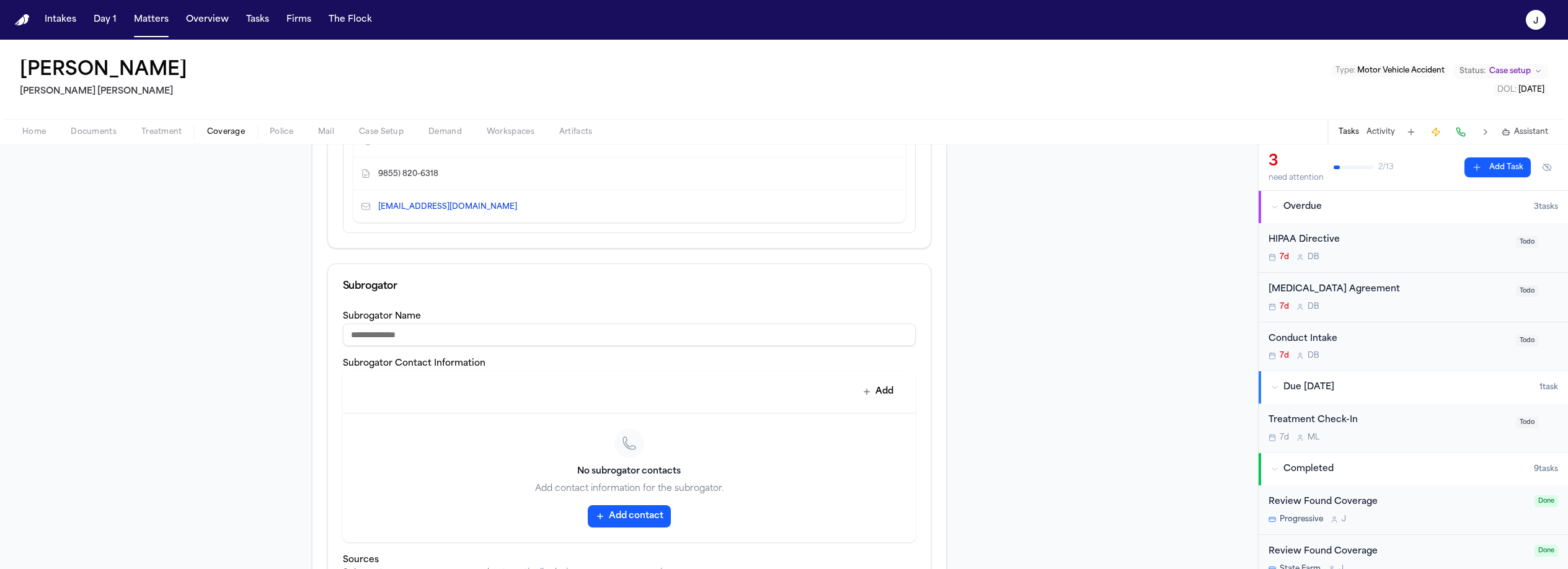
scroll to position [0, 0]
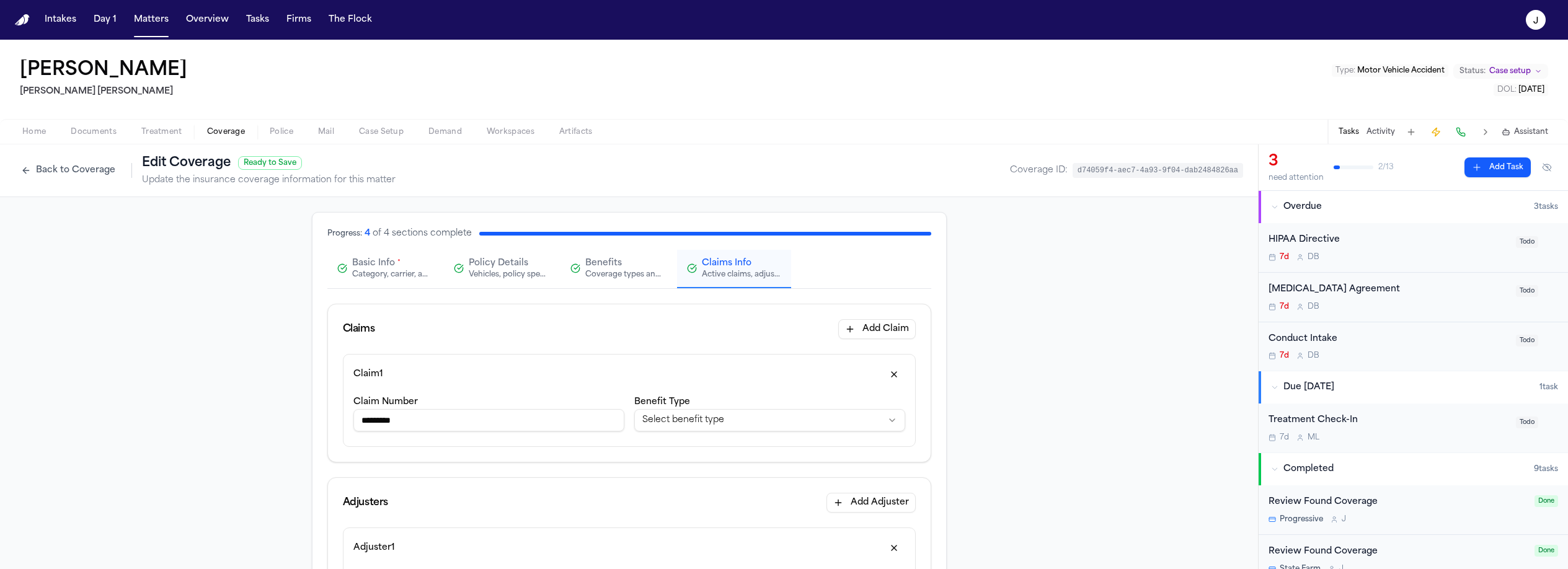
click at [373, 274] on div "Category, carrier, and policy holder information" at bounding box center [392, 274] width 79 height 10
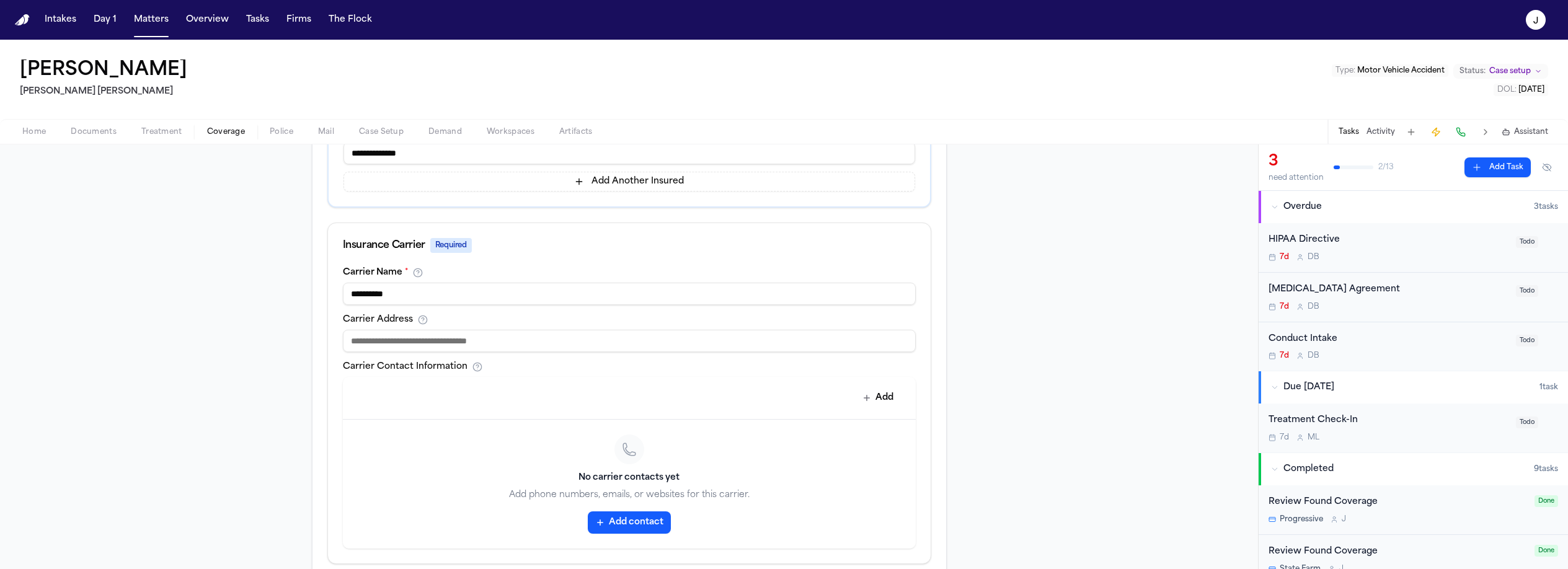
scroll to position [349, 0]
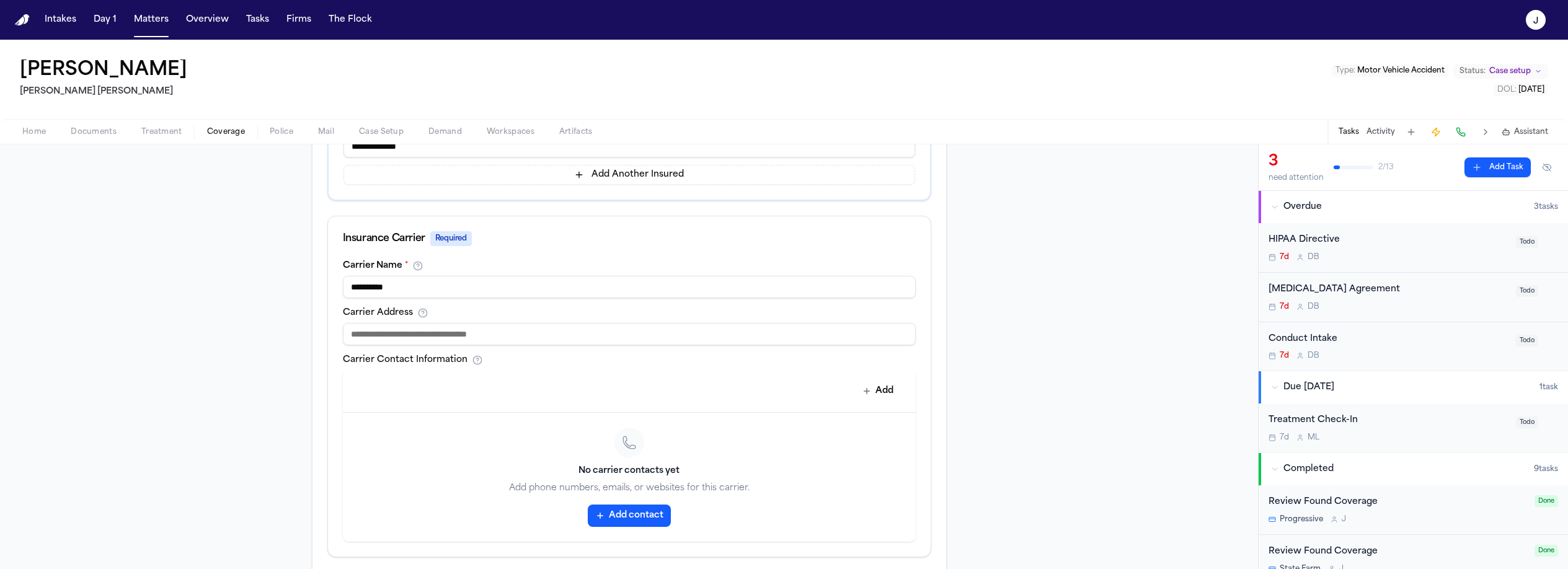
click at [493, 345] on div "**********" at bounding box center [629, 408] width 603 height 295
click at [495, 339] on input at bounding box center [629, 334] width 573 height 22
type input "*"
click at [435, 339] on input "**********" at bounding box center [629, 334] width 573 height 22
click at [479, 338] on input "**********" at bounding box center [629, 334] width 573 height 22
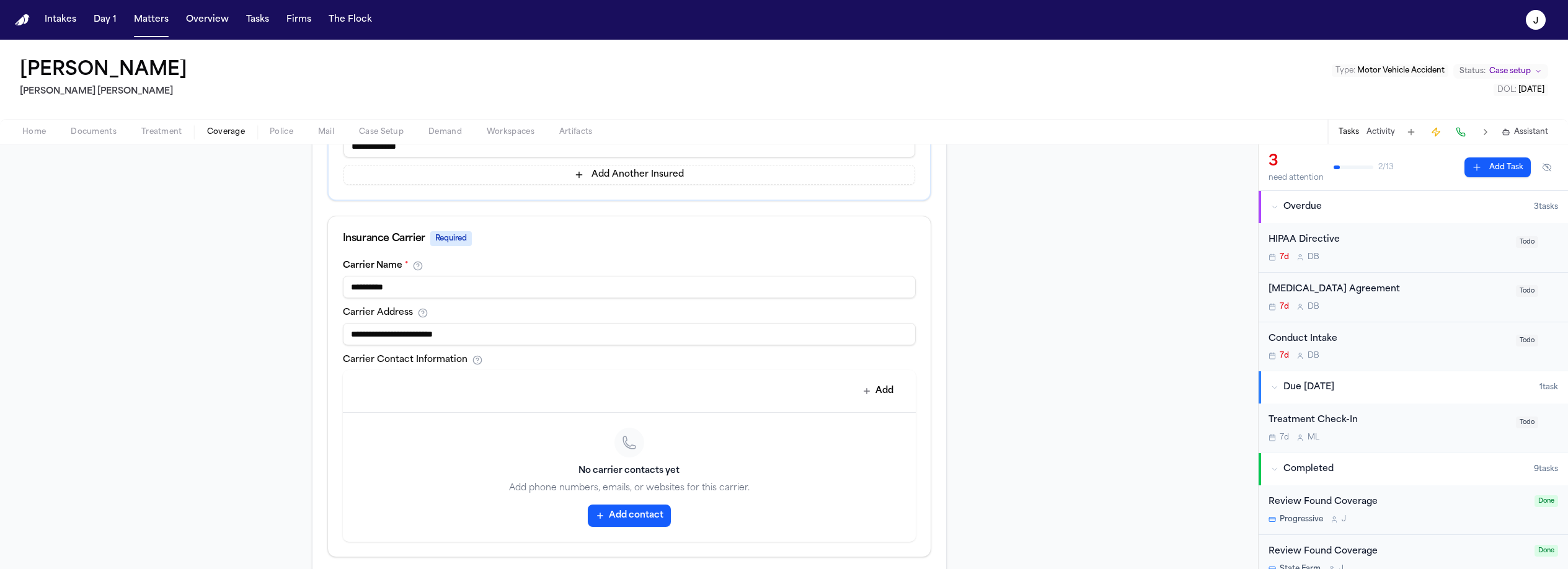
click at [433, 336] on input "**********" at bounding box center [629, 334] width 573 height 22
click at [435, 336] on input "**********" at bounding box center [629, 334] width 573 height 22
click at [480, 324] on input "**********" at bounding box center [629, 334] width 573 height 22
click at [480, 329] on input "**********" at bounding box center [629, 334] width 573 height 22
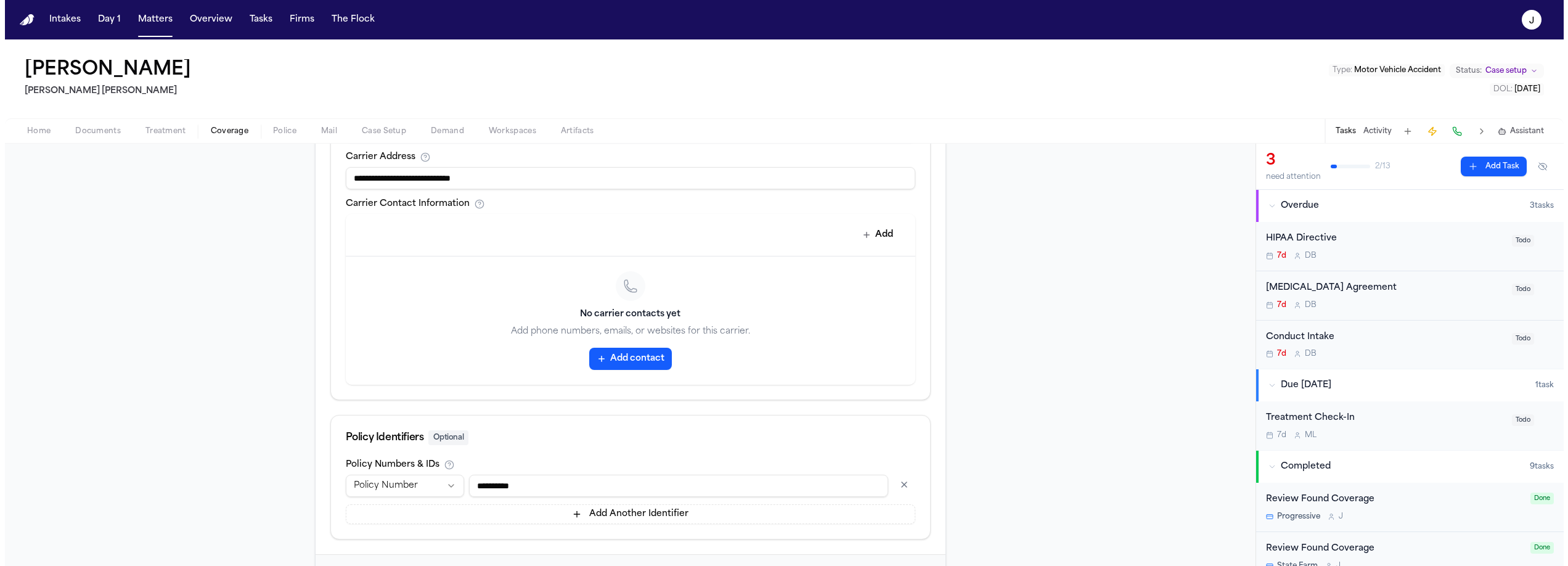
scroll to position [558, 0]
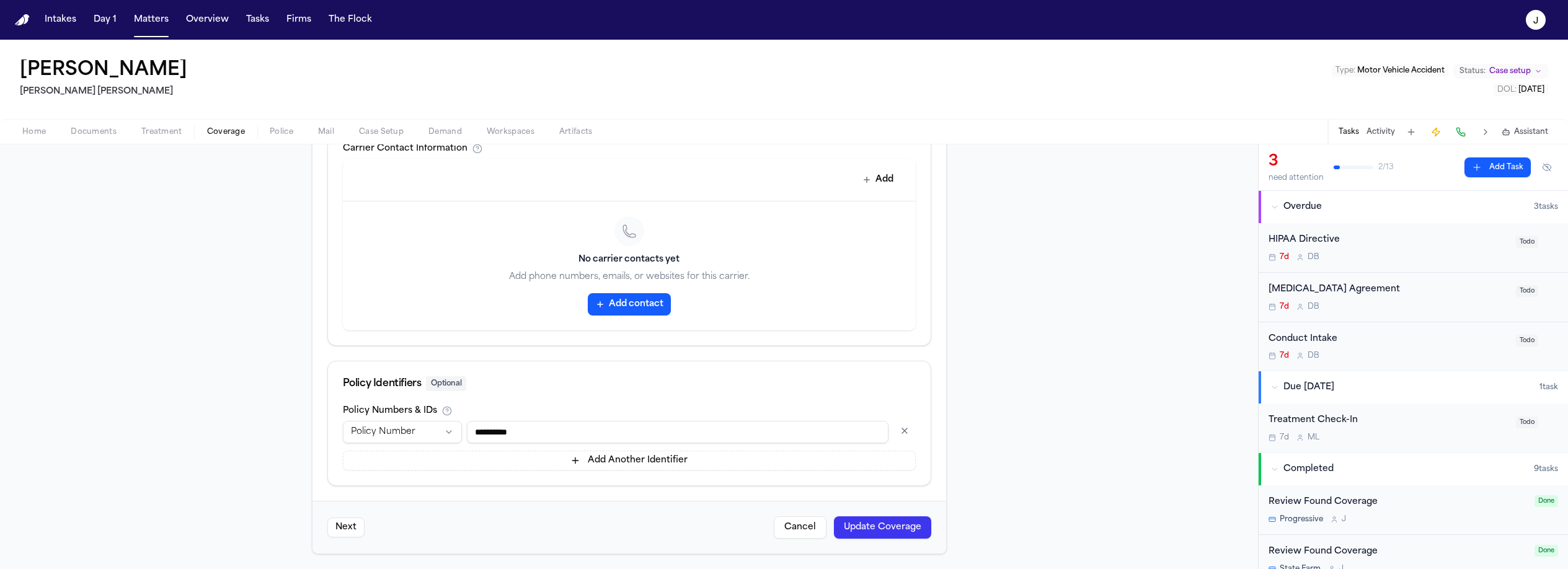
type input "**********"
click at [872, 527] on button "Update Coverage" at bounding box center [882, 527] width 97 height 22
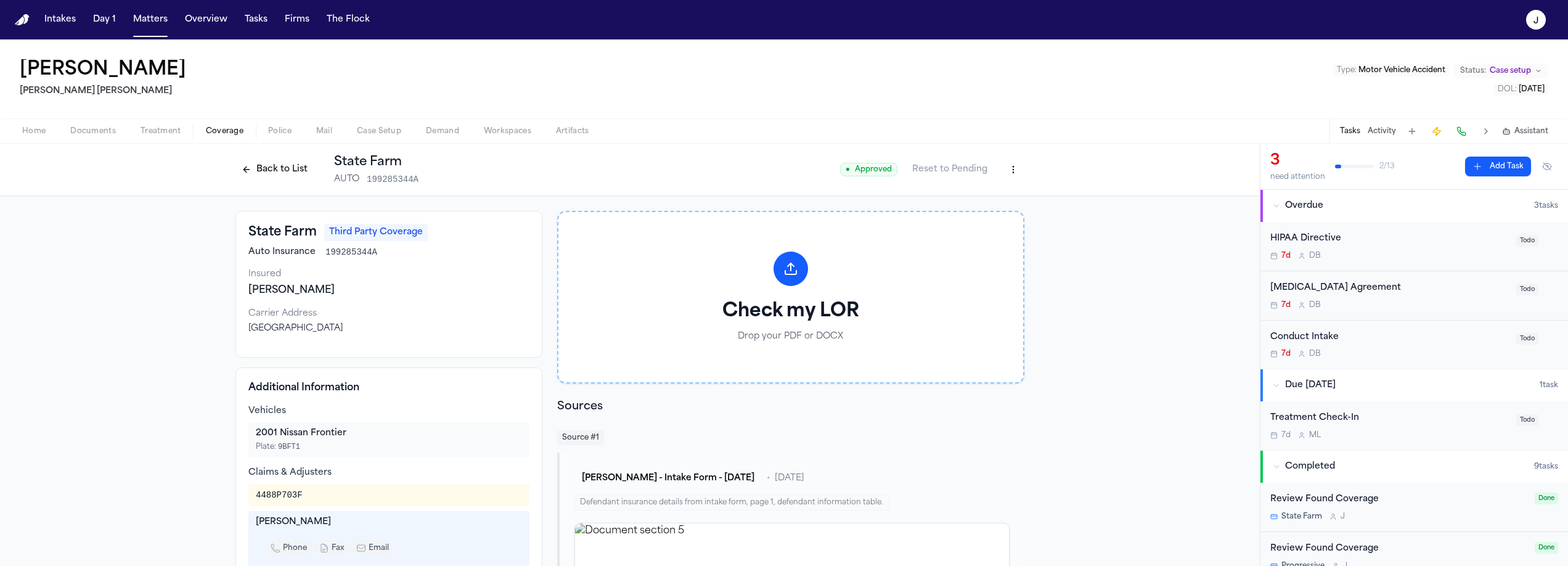
click at [257, 178] on button "Back to List" at bounding box center [275, 170] width 78 height 20
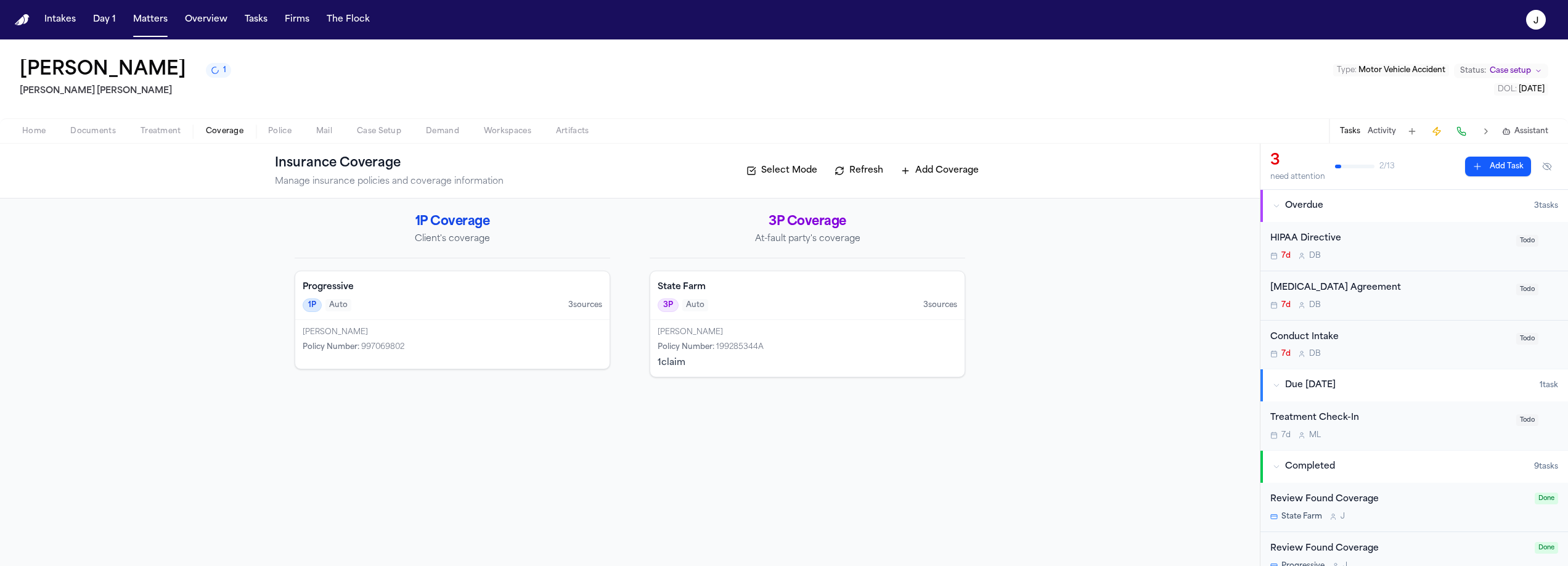
click at [428, 287] on h4 "Progressive" at bounding box center [452, 287] width 299 height 12
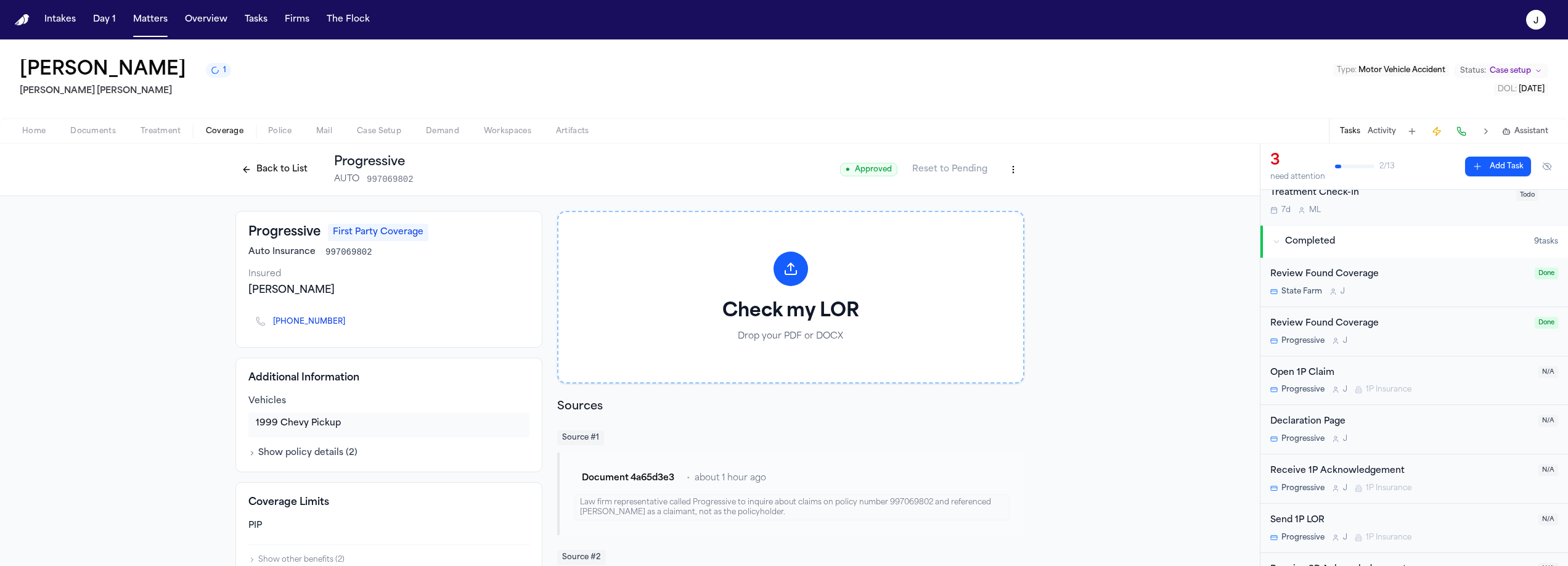
scroll to position [359, 0]
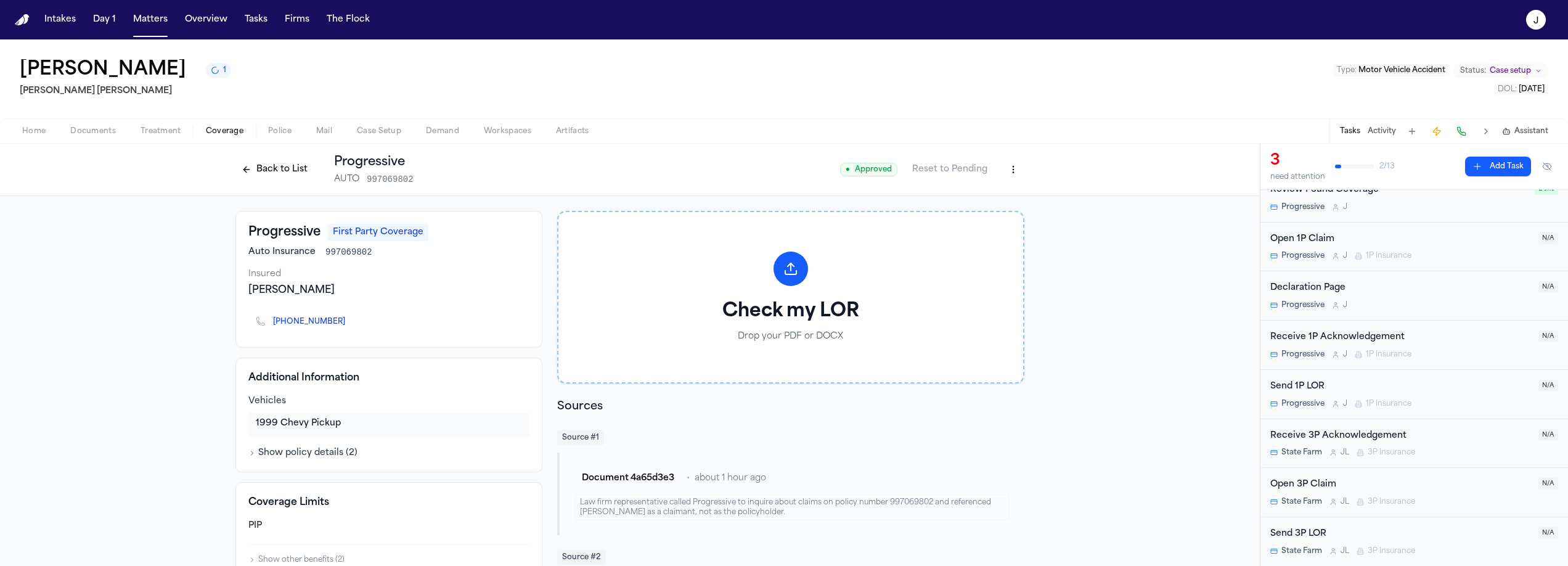
click at [1432, 493] on div "Open 3P Claim State Farm [PERSON_NAME] 3P Insurance" at bounding box center [1400, 492] width 260 height 29
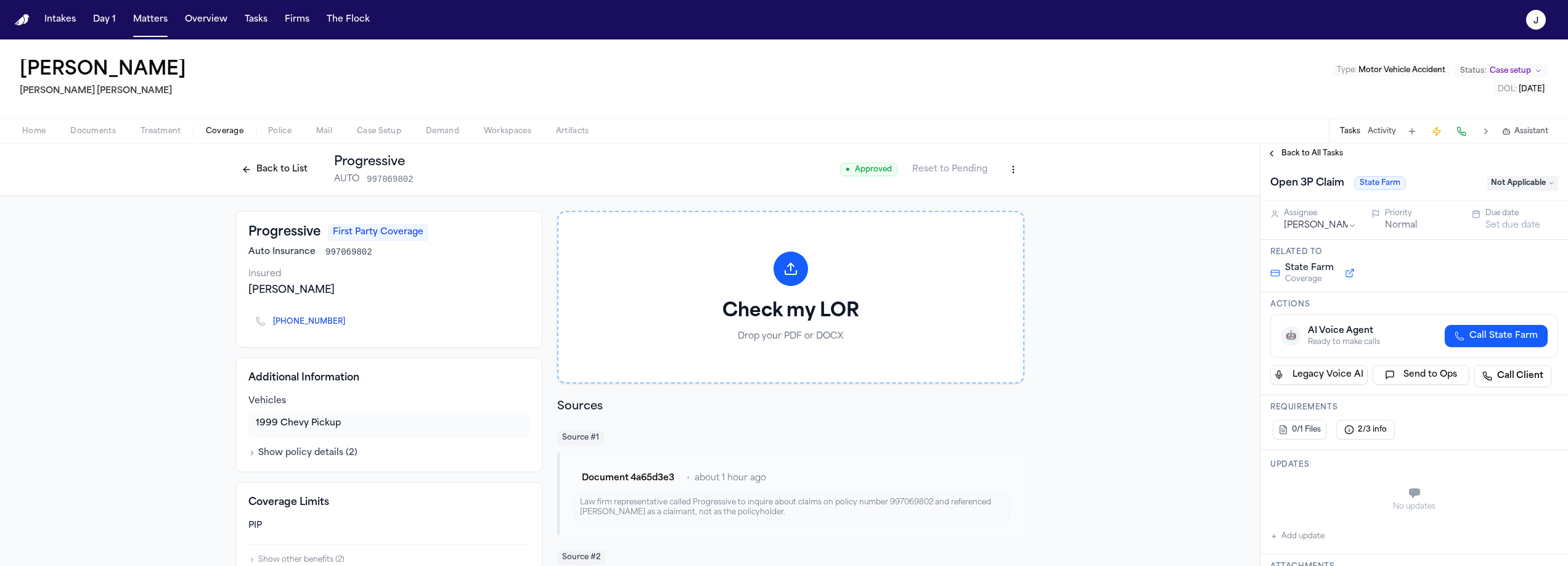
drag, startPoint x: 1494, startPoint y: 180, endPoint x: 1504, endPoint y: 186, distance: 11.7
click at [1495, 180] on span "Not Applicable" at bounding box center [1522, 183] width 71 height 15
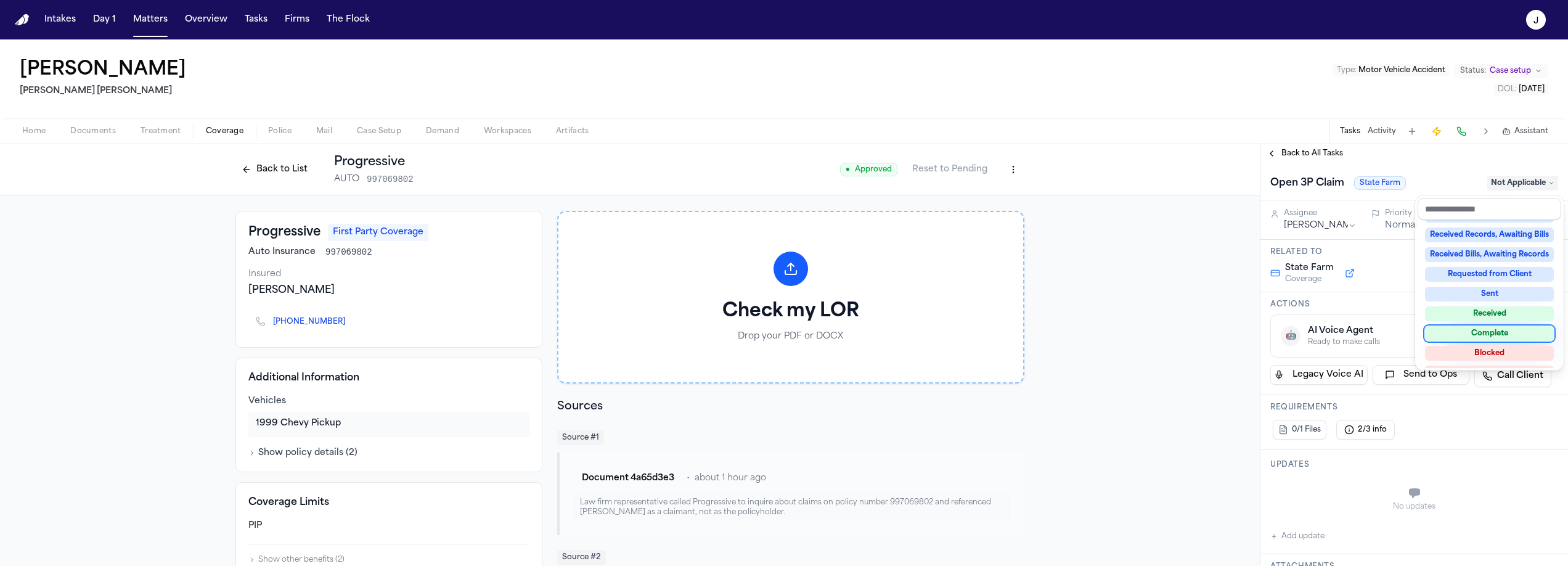
click at [1501, 335] on div "Complete" at bounding box center [1489, 333] width 129 height 15
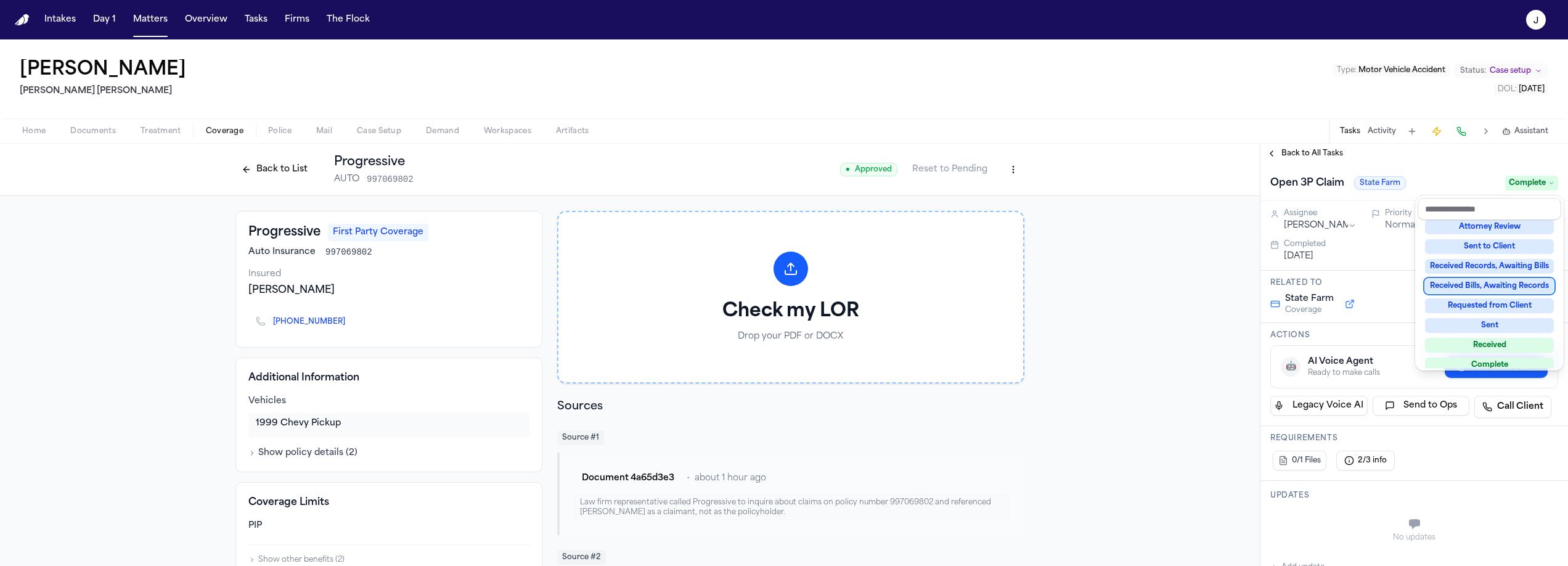
click at [1466, 177] on div "Open 3P Claim State Farm Complete" at bounding box center [1414, 183] width 288 height 20
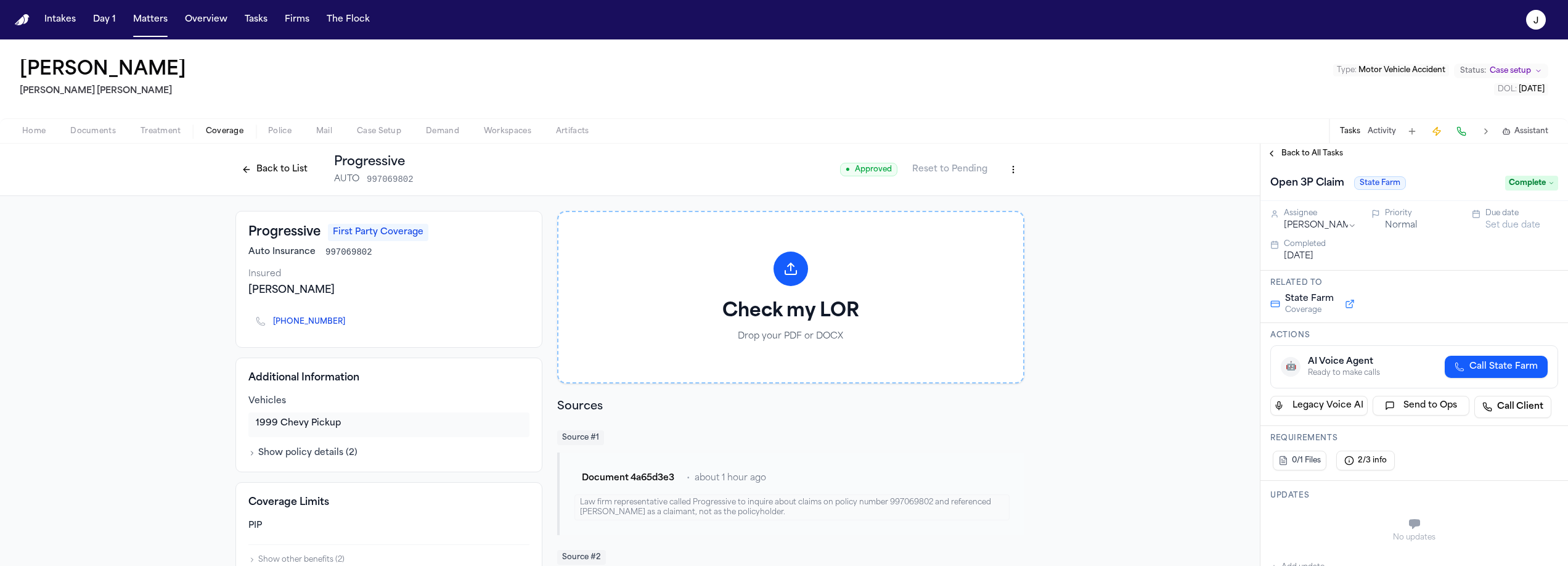
click at [1300, 160] on div "Back to All Tasks" at bounding box center [1414, 154] width 307 height 20
click at [1299, 157] on span "Back to All Tasks" at bounding box center [1312, 154] width 62 height 10
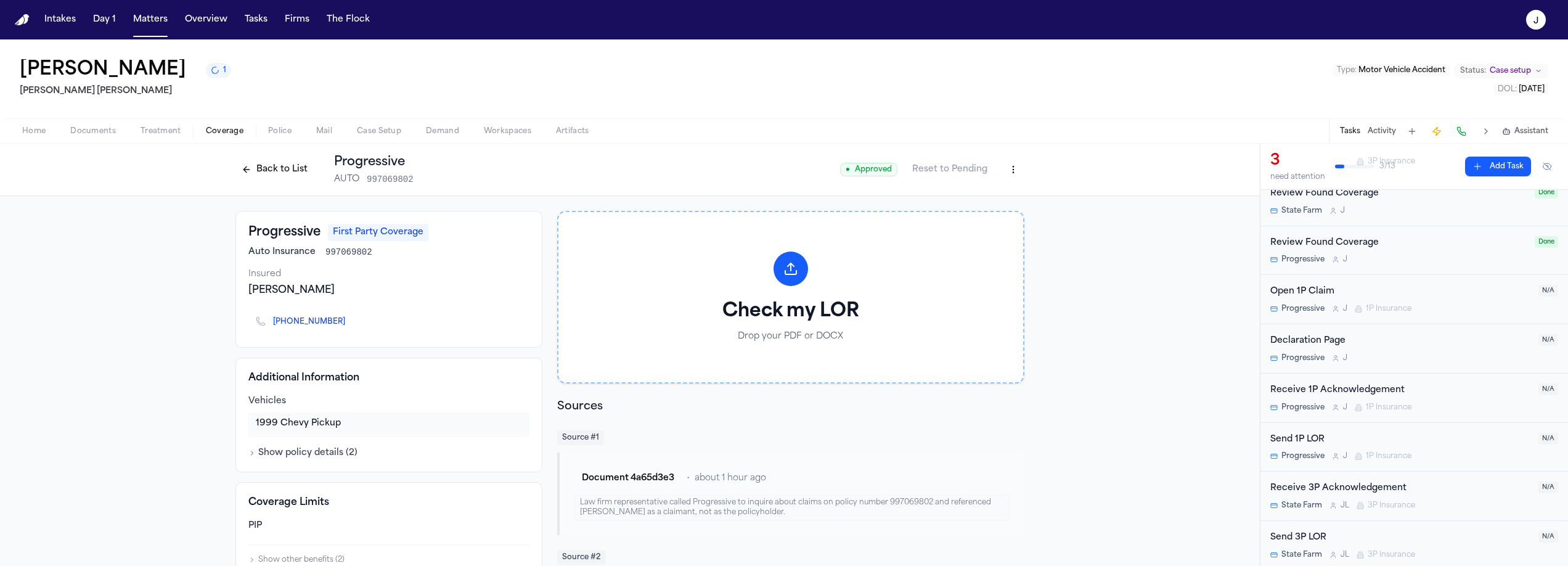
scroll to position [359, 0]
click at [301, 172] on button "Back to List" at bounding box center [275, 170] width 78 height 20
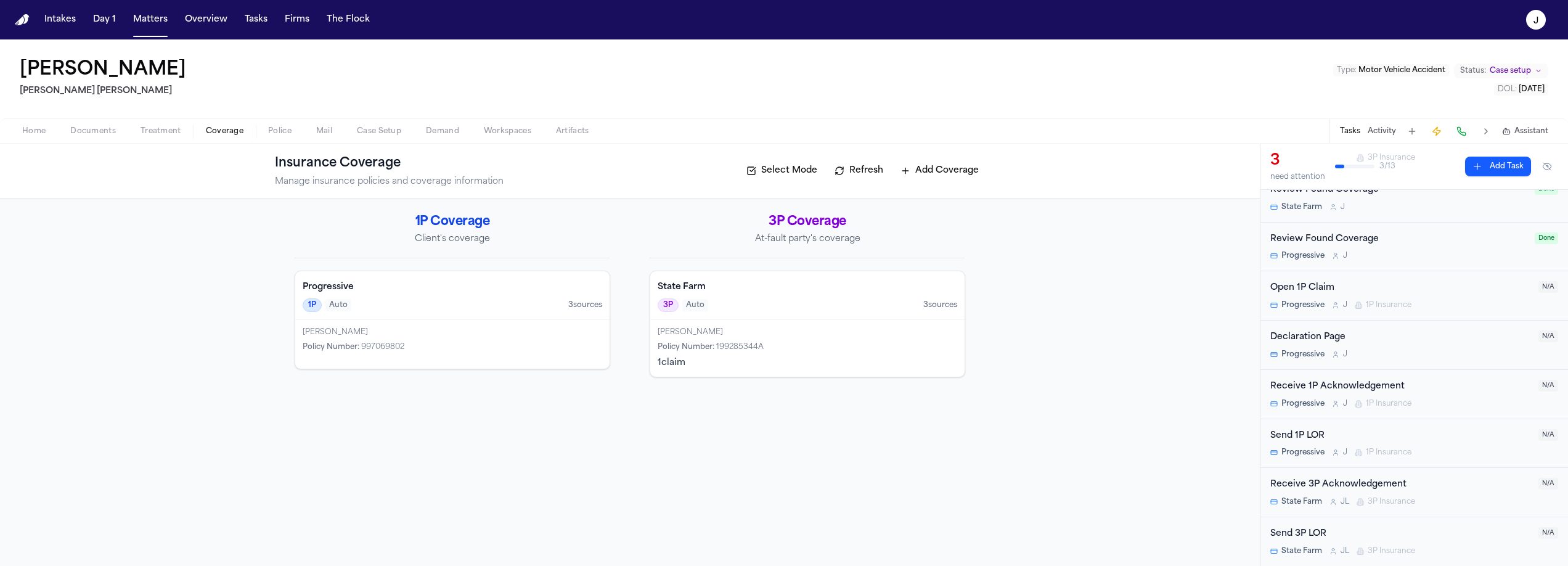
click at [489, 299] on div "1P Auto 3 source s" at bounding box center [452, 305] width 299 height 14
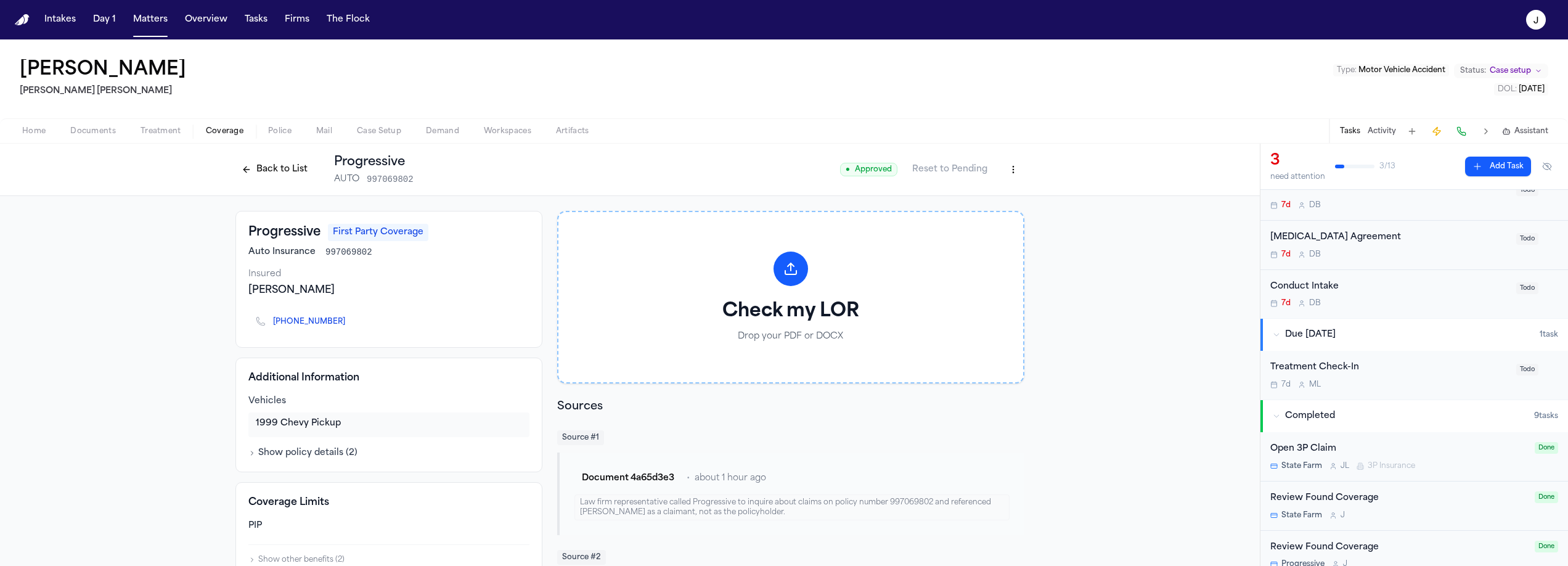
scroll to position [359, 0]
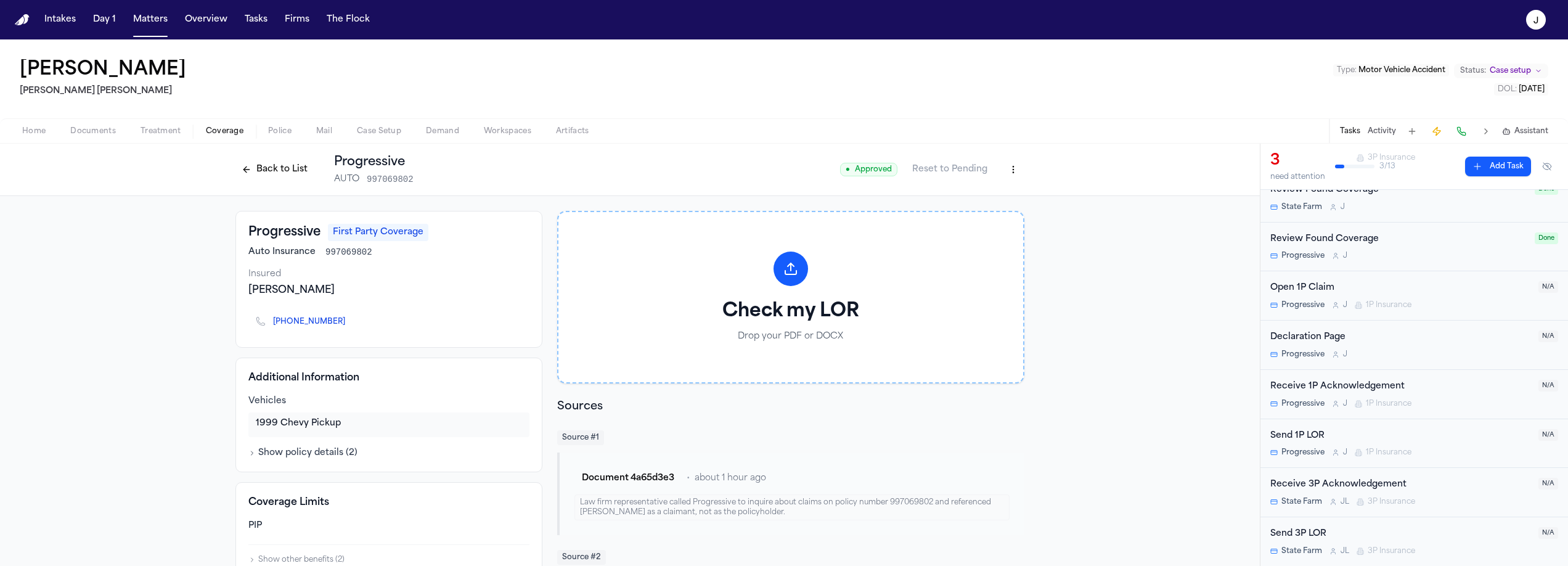
click at [1416, 293] on div "Open 1P Claim" at bounding box center [1400, 288] width 260 height 14
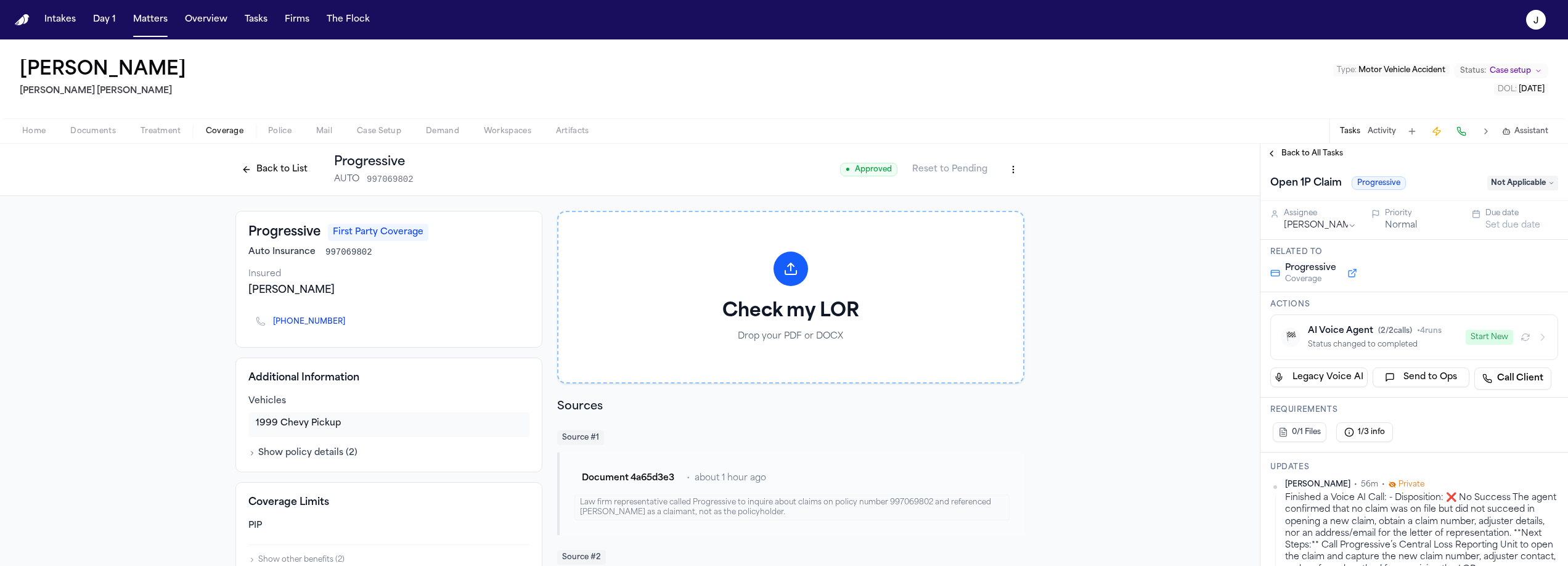
click at [1480, 338] on button "Start New" at bounding box center [1489, 337] width 48 height 15
click at [25, 135] on span "Home" at bounding box center [34, 131] width 23 height 10
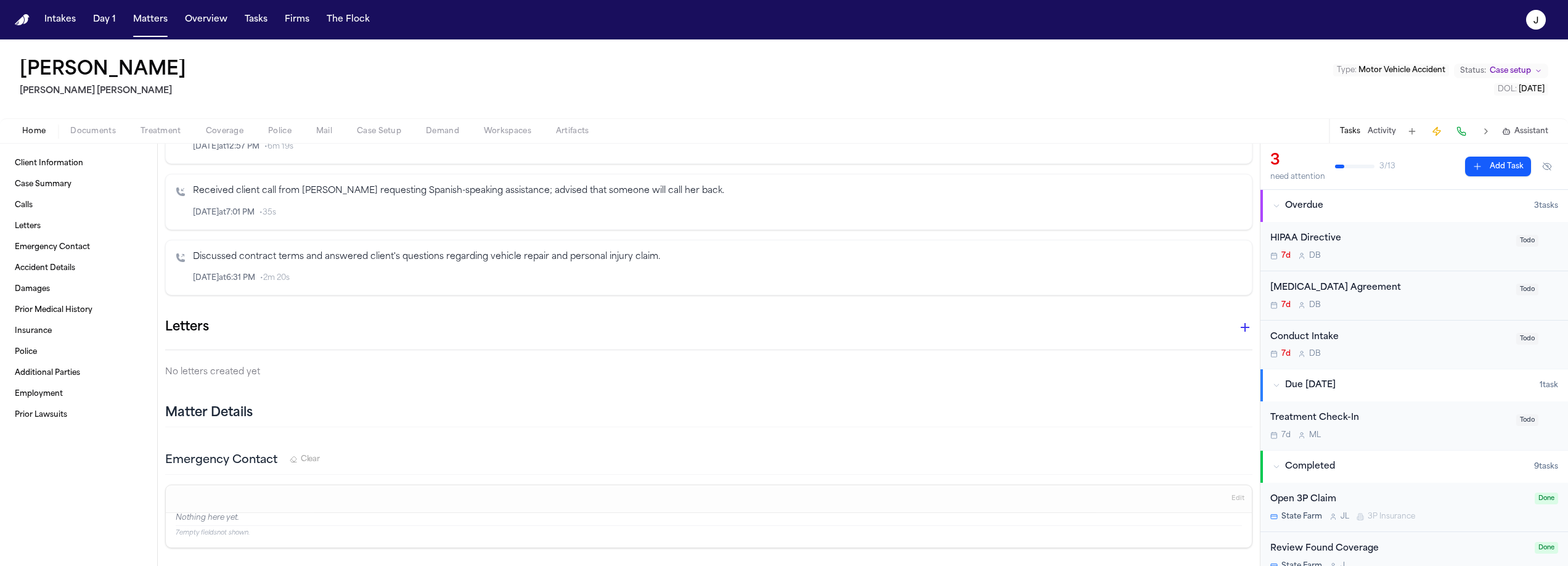
scroll to position [843, 0]
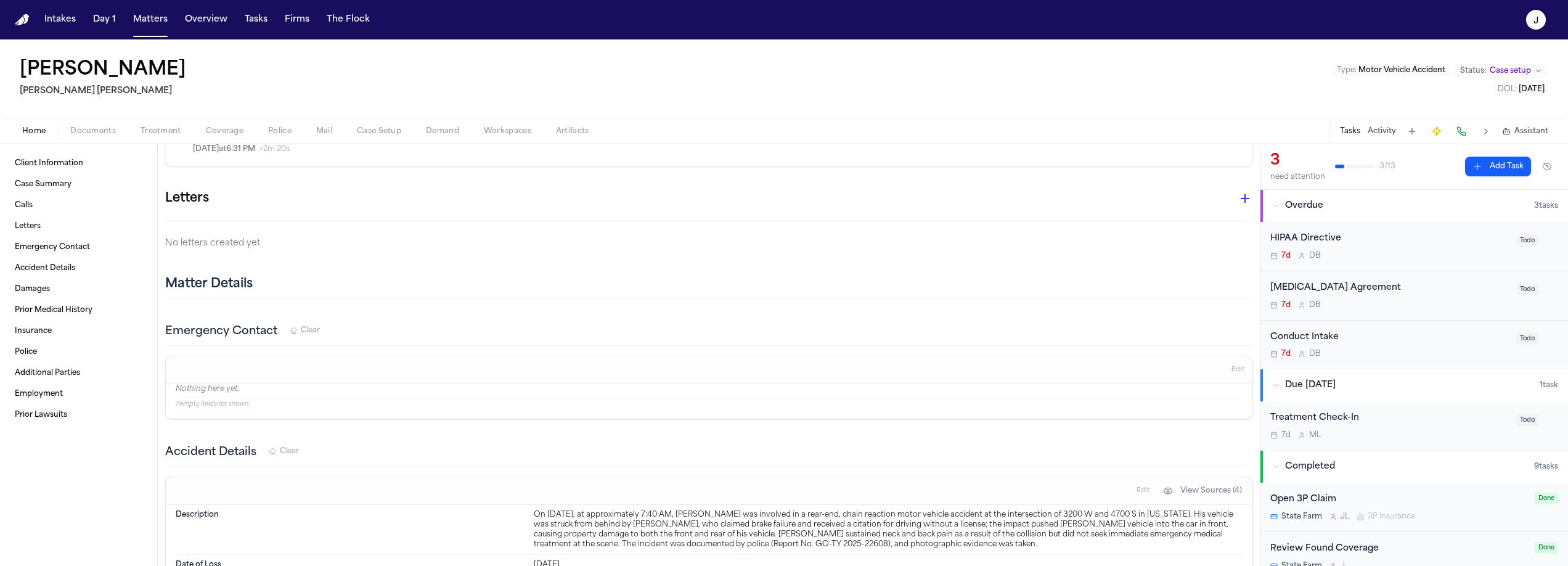
click at [1238, 191] on icon "button" at bounding box center [1245, 199] width 15 height 15
click at [1172, 198] on div at bounding box center [784, 283] width 1568 height 566
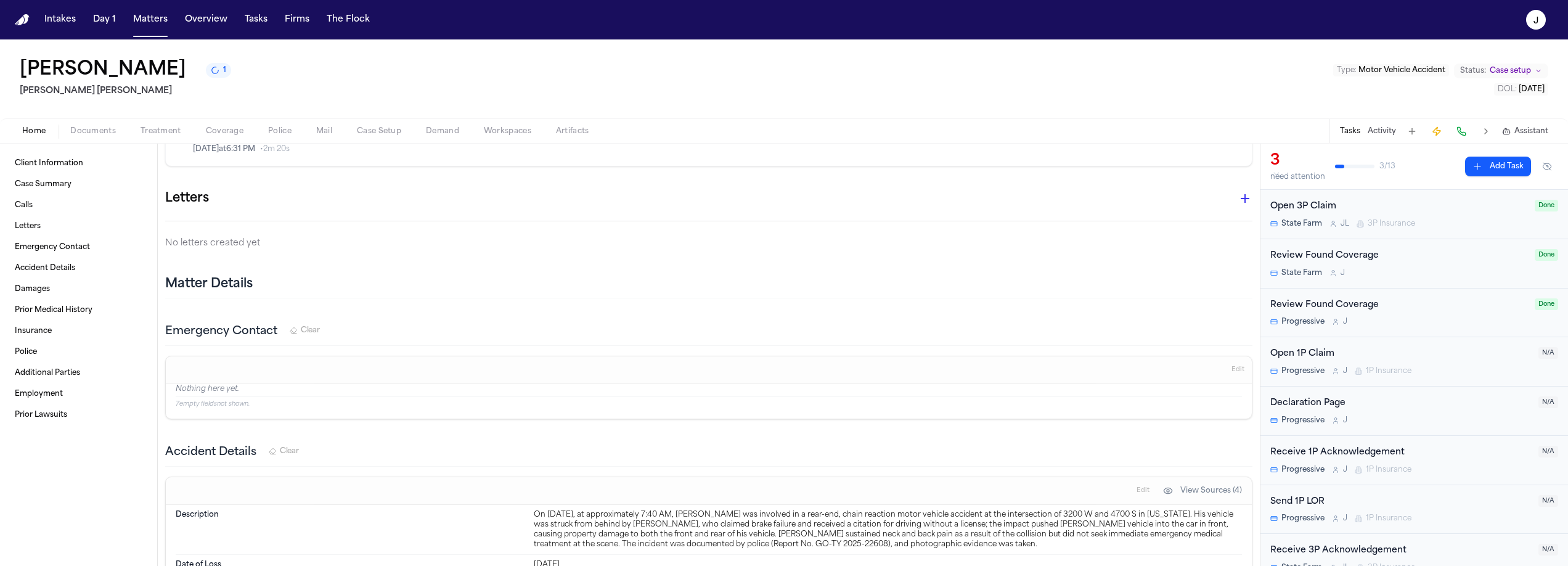
scroll to position [231, 0]
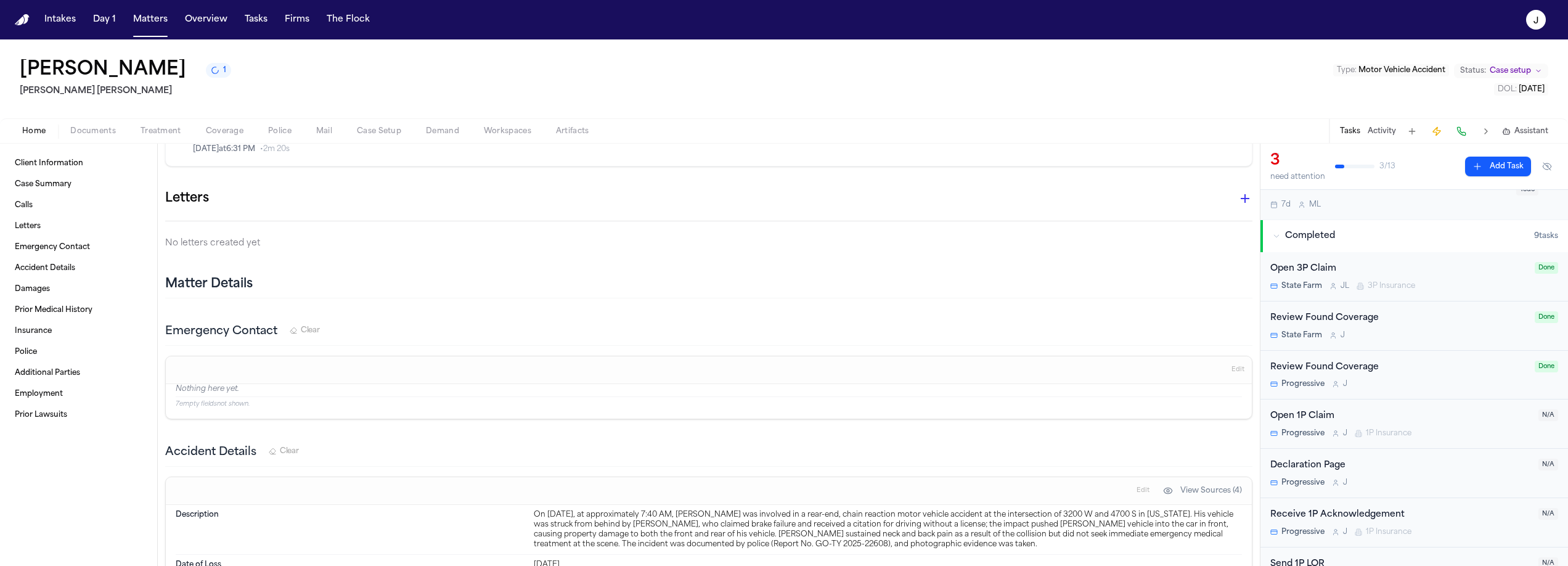
click at [1443, 419] on div "Open 1P Claim" at bounding box center [1400, 416] width 260 height 14
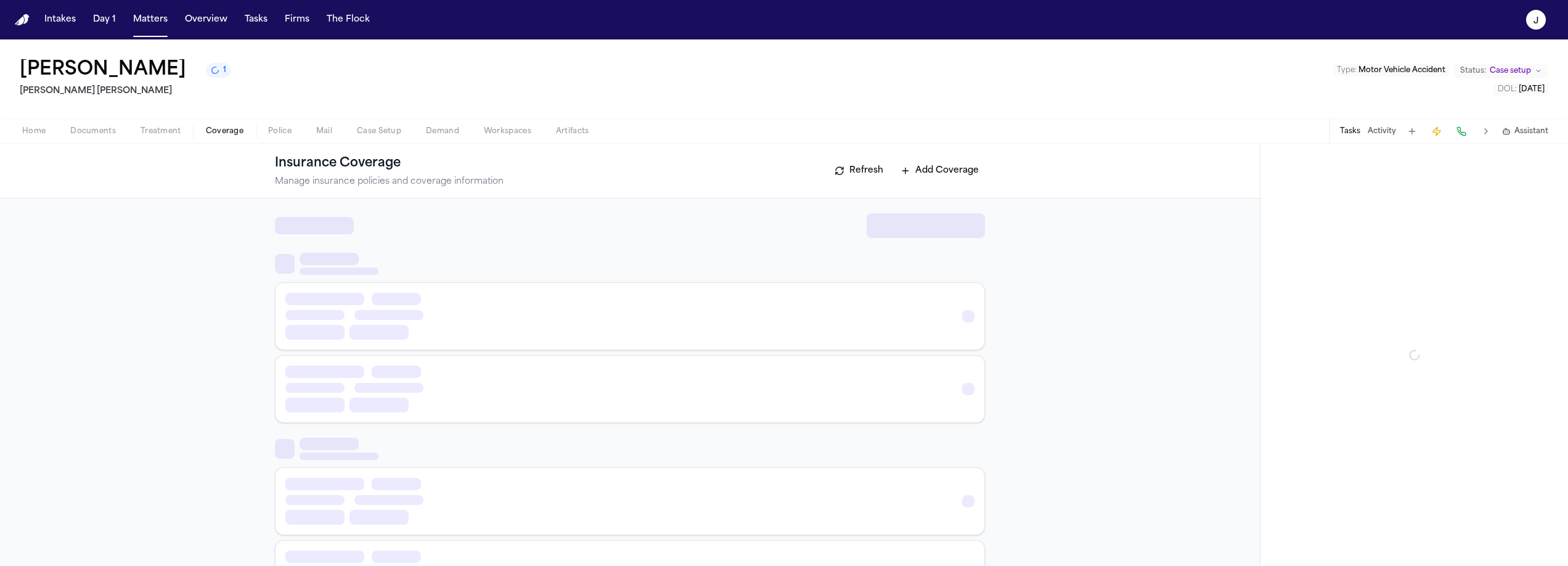
click at [233, 132] on span "Coverage" at bounding box center [225, 131] width 38 height 10
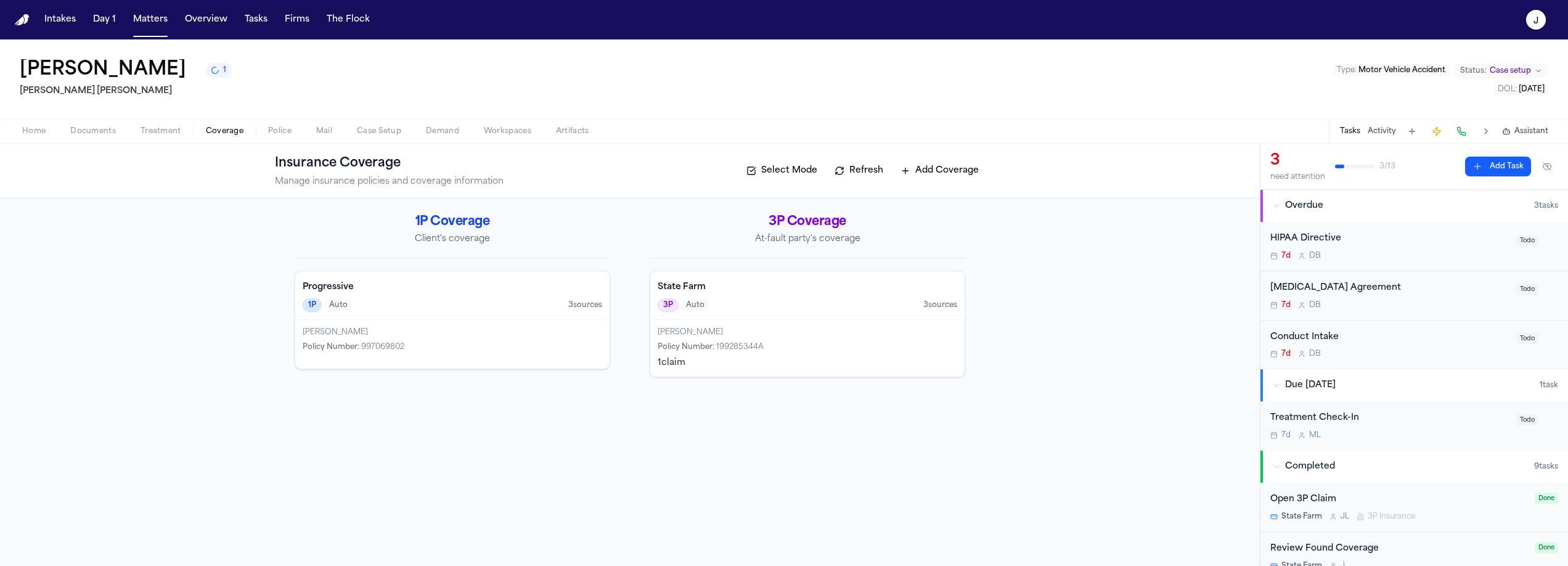
click at [491, 280] on div "Progressive 1P Auto 3 source s" at bounding box center [452, 295] width 314 height 49
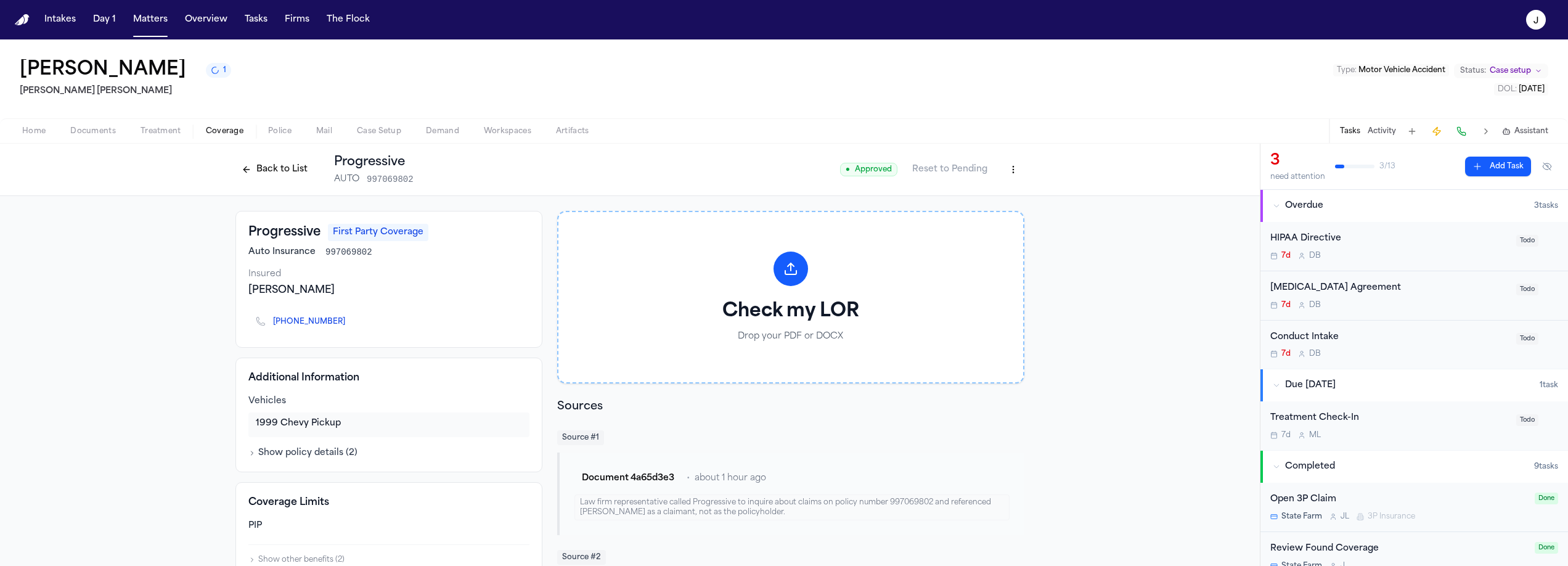
click at [265, 175] on button "Back to List" at bounding box center [275, 170] width 78 height 20
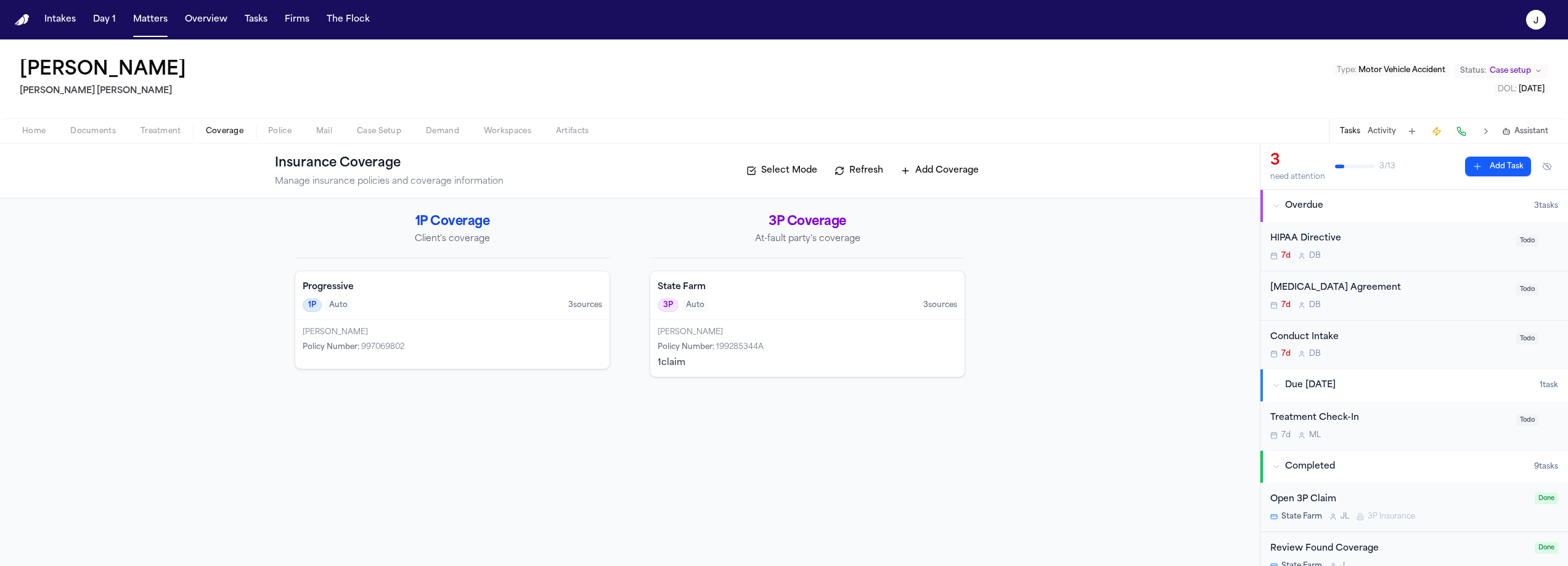
click at [439, 300] on div "1P Auto 3 source s" at bounding box center [452, 305] width 299 height 14
